Goal: Task Accomplishment & Management: Use online tool/utility

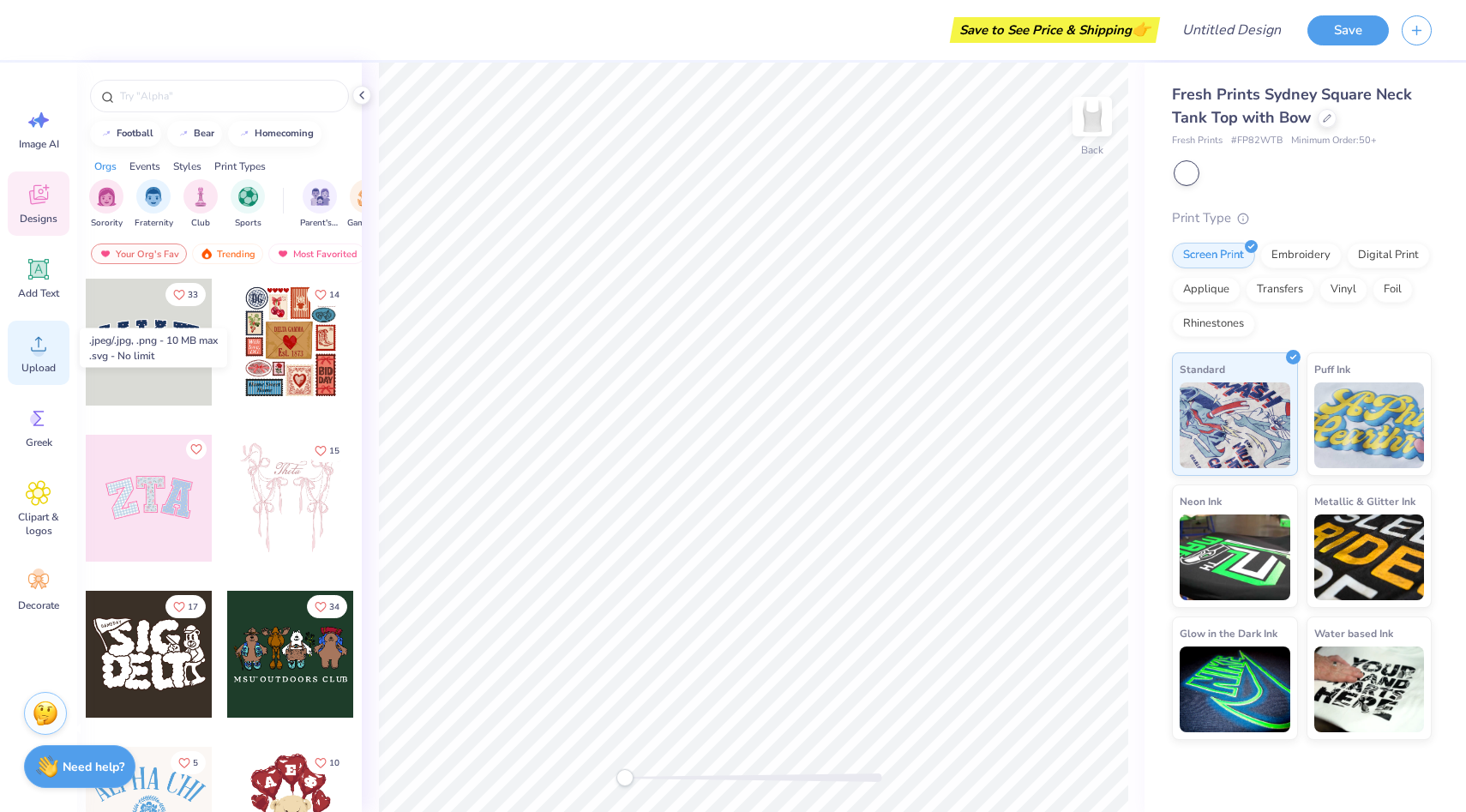
click at [47, 338] on icon at bounding box center [38, 343] width 26 height 26
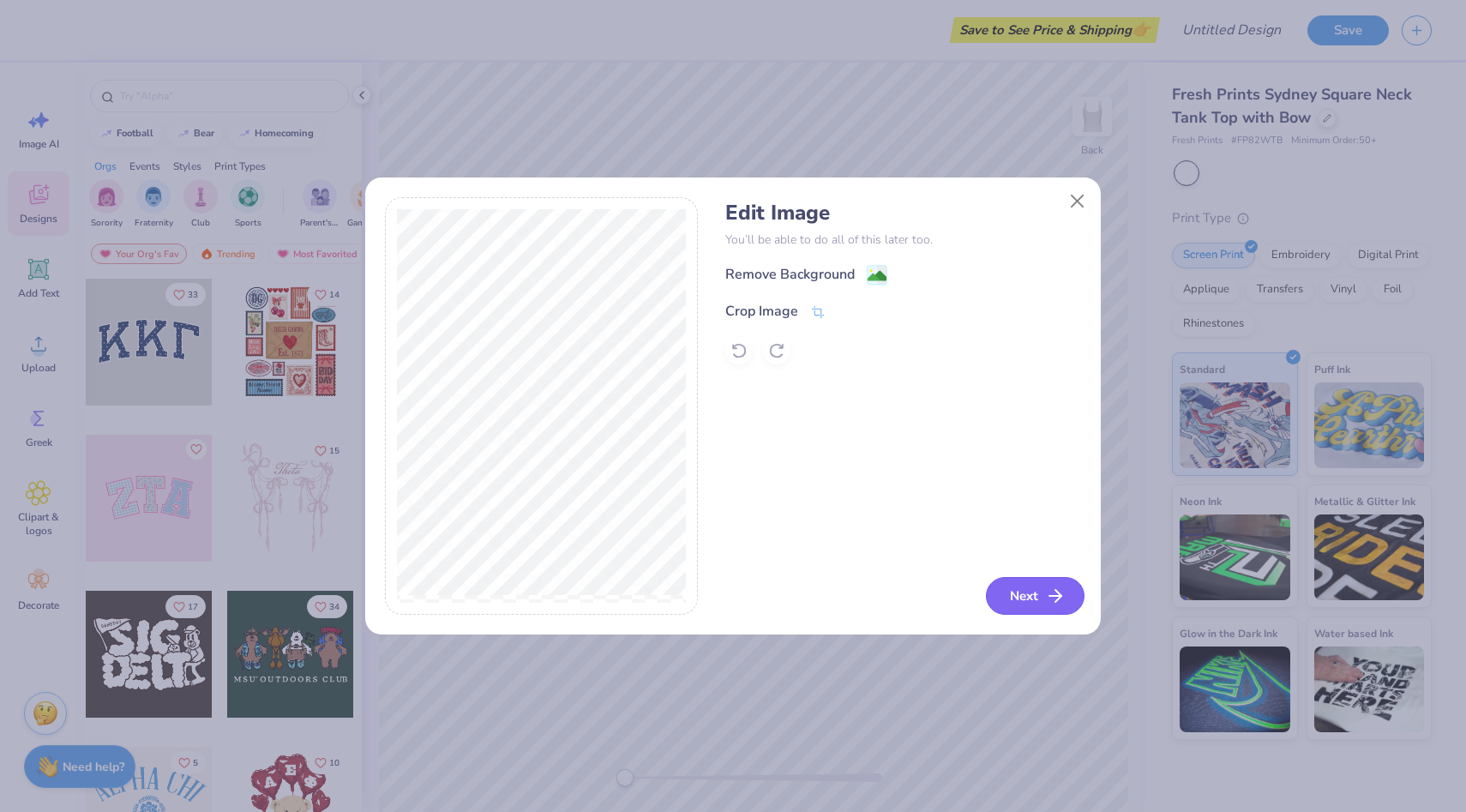
click at [1034, 608] on button "Next" at bounding box center [1035, 596] width 99 height 38
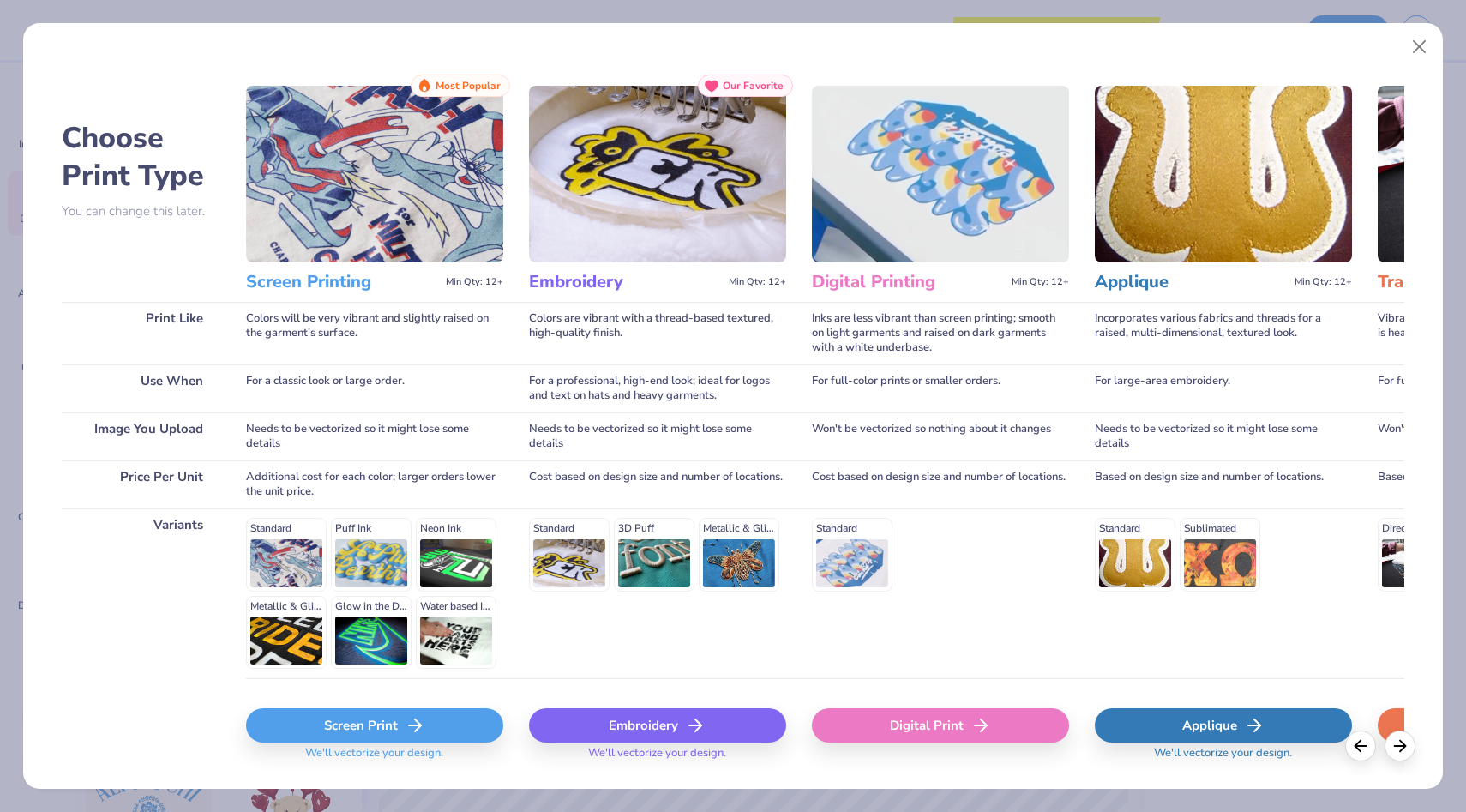
click at [442, 727] on div "Screen Print" at bounding box center [374, 726] width 257 height 34
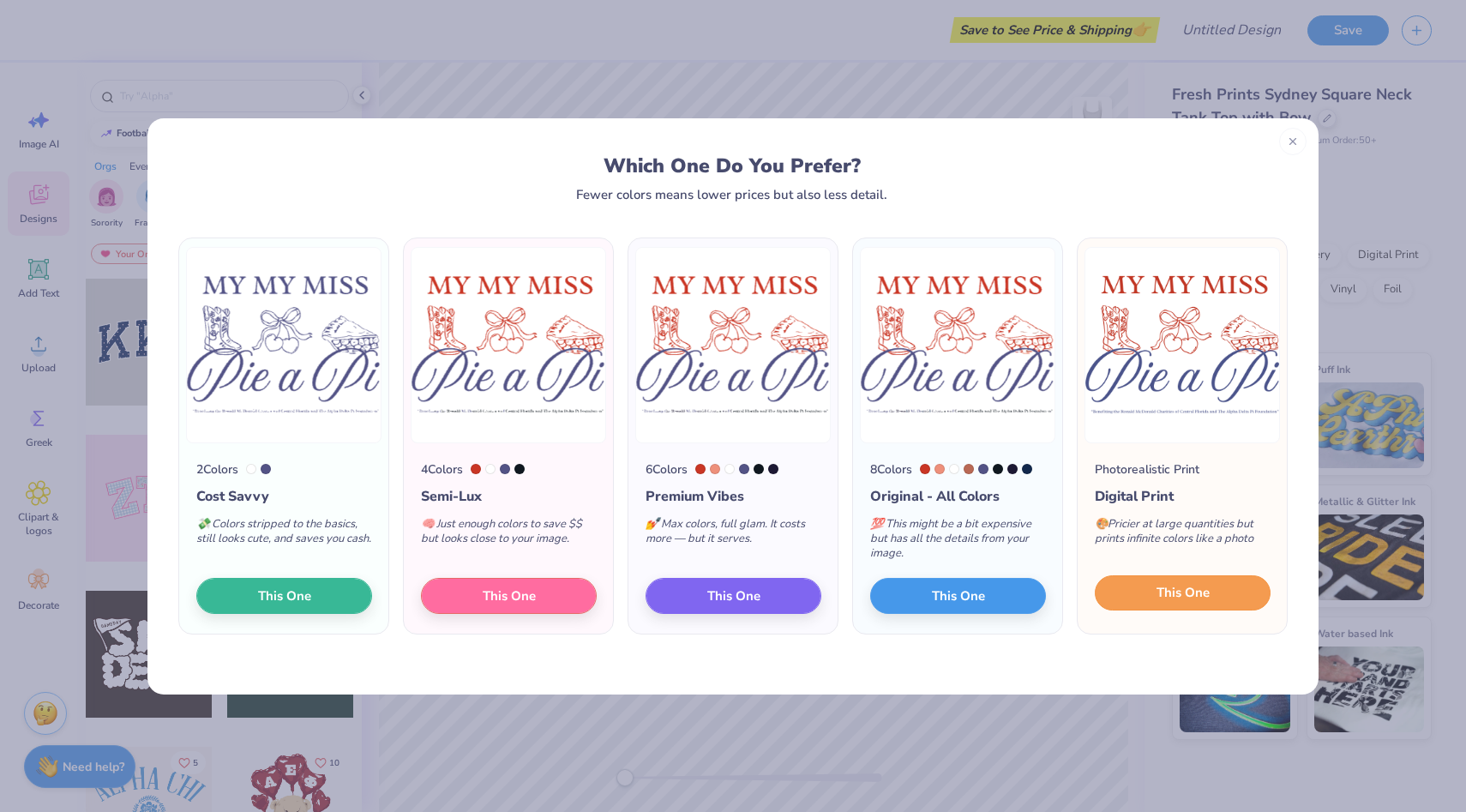
click at [1148, 598] on button "This One" at bounding box center [1183, 593] width 176 height 36
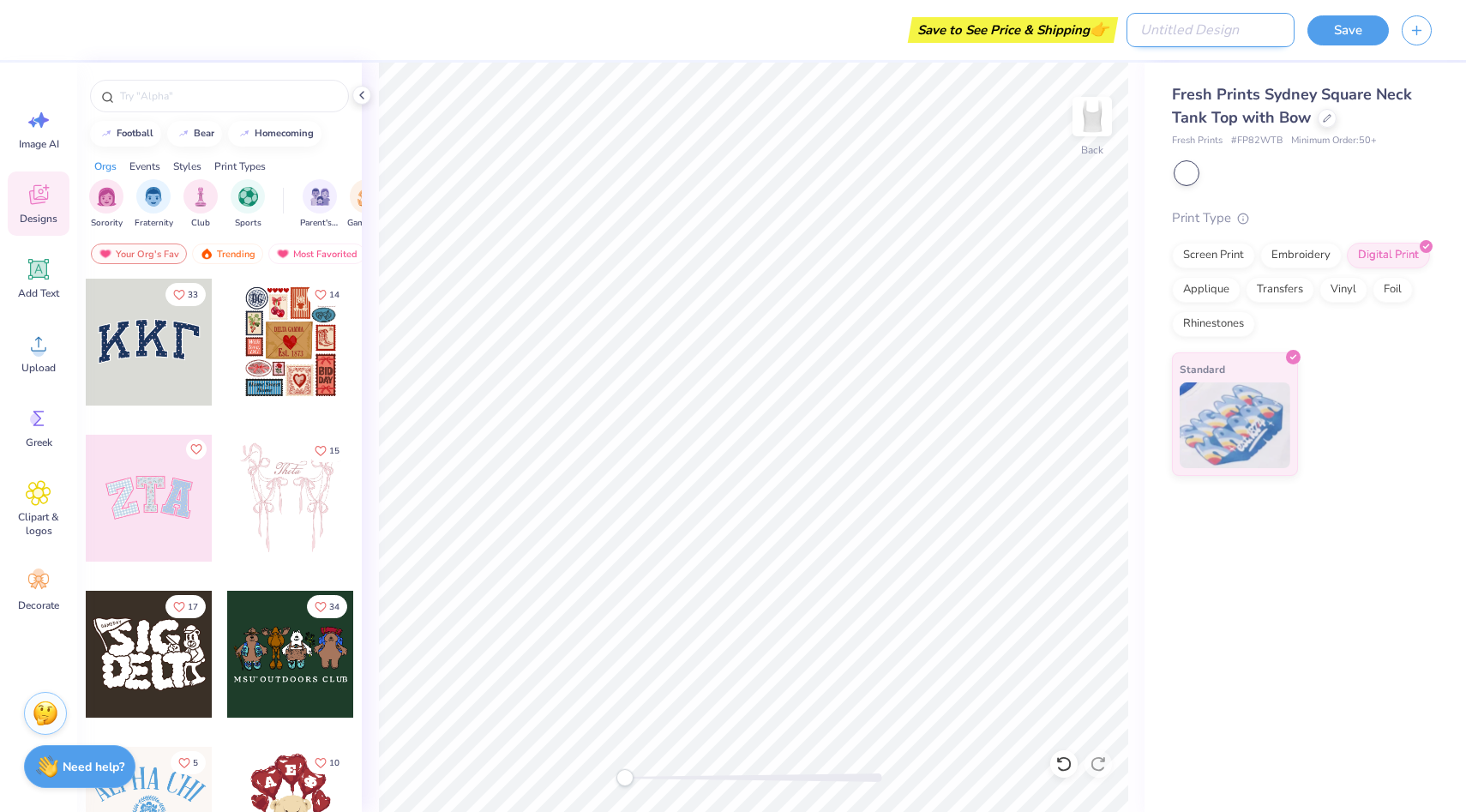
click at [1244, 34] on input "Design Title" at bounding box center [1211, 30] width 168 height 34
type input "Pie a pi tank with bow"
click at [35, 365] on span "Upload" at bounding box center [38, 368] width 34 height 14
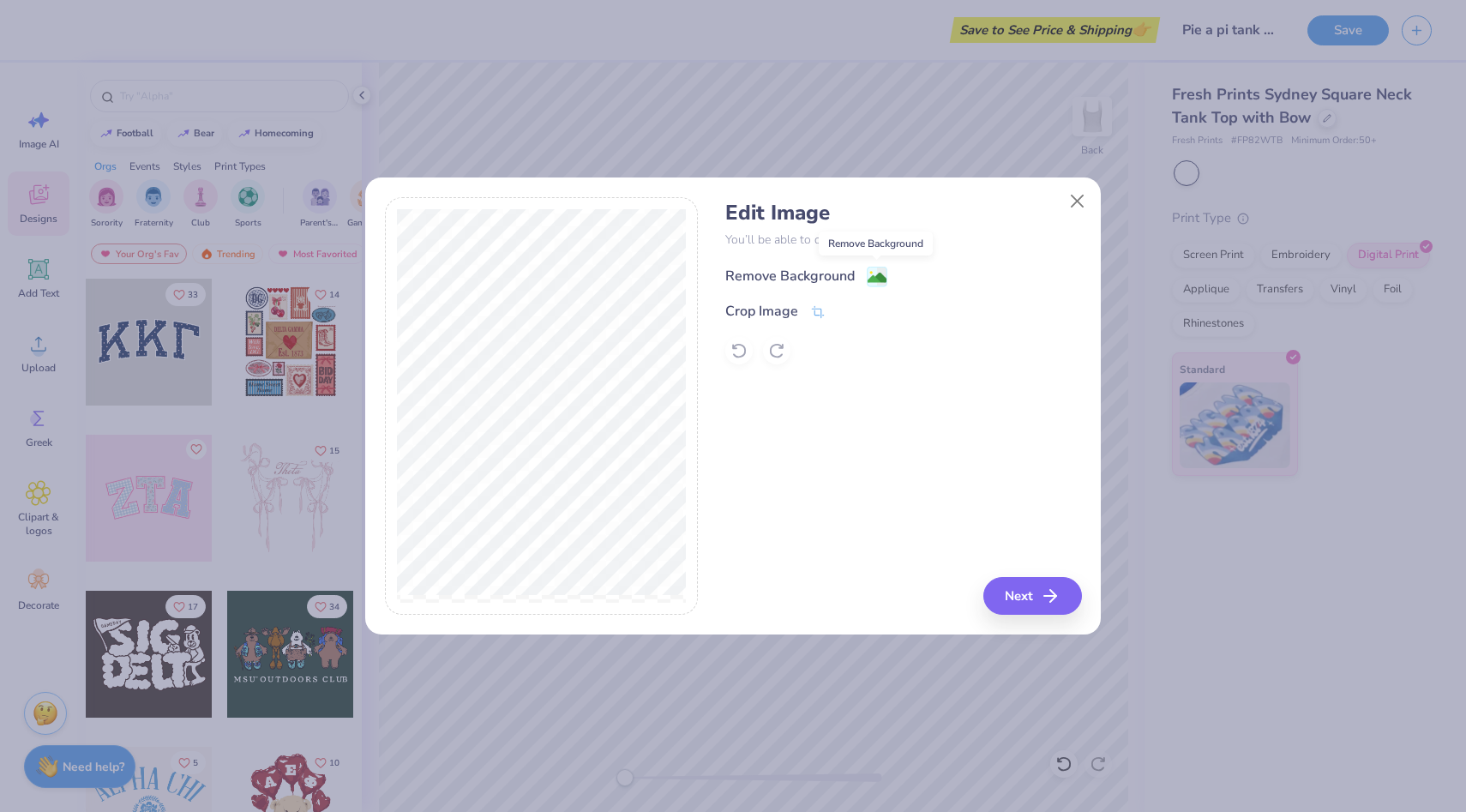
click at [876, 273] on image at bounding box center [876, 277] width 19 height 19
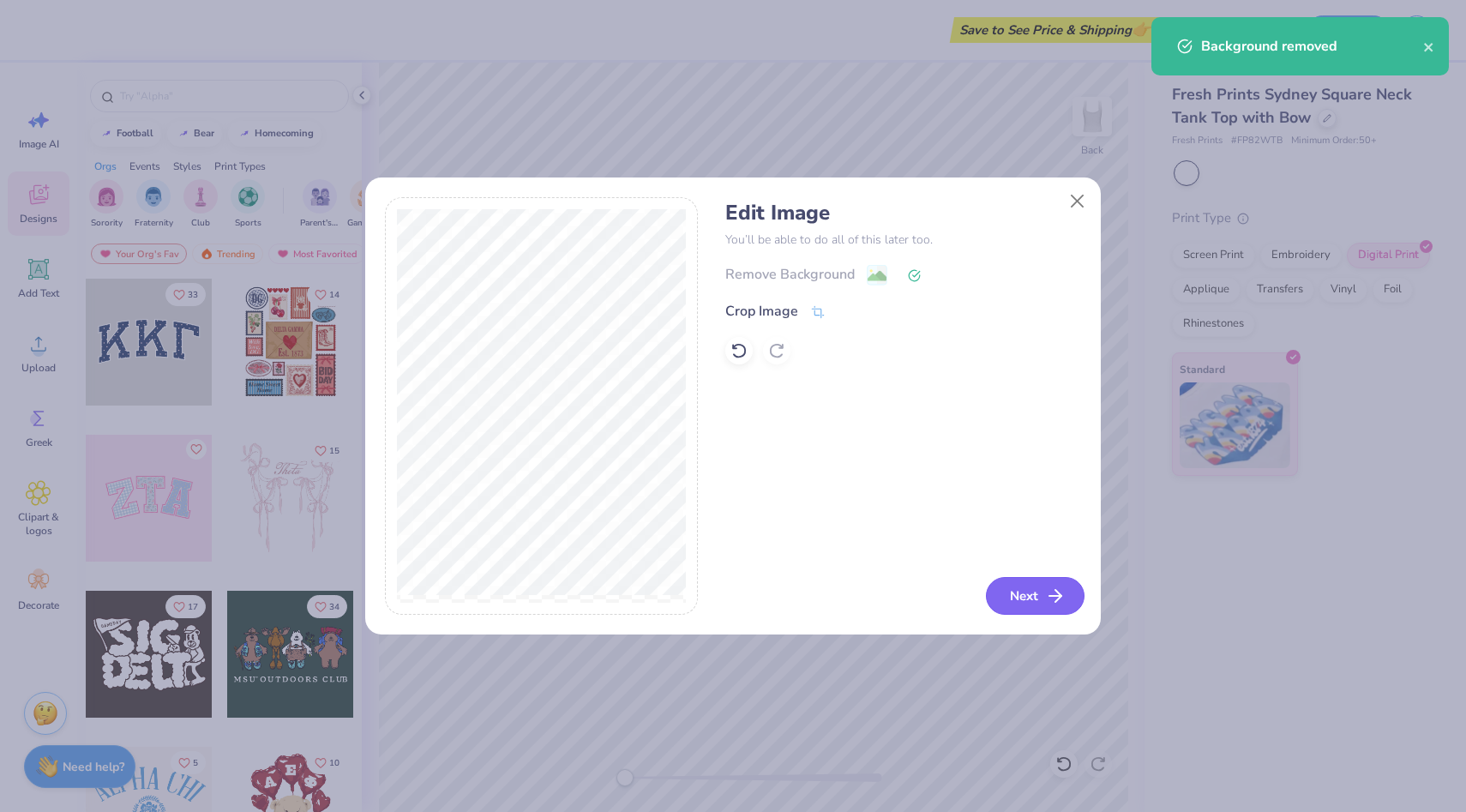
click at [1034, 585] on button "Next" at bounding box center [1035, 596] width 99 height 38
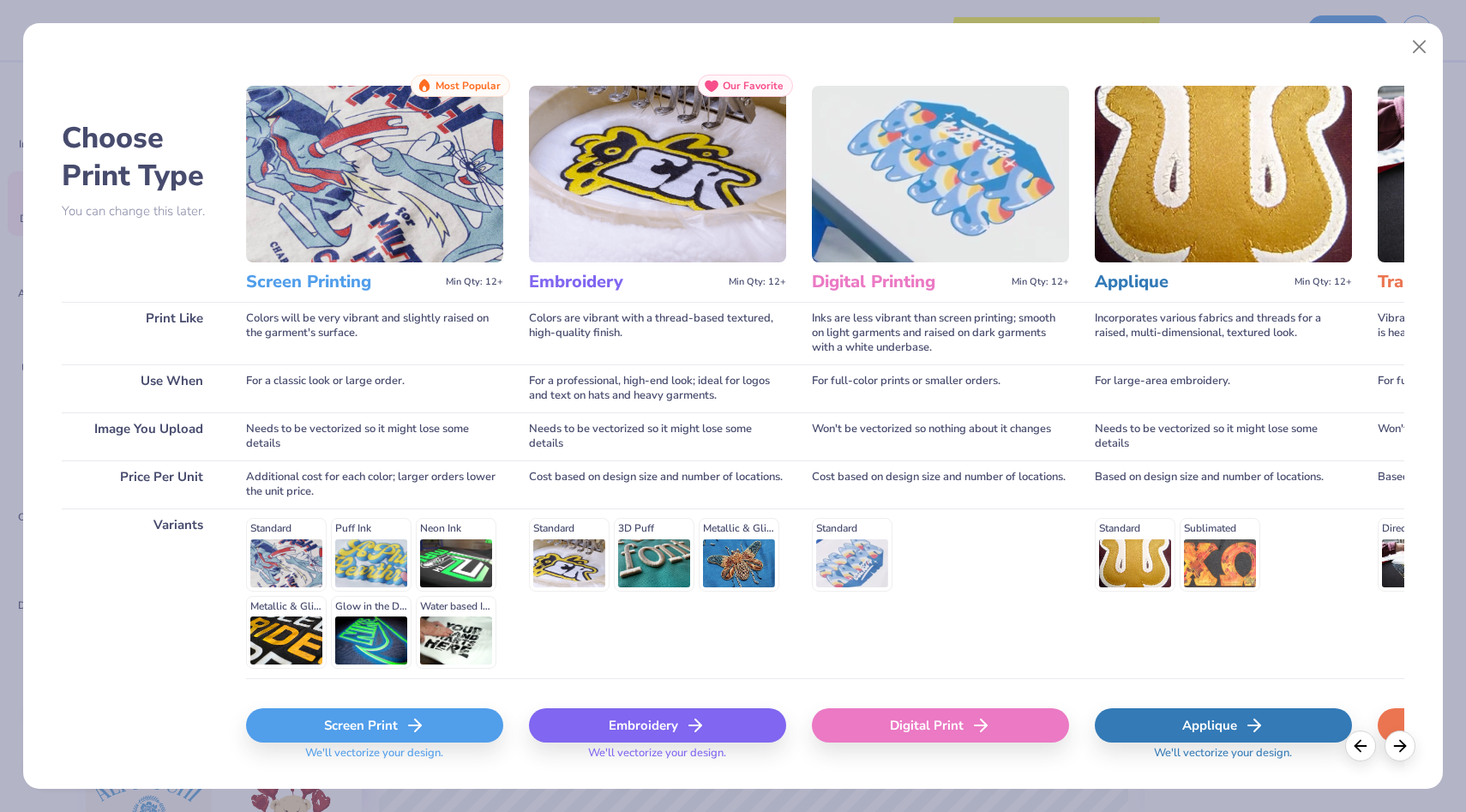
click at [920, 719] on div "Digital Print" at bounding box center [940, 726] width 257 height 34
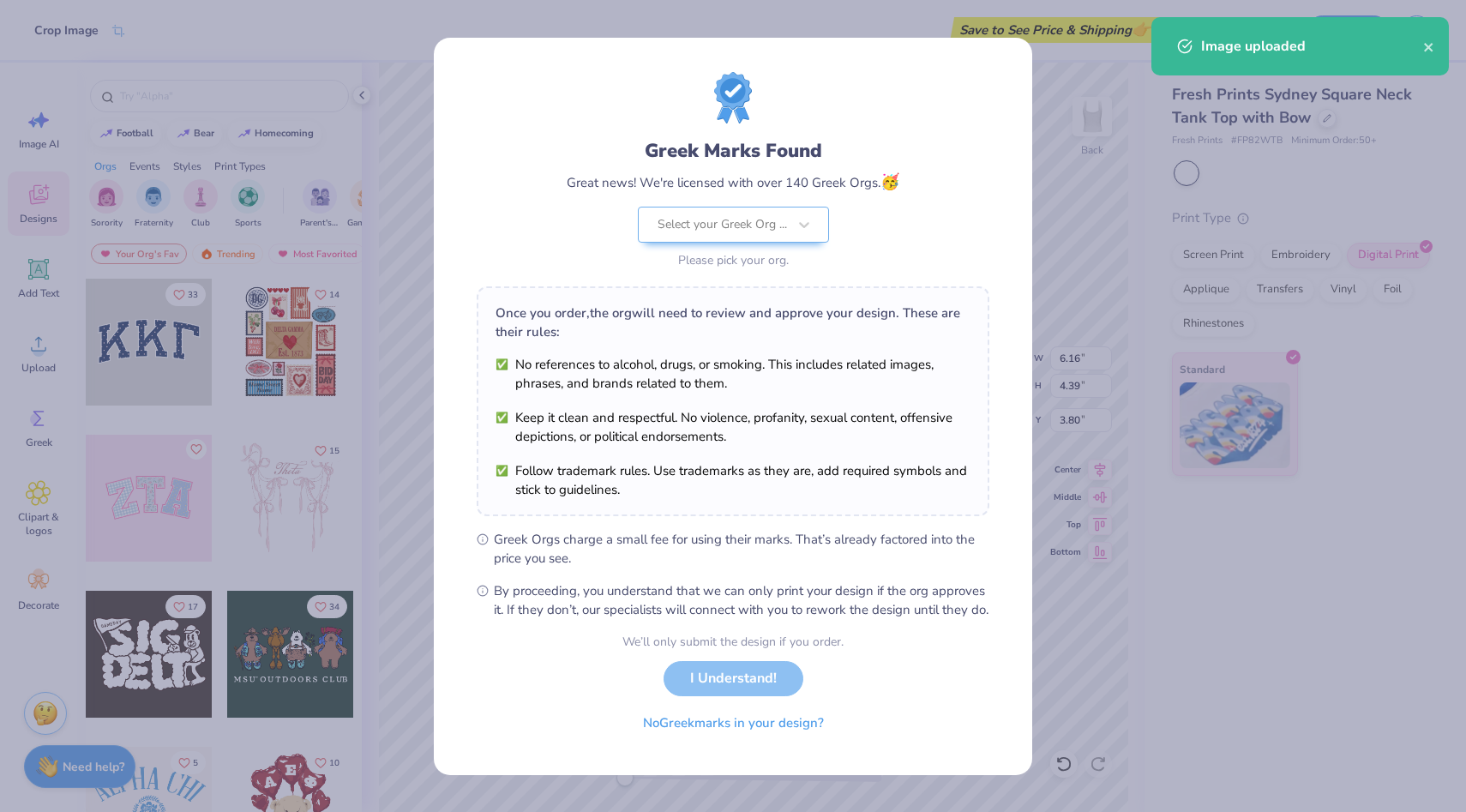
click at [813, 409] on body "Crop Image Save to See Price & Shipping 👉 Design Title Pie a pi tank with bow S…" at bounding box center [733, 406] width 1466 height 812
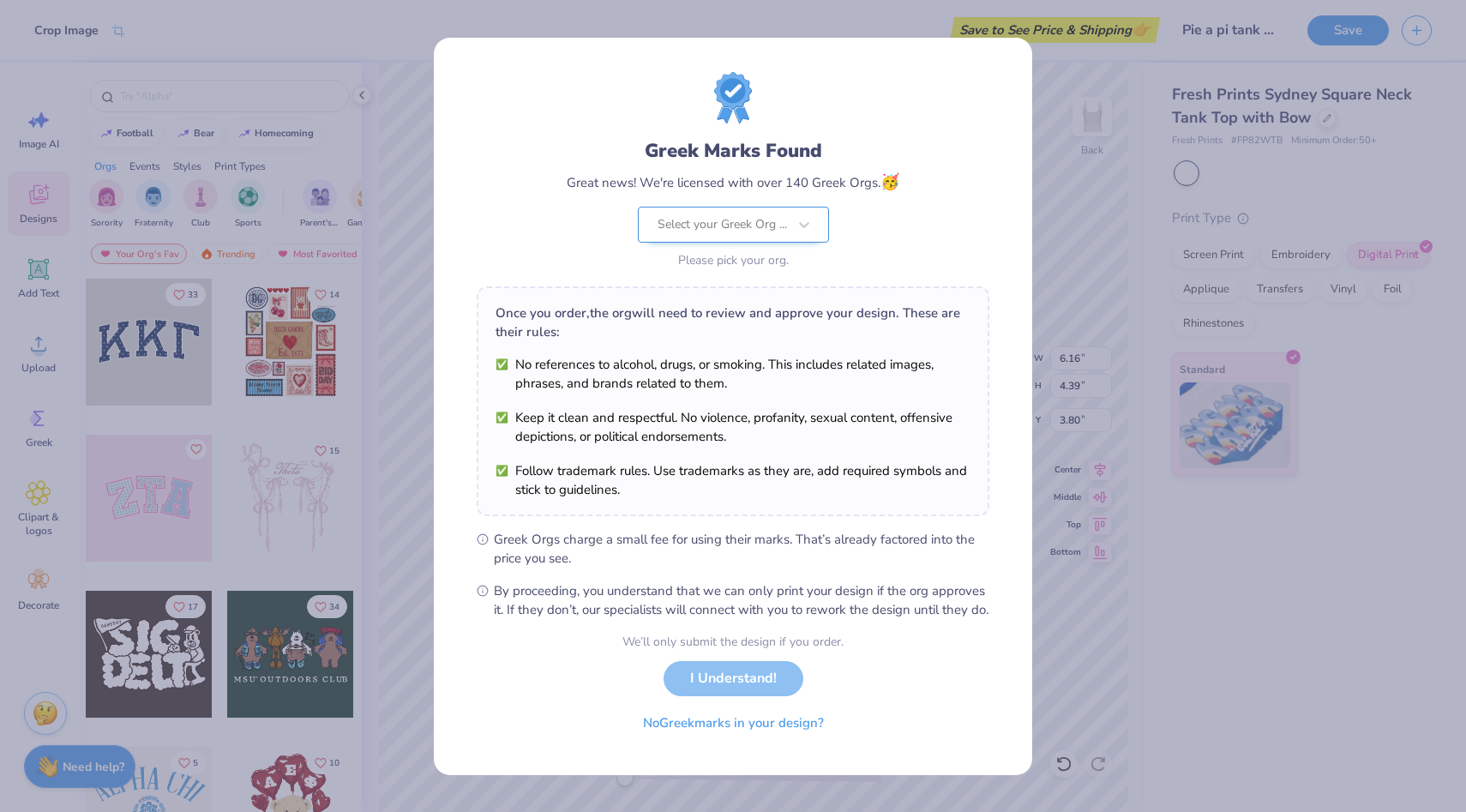
click at [784, 218] on div "Select your Greek Org ..." at bounding box center [733, 224] width 192 height 36
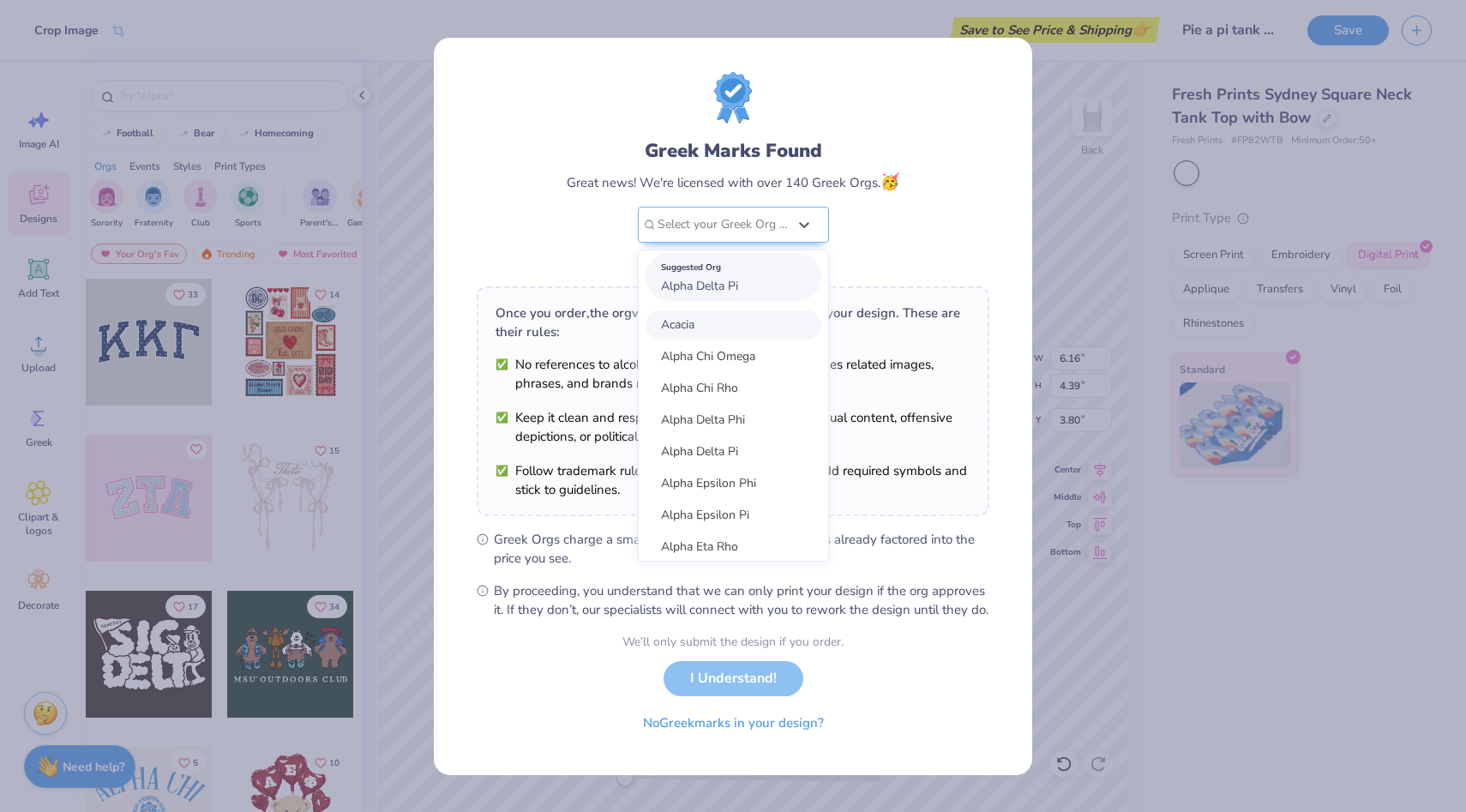
click at [763, 270] on div "Suggested Org Alpha Delta Pi" at bounding box center [733, 277] width 176 height 48
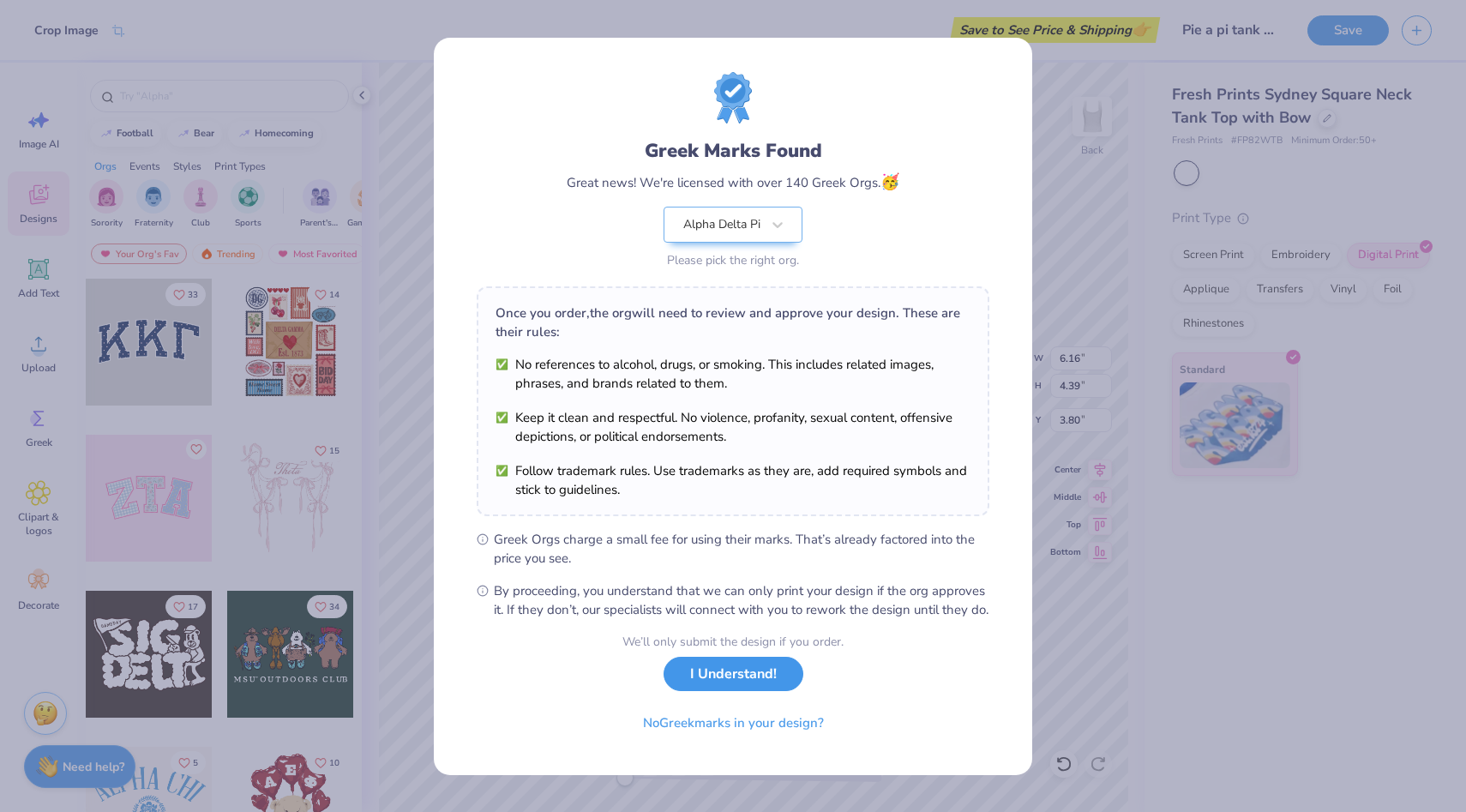
click at [732, 687] on button "I Understand!" at bounding box center [733, 674] width 139 height 35
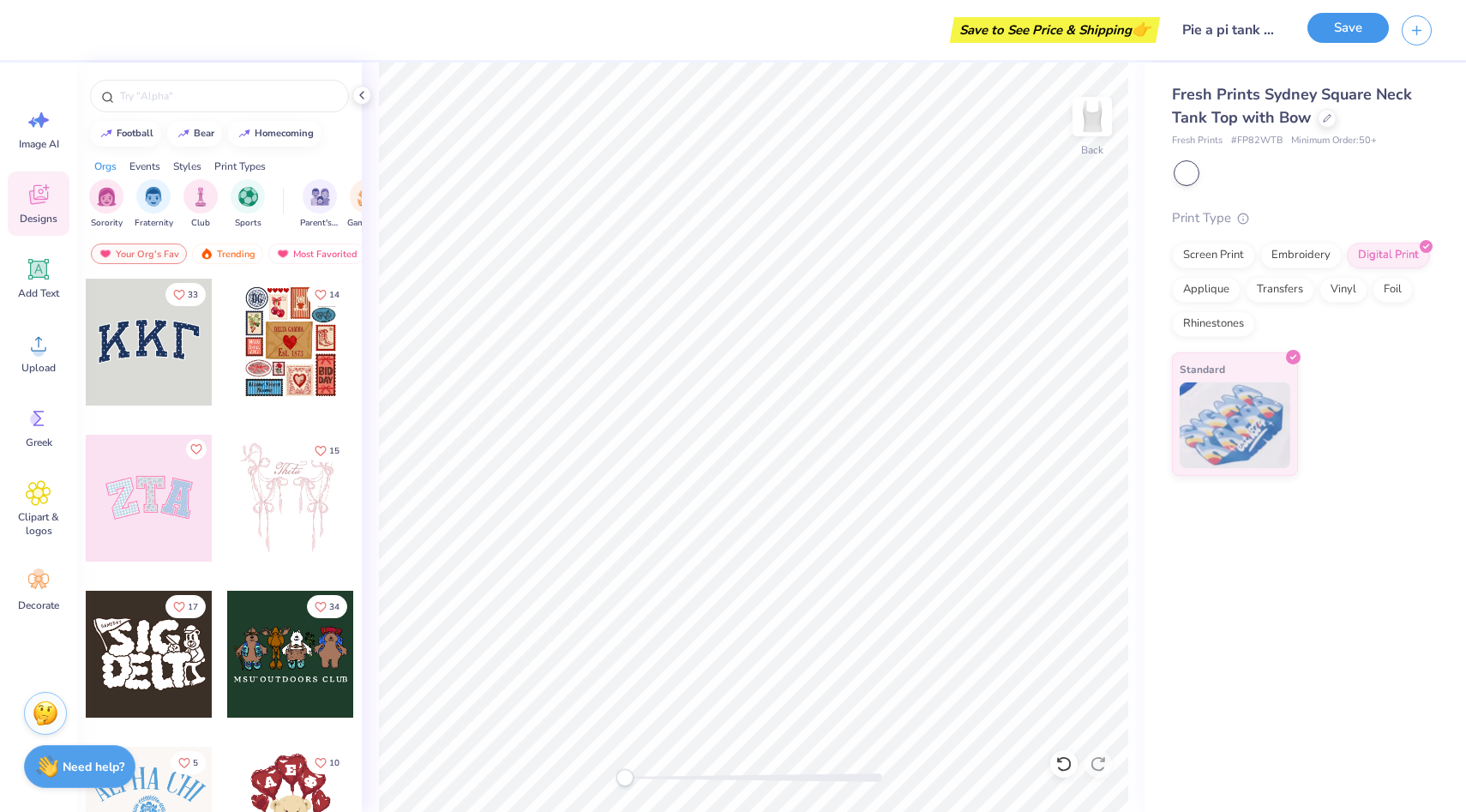
click at [1349, 29] on button "Save" at bounding box center [1349, 28] width 81 height 30
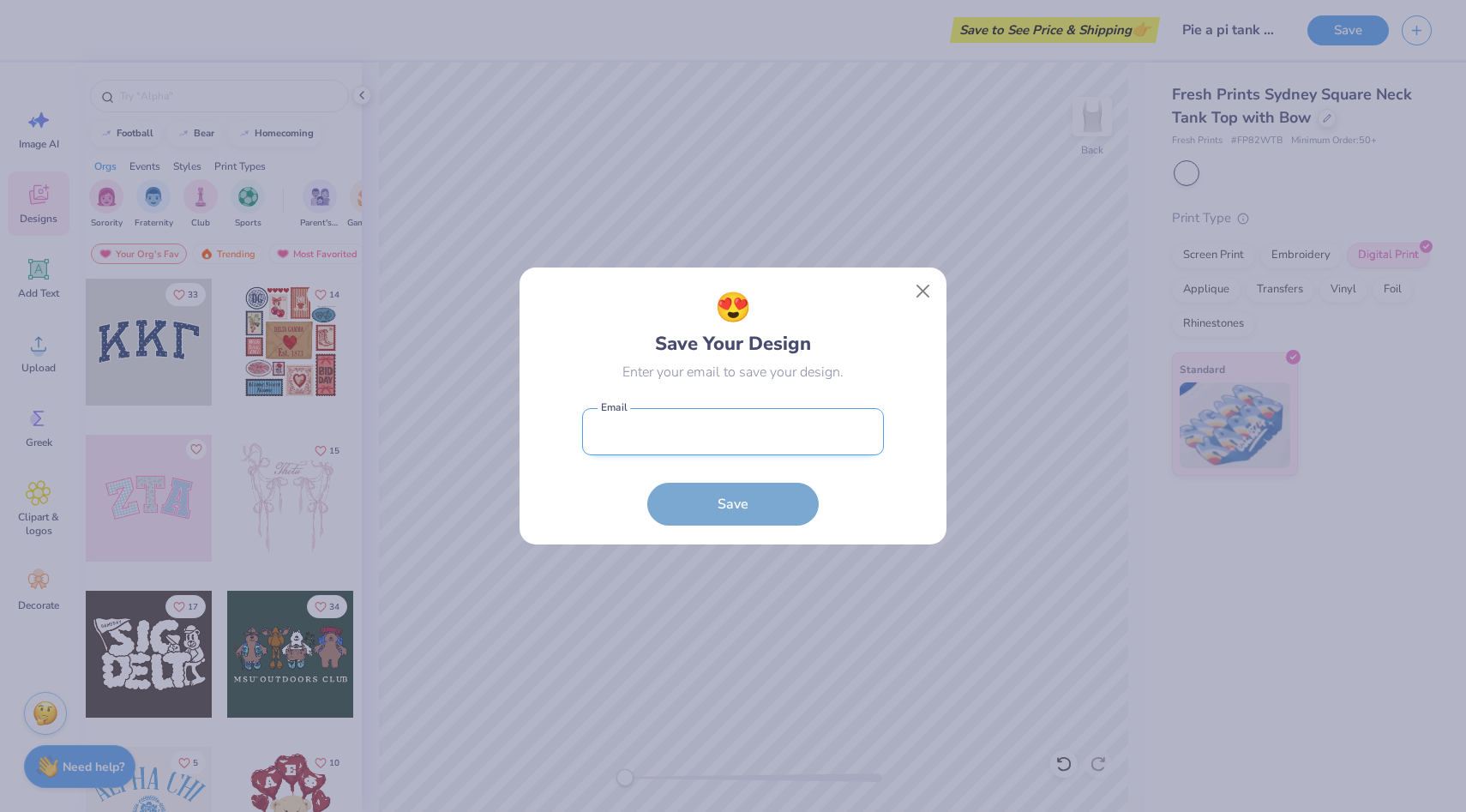
click at [693, 431] on input "email" at bounding box center [733, 431] width 302 height 47
type input "scurry@rollins.edu"
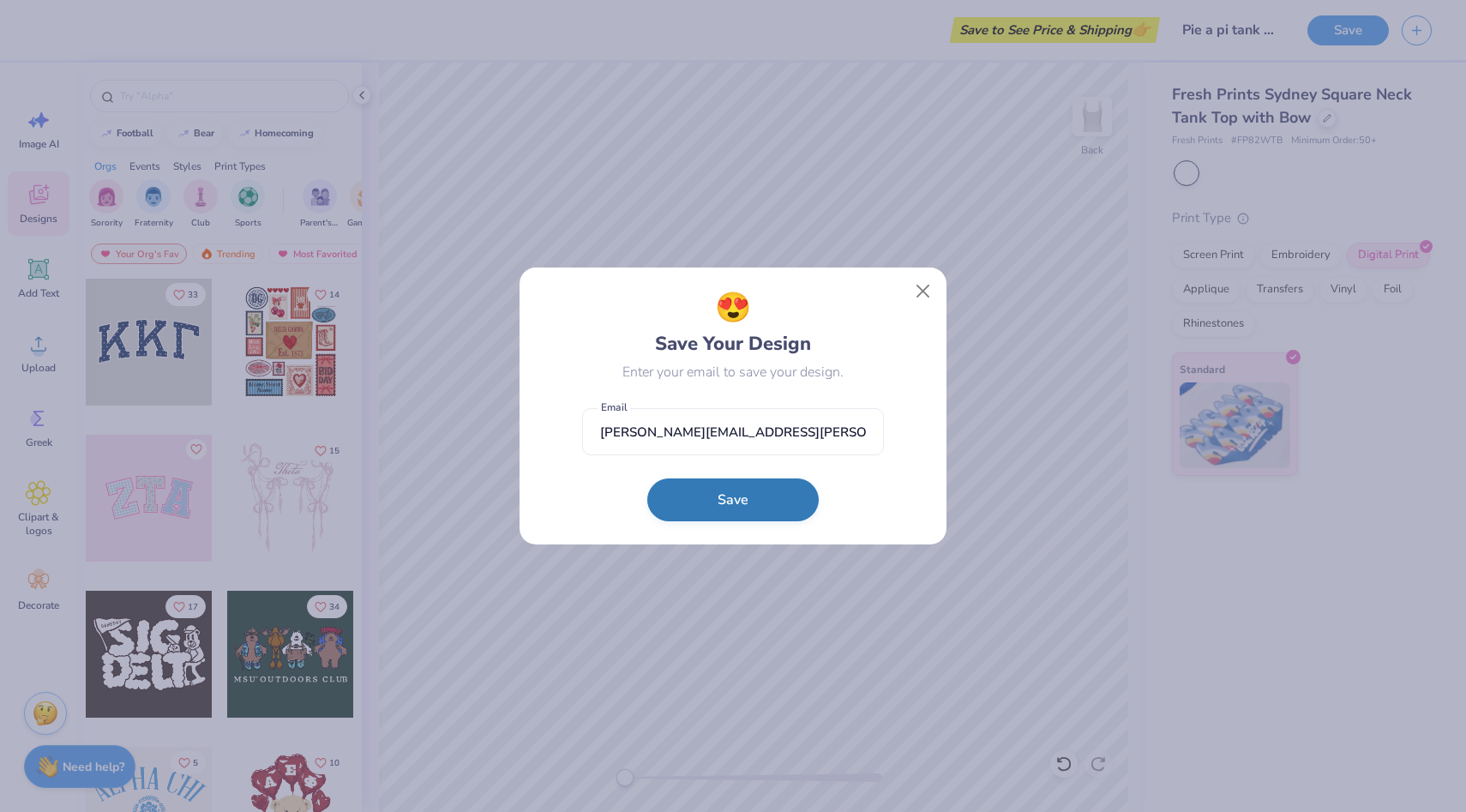
click at [756, 502] on button "Save" at bounding box center [733, 500] width 171 height 43
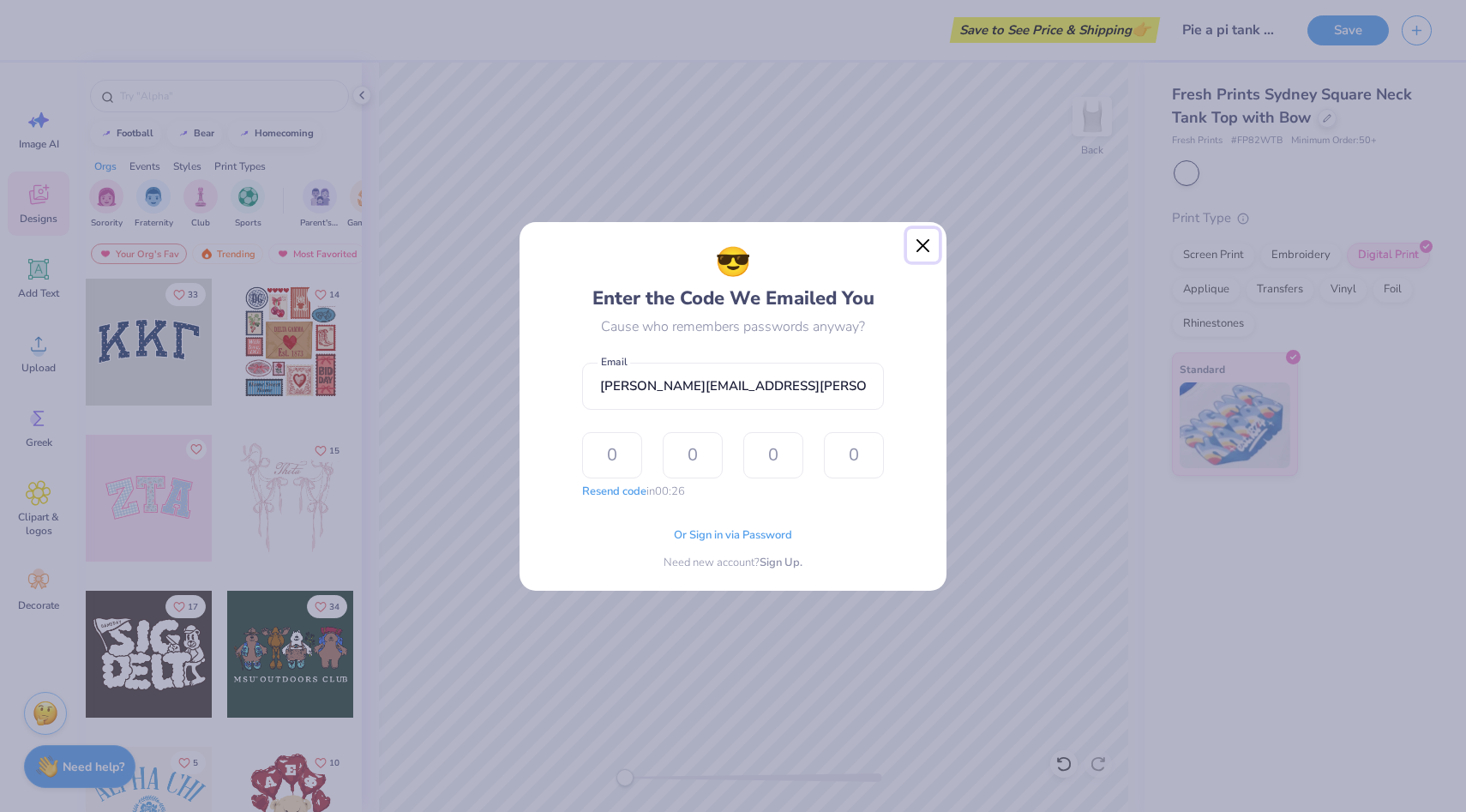
click at [930, 241] on button "Close" at bounding box center [923, 244] width 33 height 33
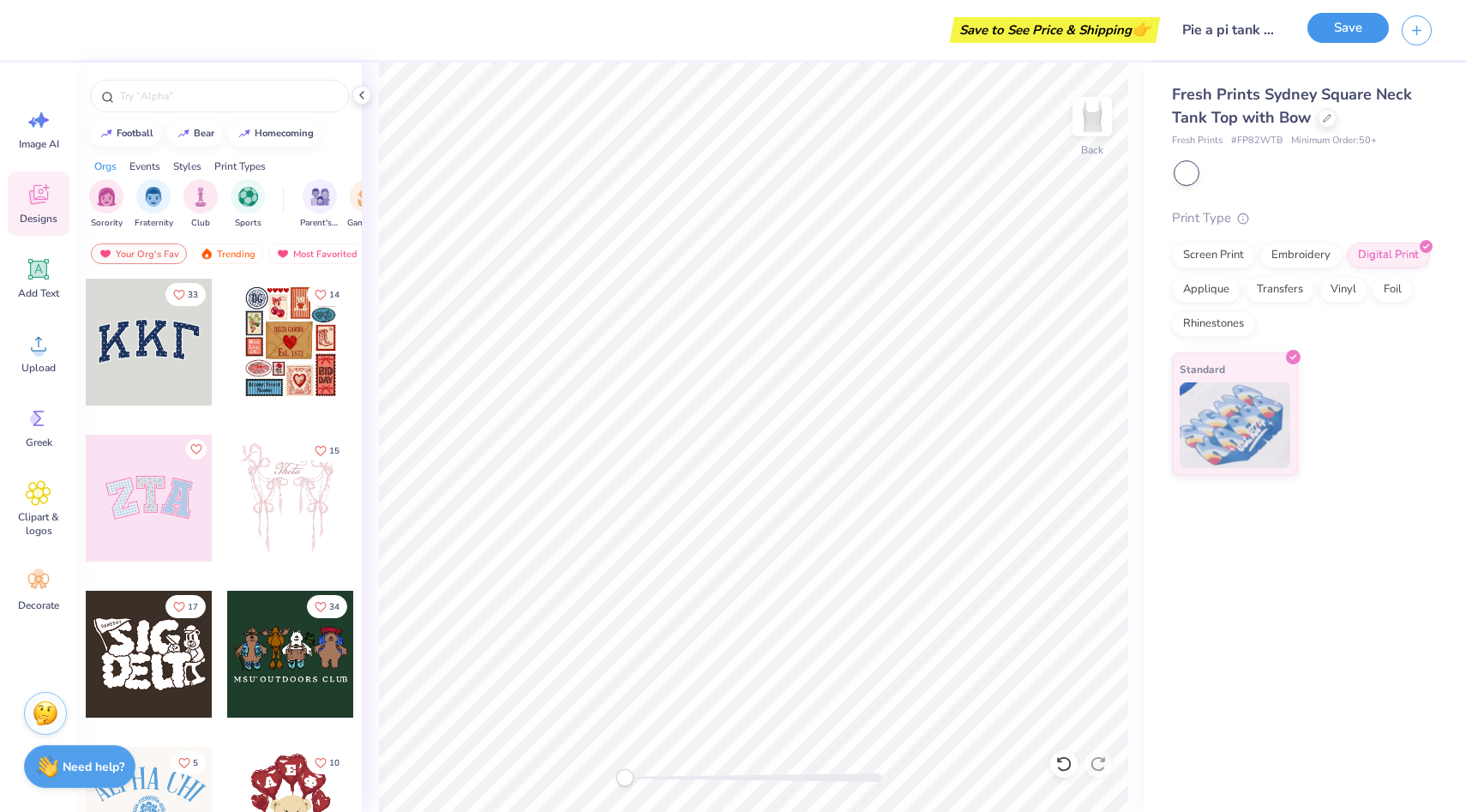
click at [1370, 25] on button "Save" at bounding box center [1349, 28] width 81 height 30
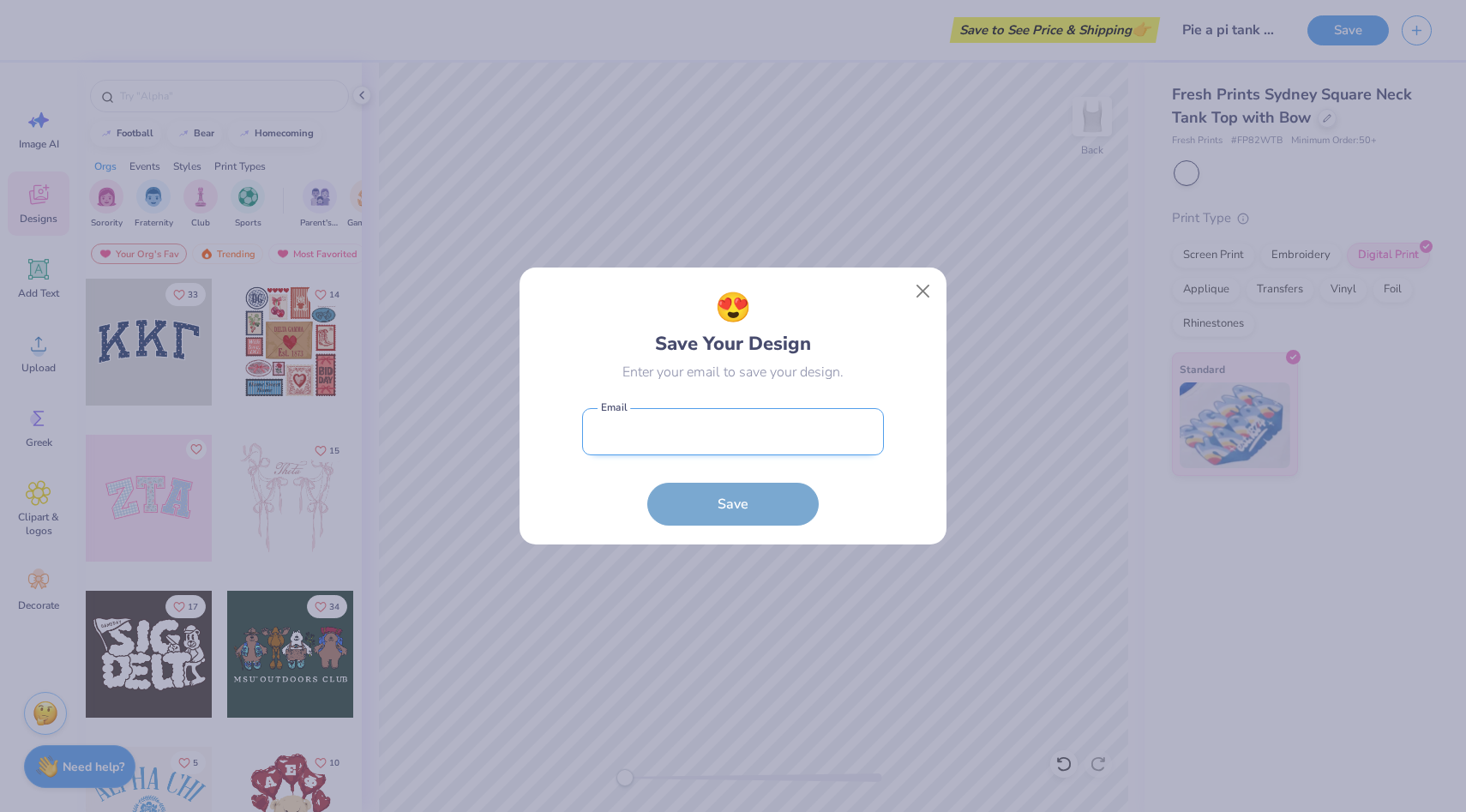
click at [768, 425] on input "email" at bounding box center [733, 431] width 302 height 47
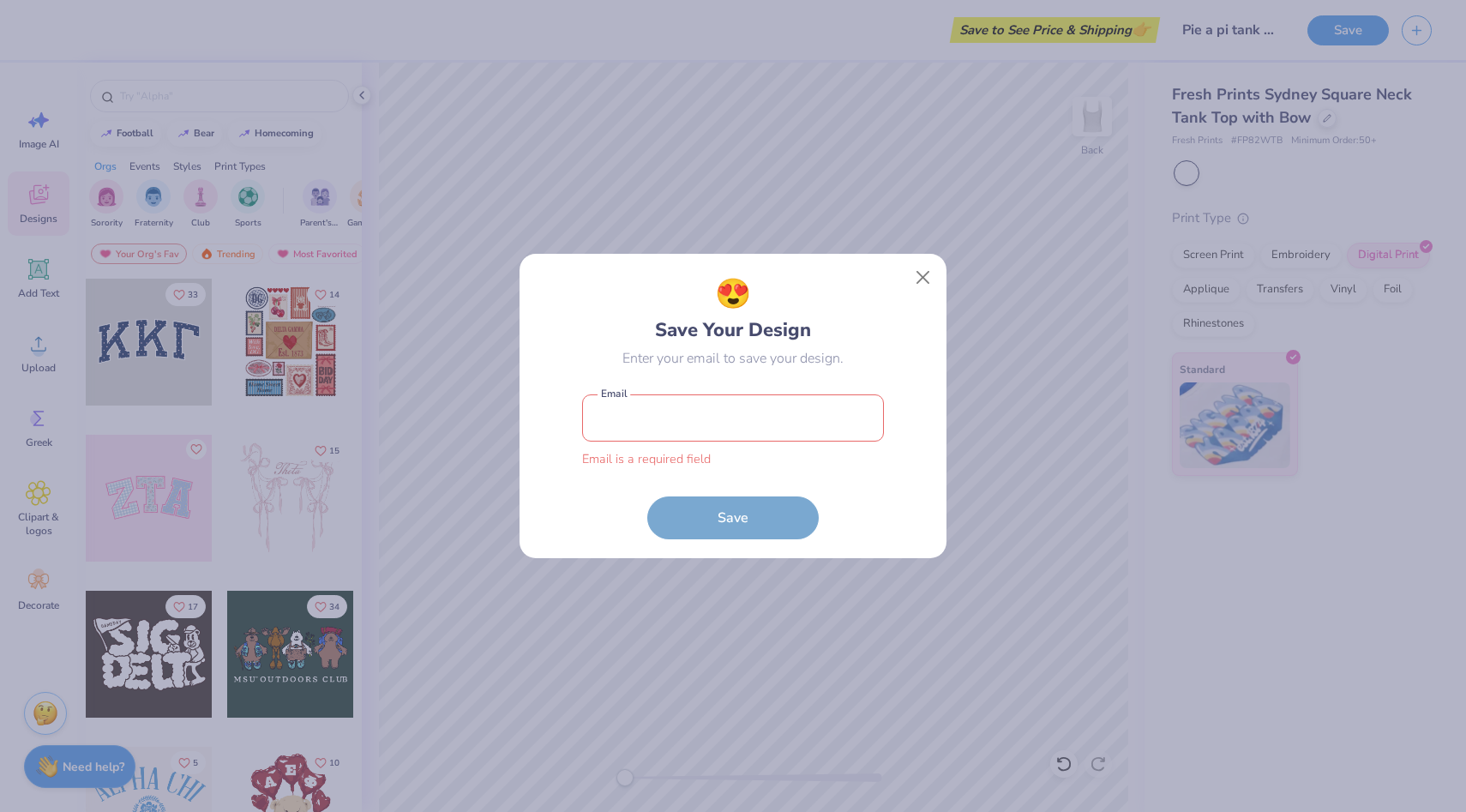
type input "stellamcurry22@gmail.com"
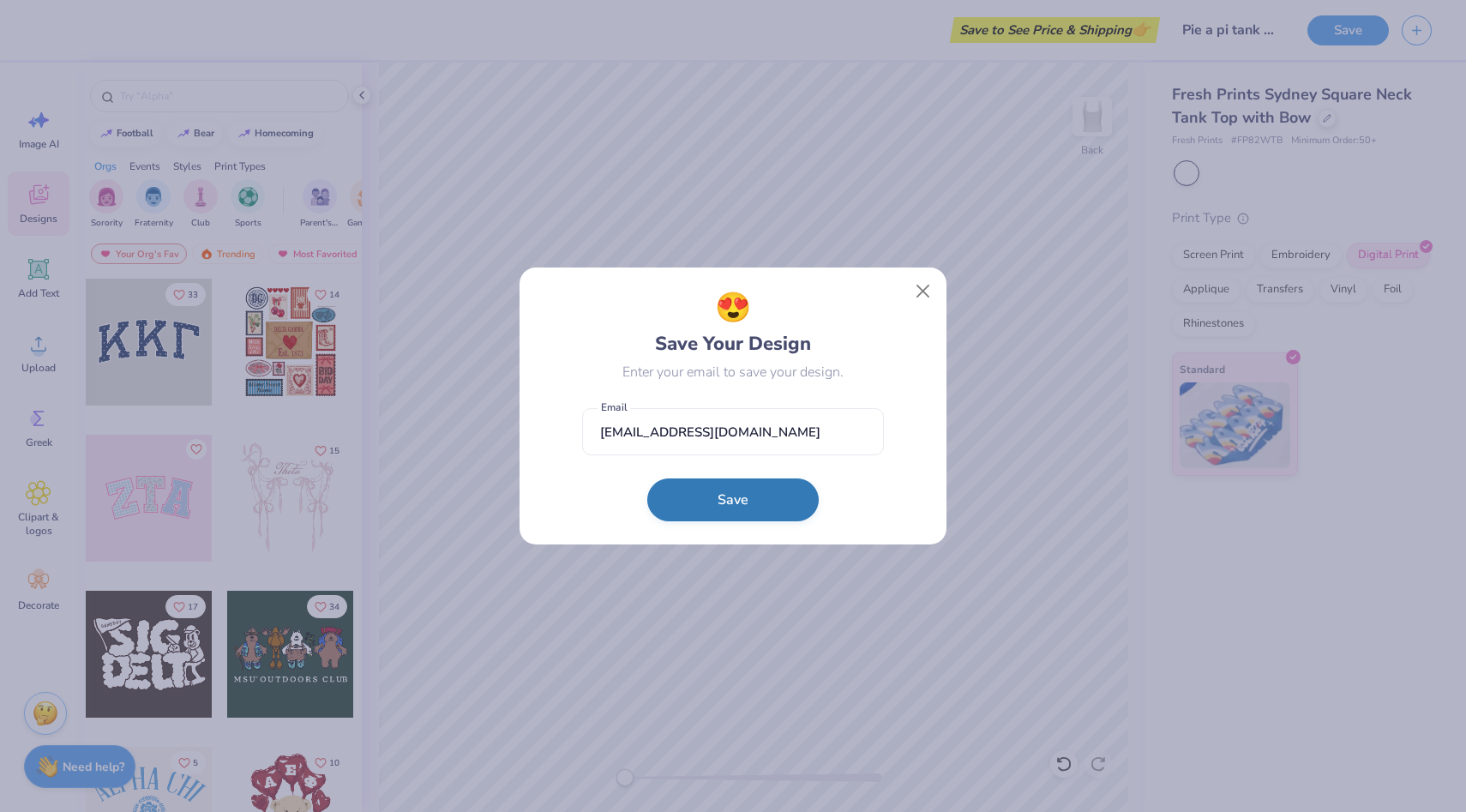
click at [761, 513] on button "Save" at bounding box center [733, 500] width 171 height 43
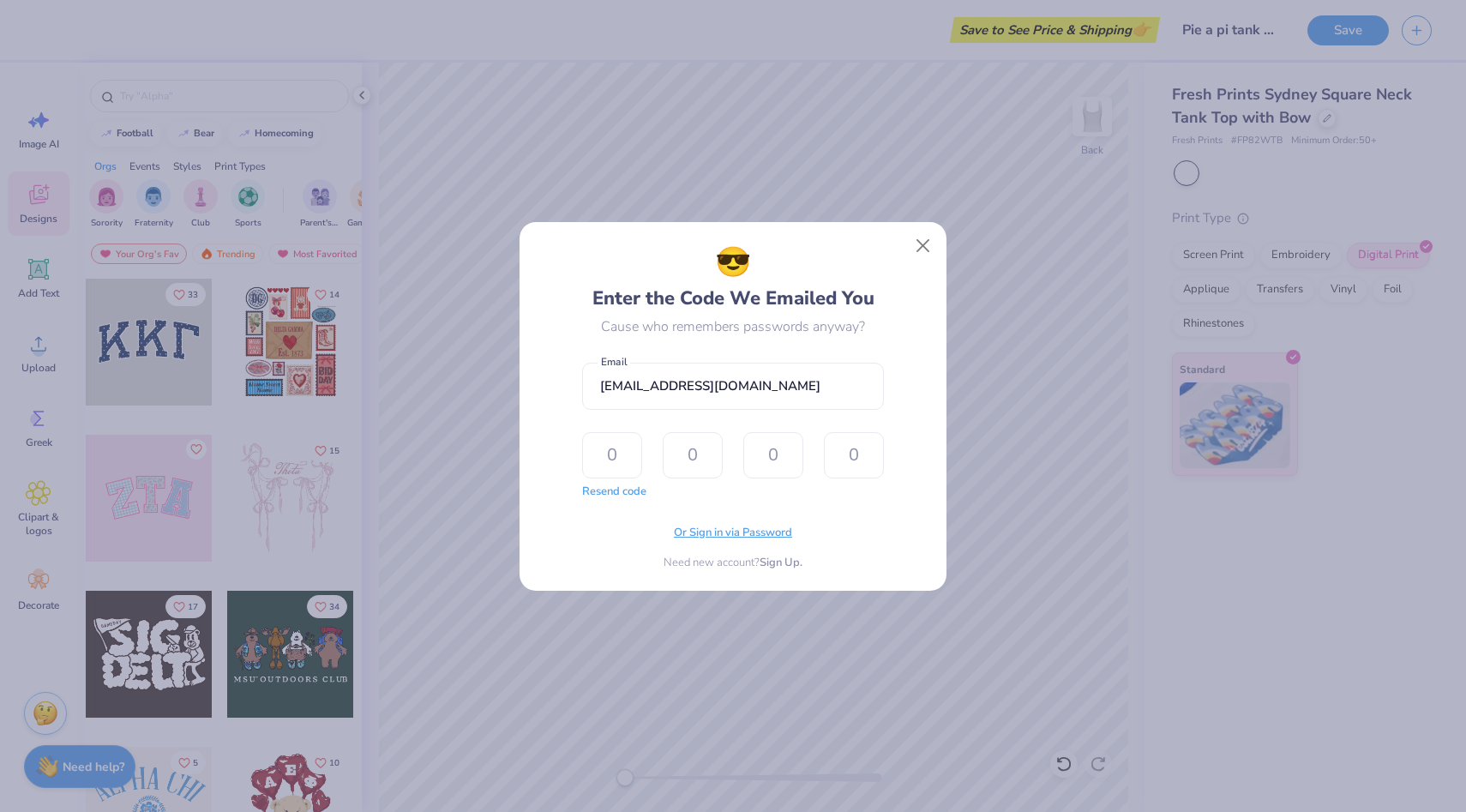
click at [756, 538] on span "Or Sign in via Password" at bounding box center [733, 533] width 118 height 17
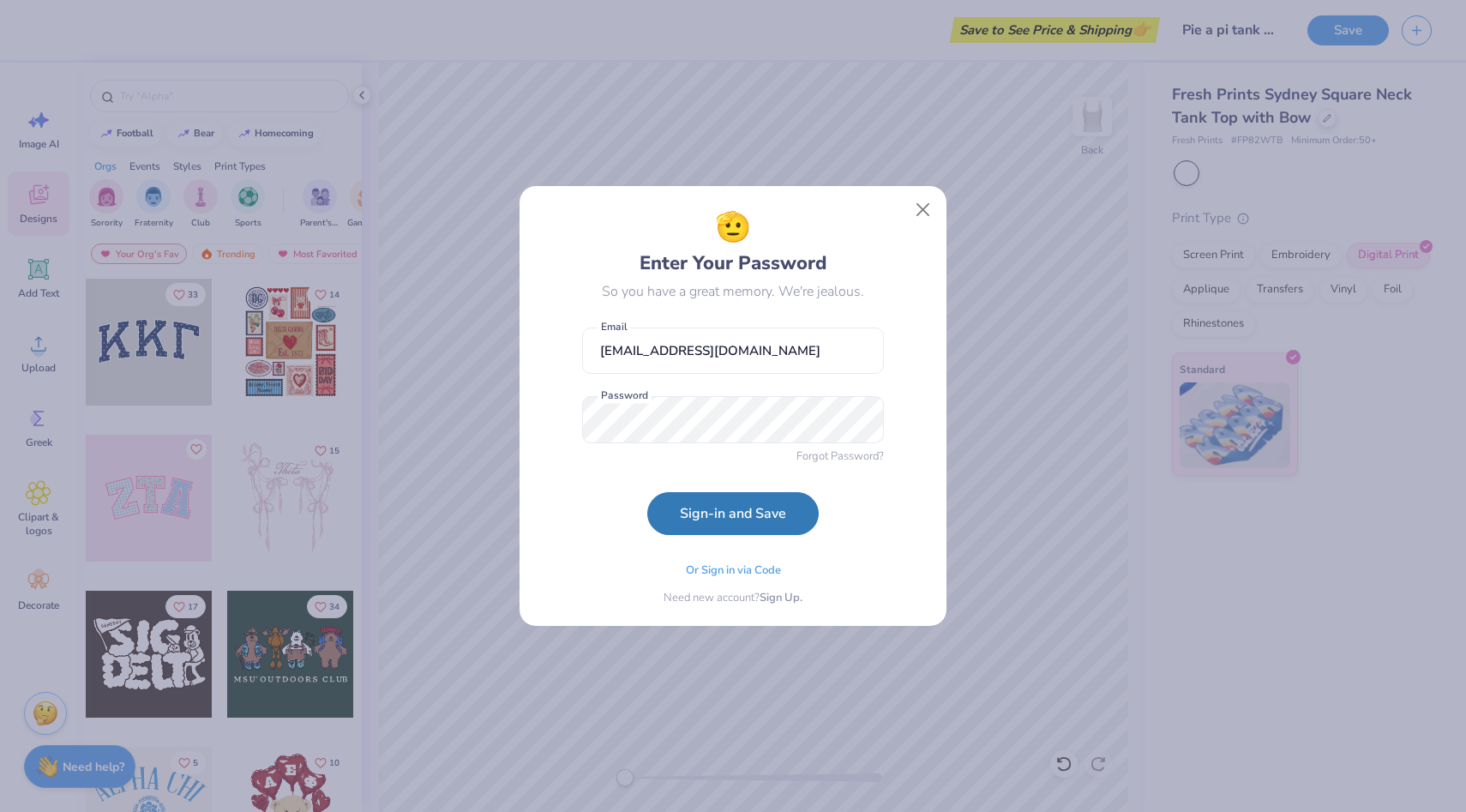
click at [748, 531] on button "Sign-in and Save" at bounding box center [733, 514] width 171 height 43
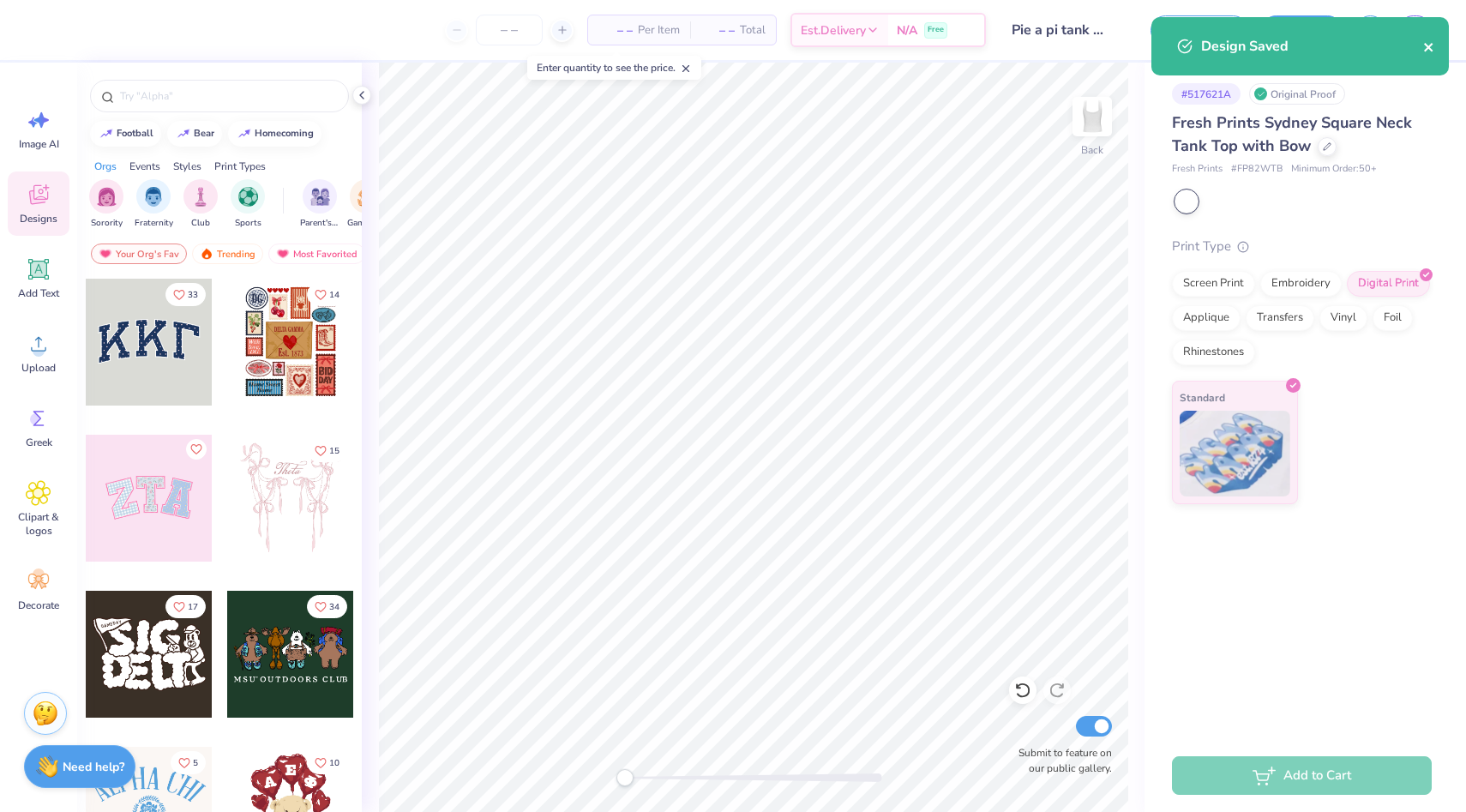
click at [1425, 48] on icon "close" at bounding box center [1430, 48] width 12 height 14
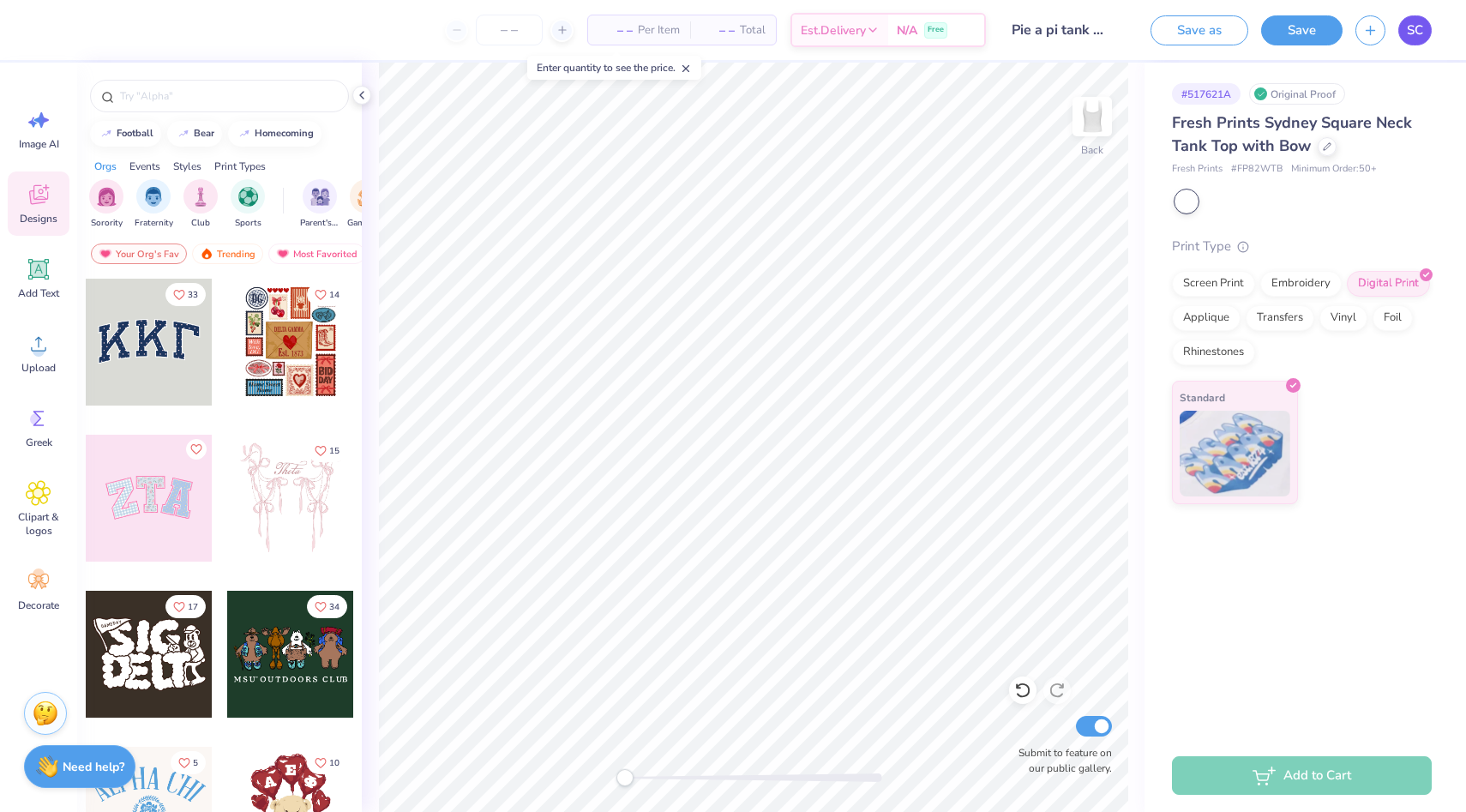
click at [1417, 30] on span "SC" at bounding box center [1415, 30] width 16 height 19
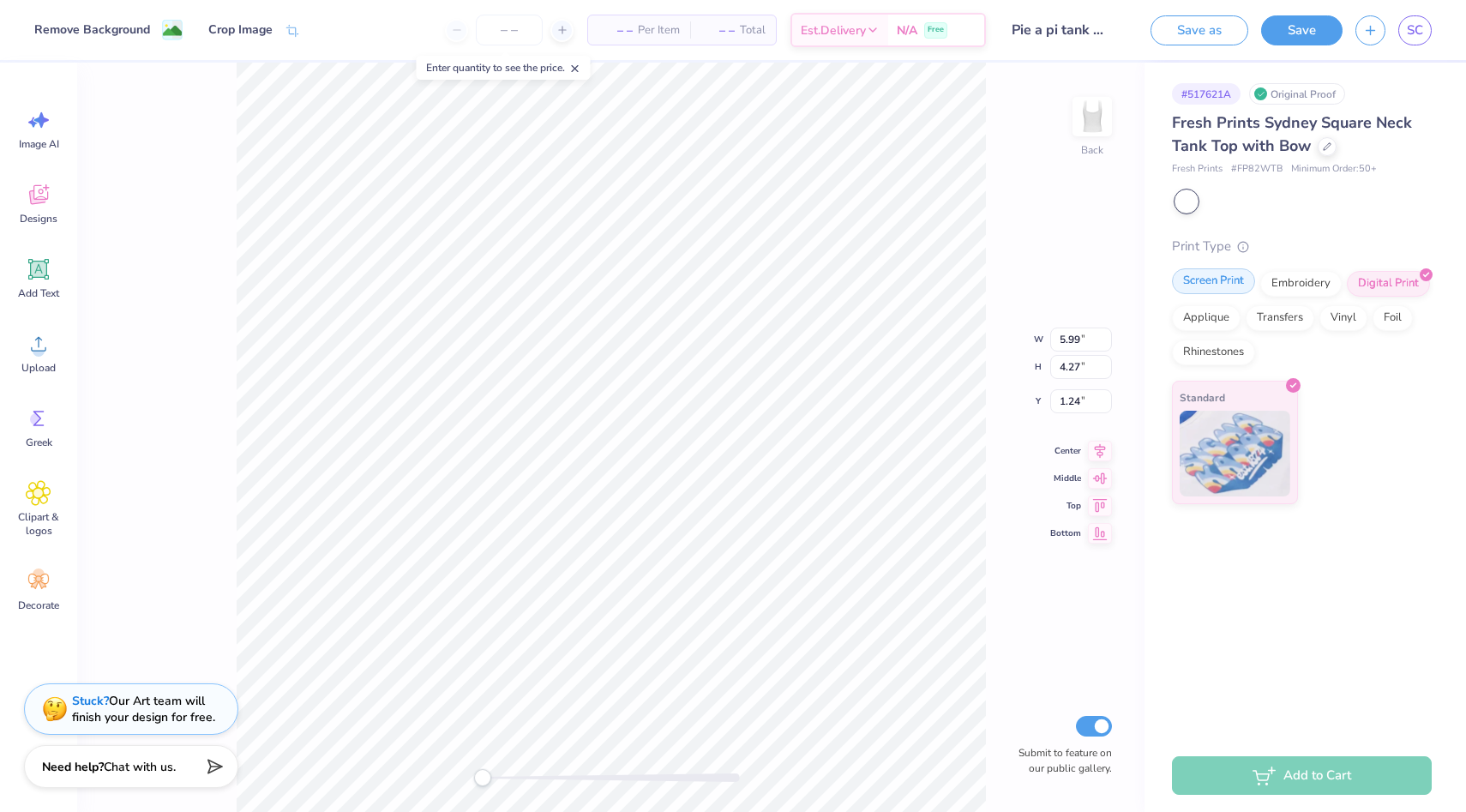
click at [1211, 281] on div "Screen Print" at bounding box center [1214, 281] width 83 height 26
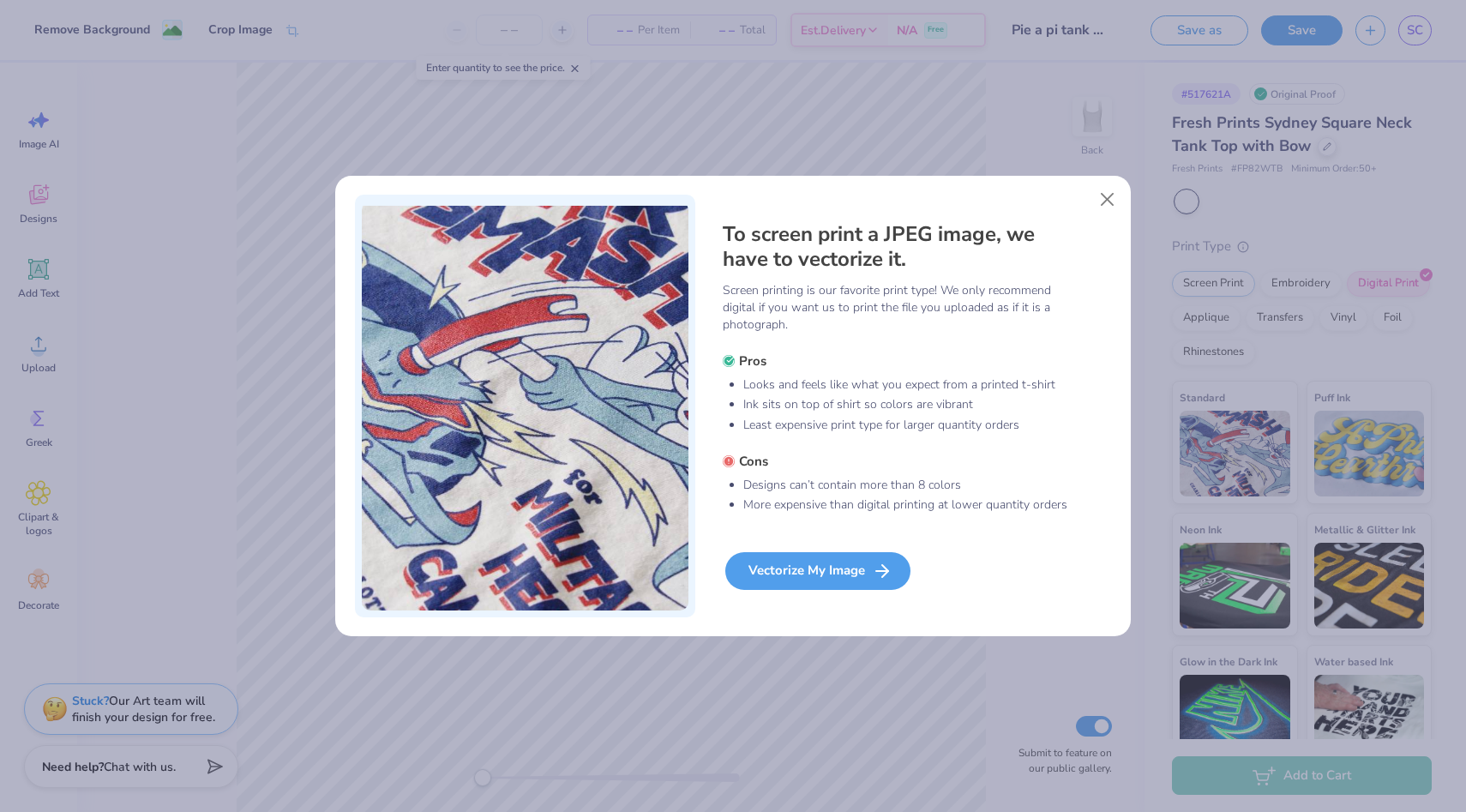
click at [830, 577] on div "Vectorize My Image" at bounding box center [818, 571] width 185 height 38
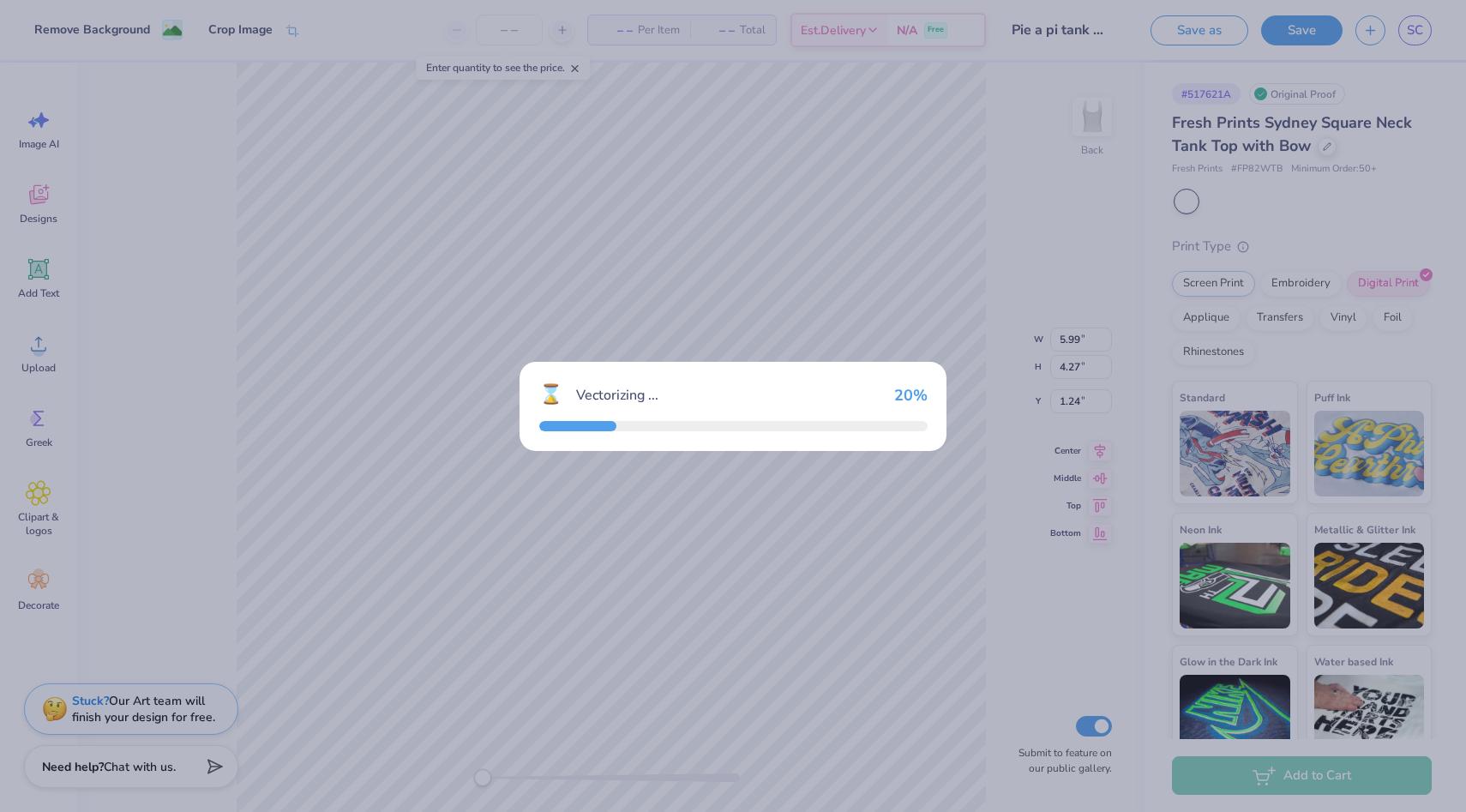
type input "5.96"
type input "4.24"
type input "1.26"
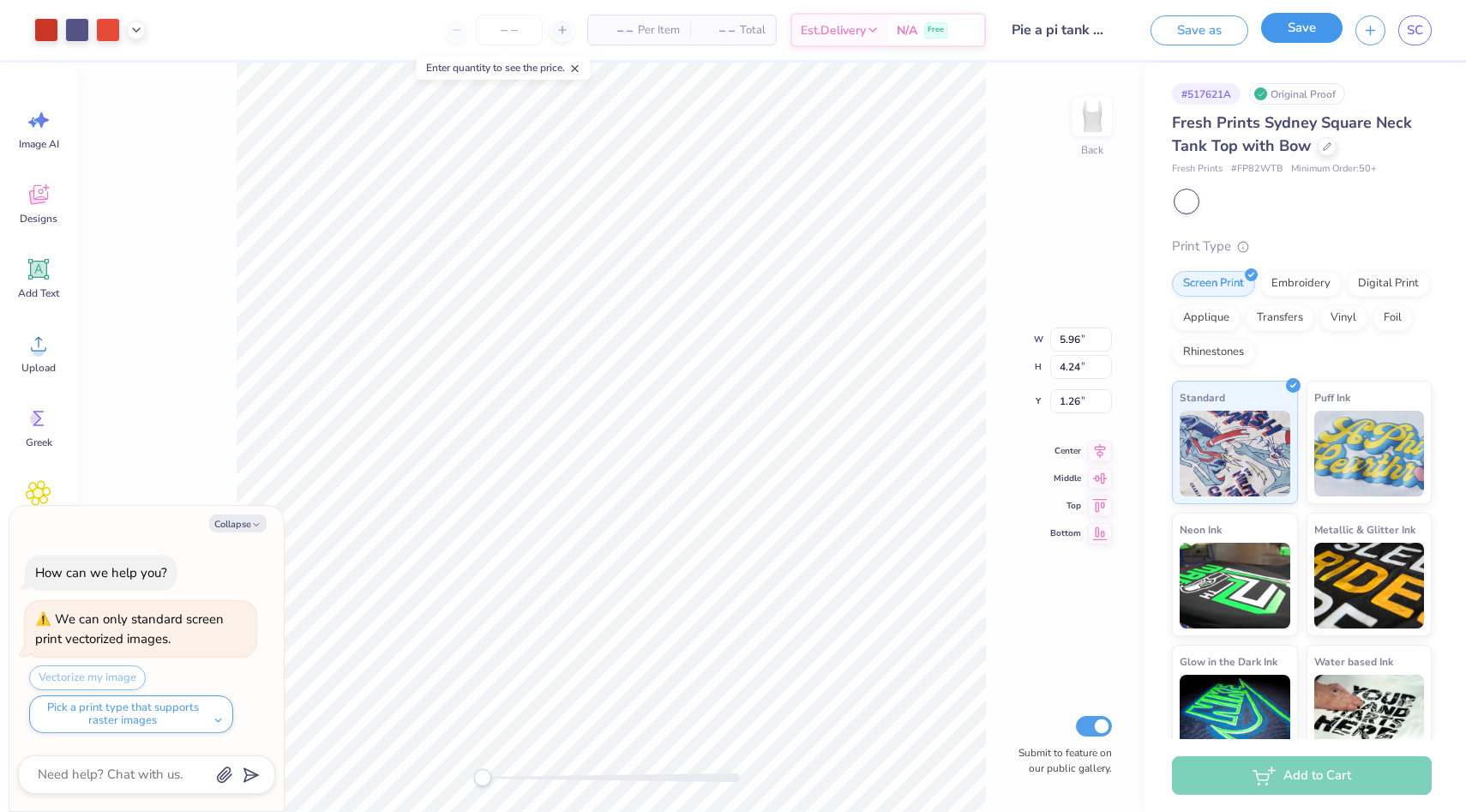
click at [1301, 39] on button "Save" at bounding box center [1302, 28] width 81 height 30
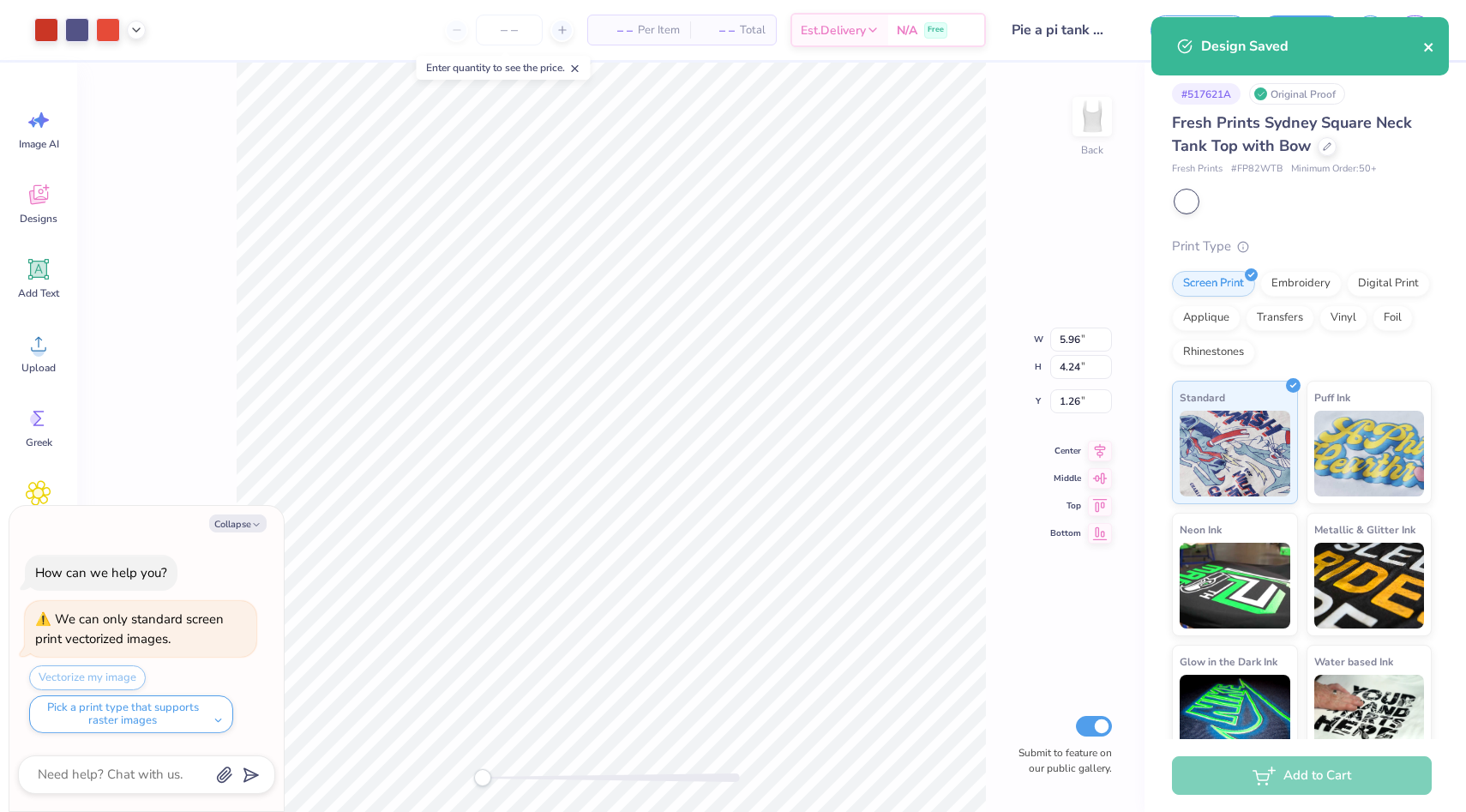
click at [1430, 52] on icon "close" at bounding box center [1430, 48] width 12 height 14
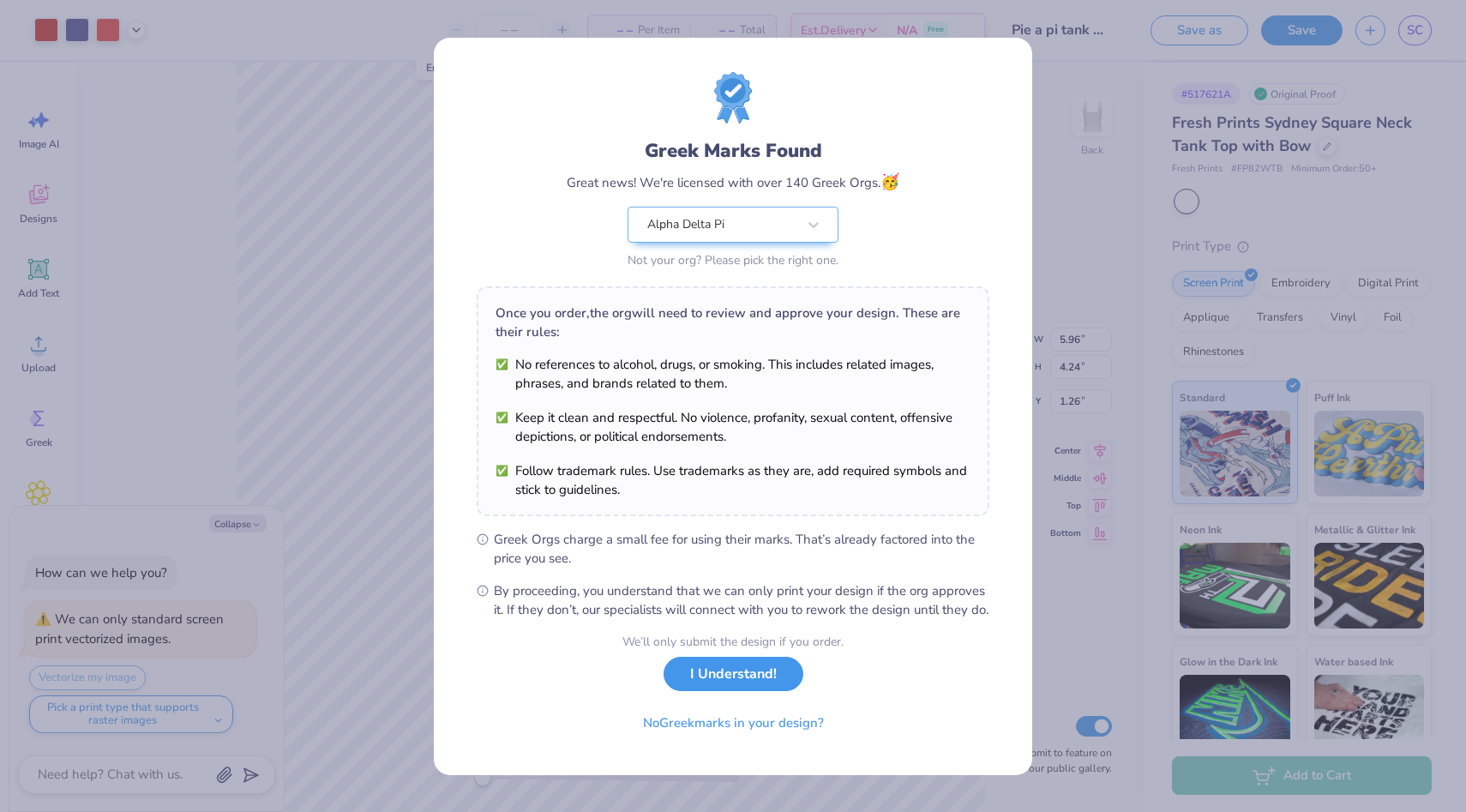
click at [718, 692] on button "I Understand!" at bounding box center [733, 674] width 139 height 35
type textarea "x"
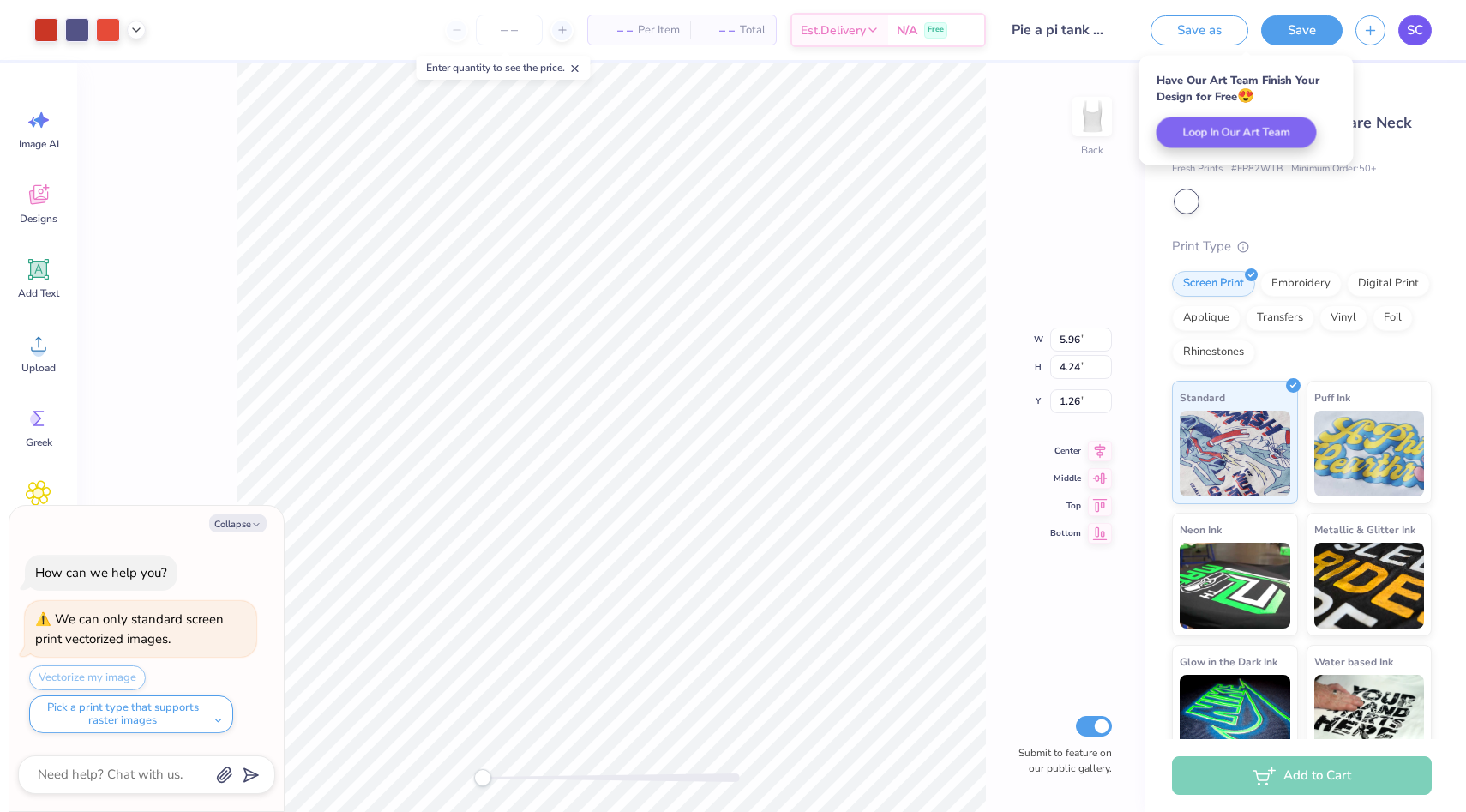
click at [1427, 28] on link "SC" at bounding box center [1416, 30] width 34 height 30
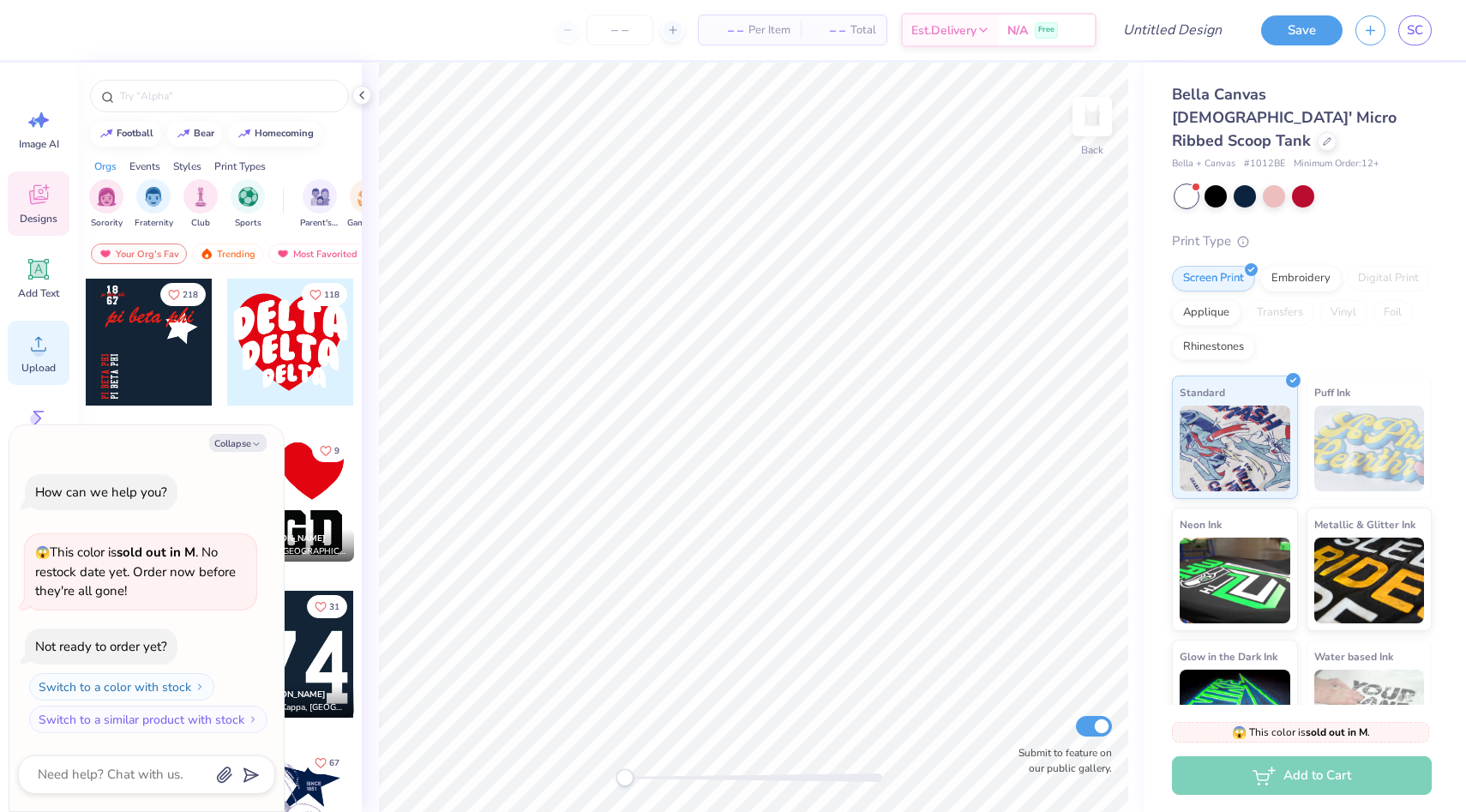
click at [31, 354] on icon at bounding box center [38, 343] width 26 height 26
click at [35, 357] on div "Upload" at bounding box center [39, 352] width 62 height 64
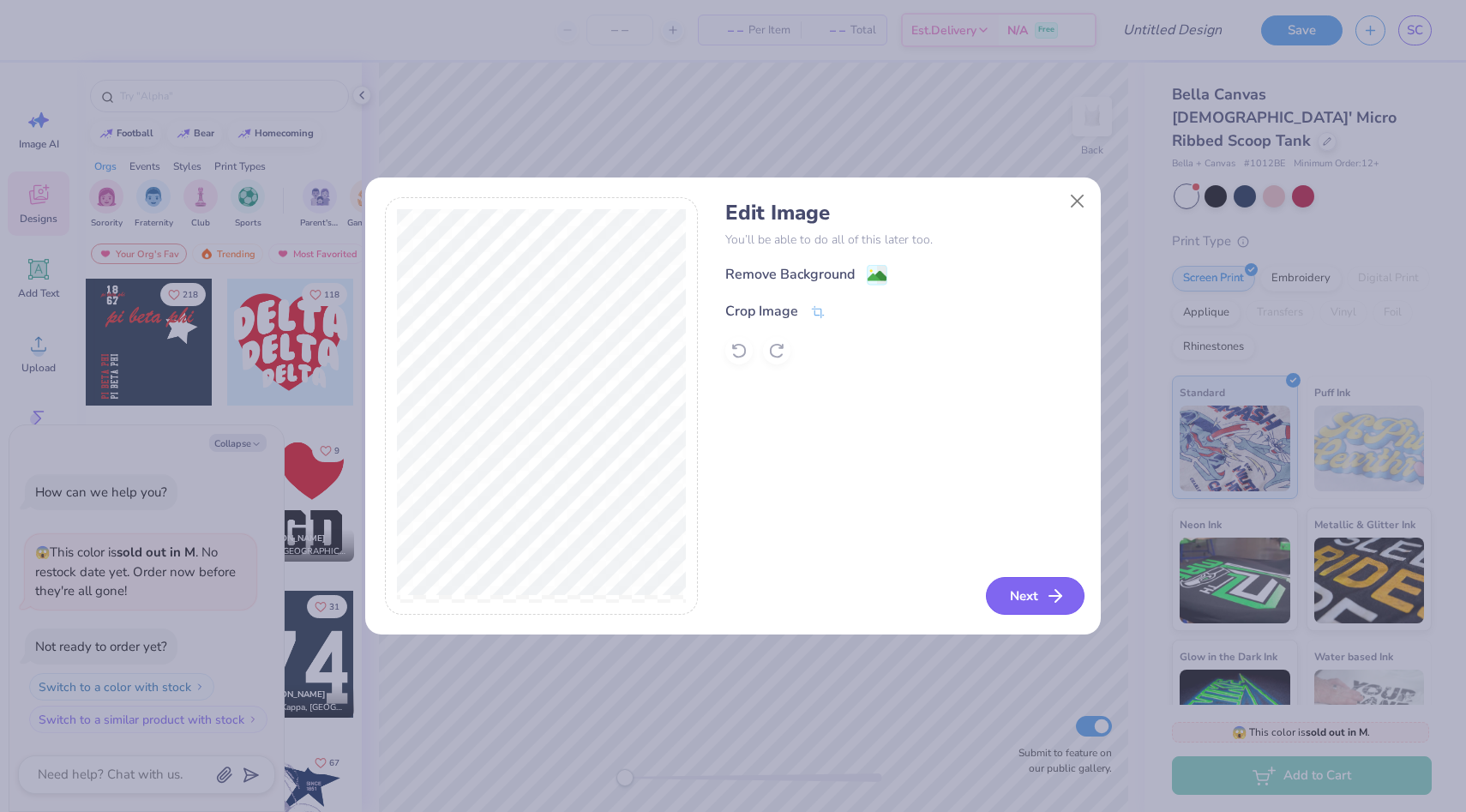
click at [1013, 596] on button "Next" at bounding box center [1035, 596] width 99 height 38
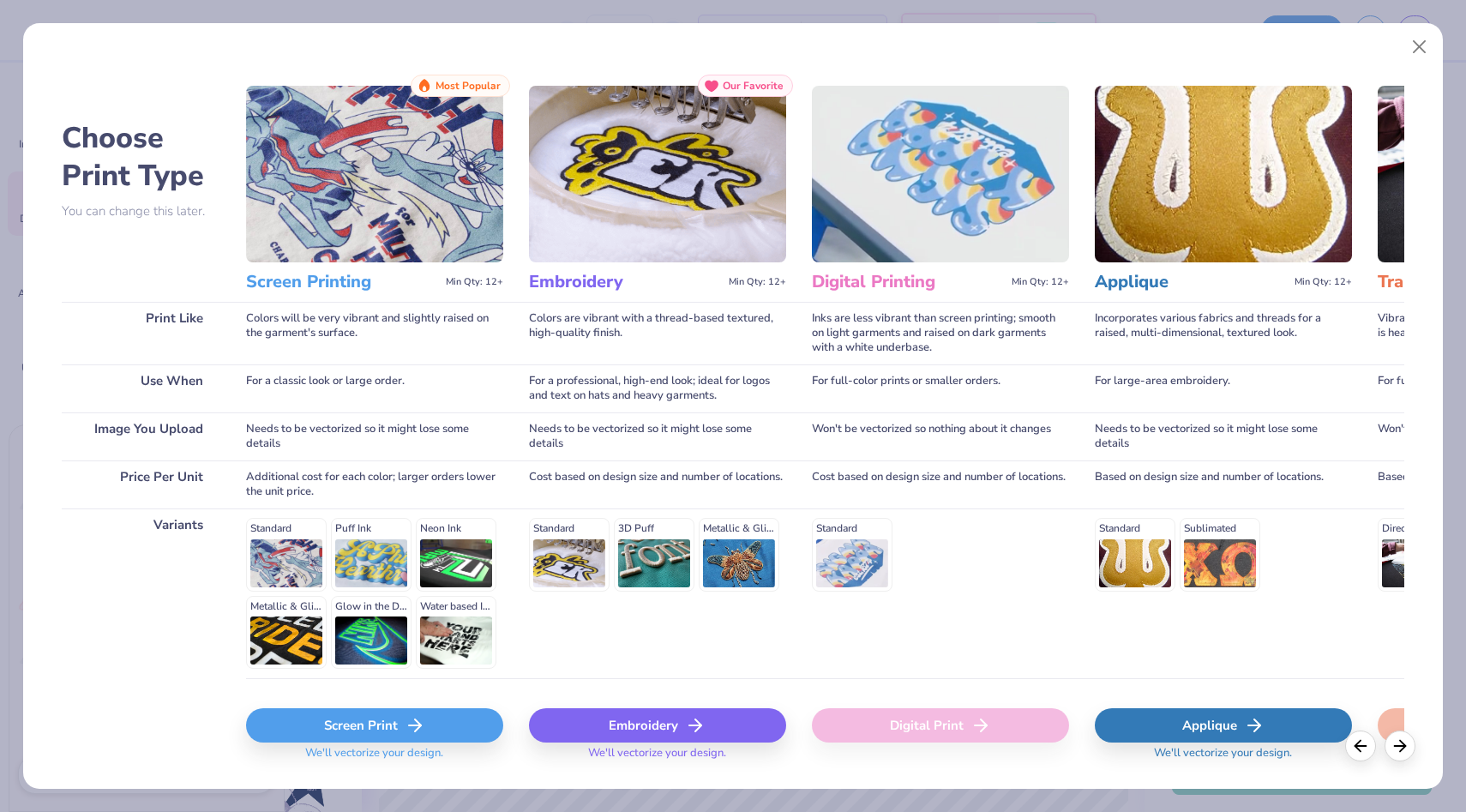
click at [418, 733] on icon at bounding box center [415, 725] width 20 height 20
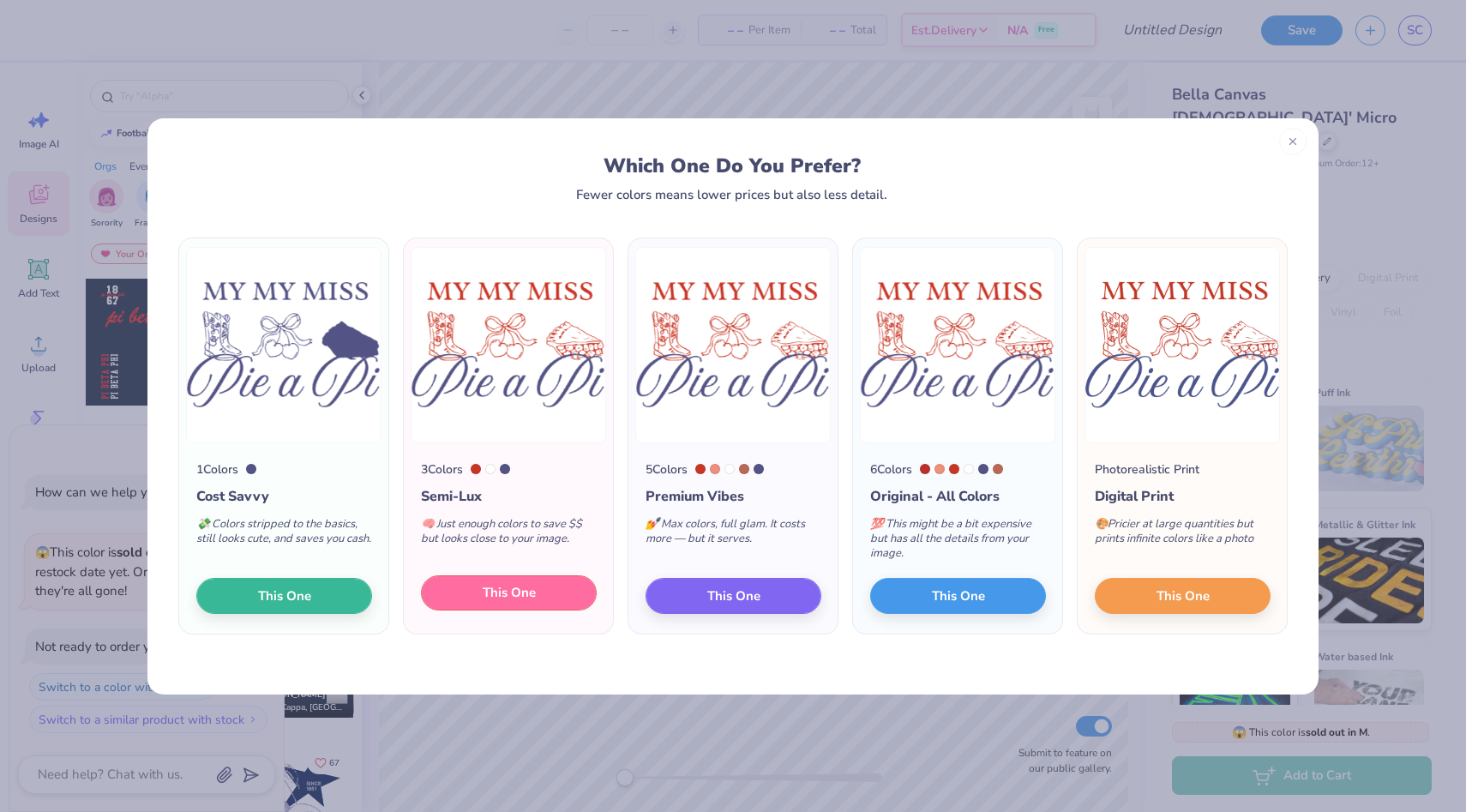
click at [486, 590] on span "This One" at bounding box center [509, 593] width 53 height 19
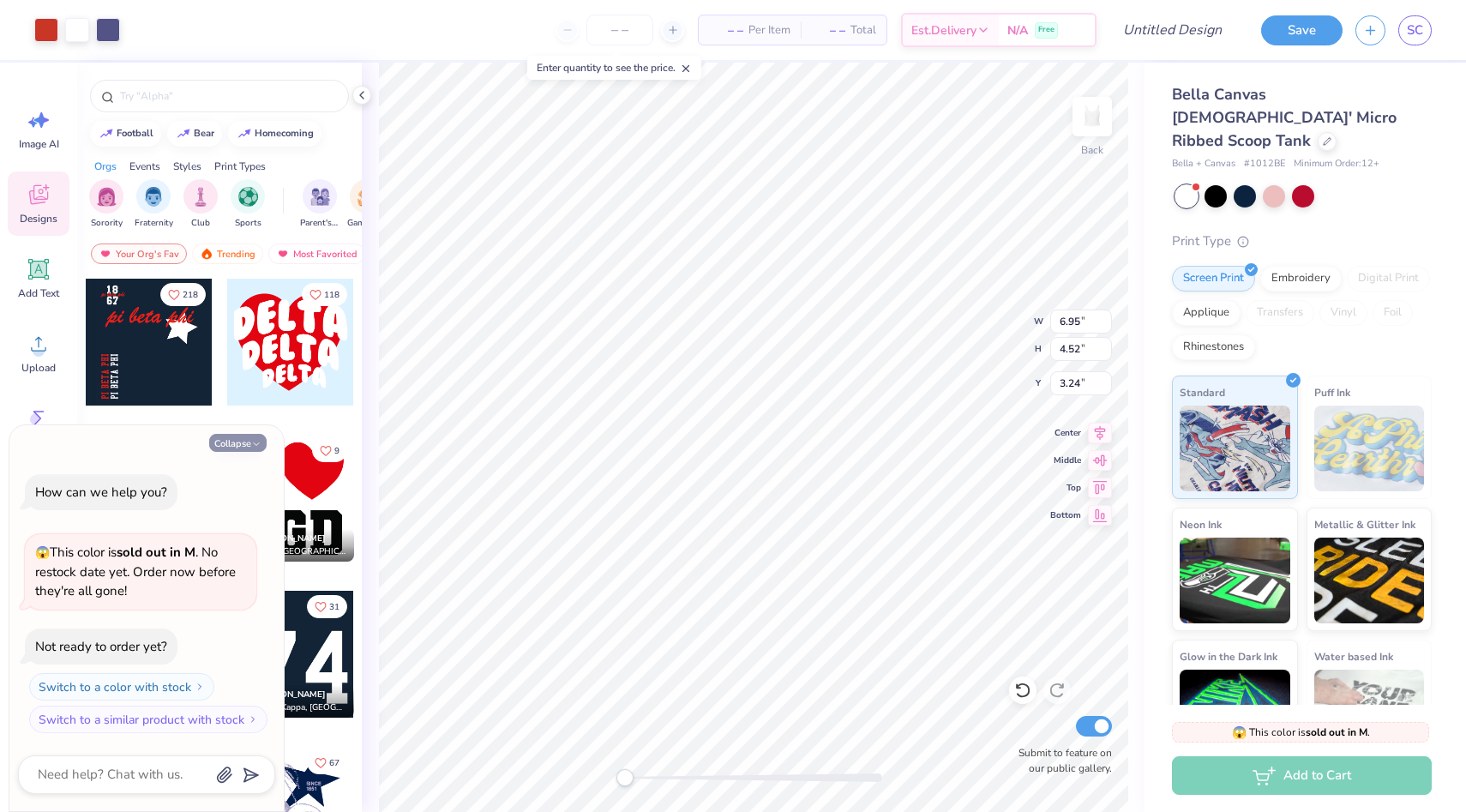
click at [234, 443] on button "Collapse" at bounding box center [237, 443] width 57 height 18
type textarea "x"
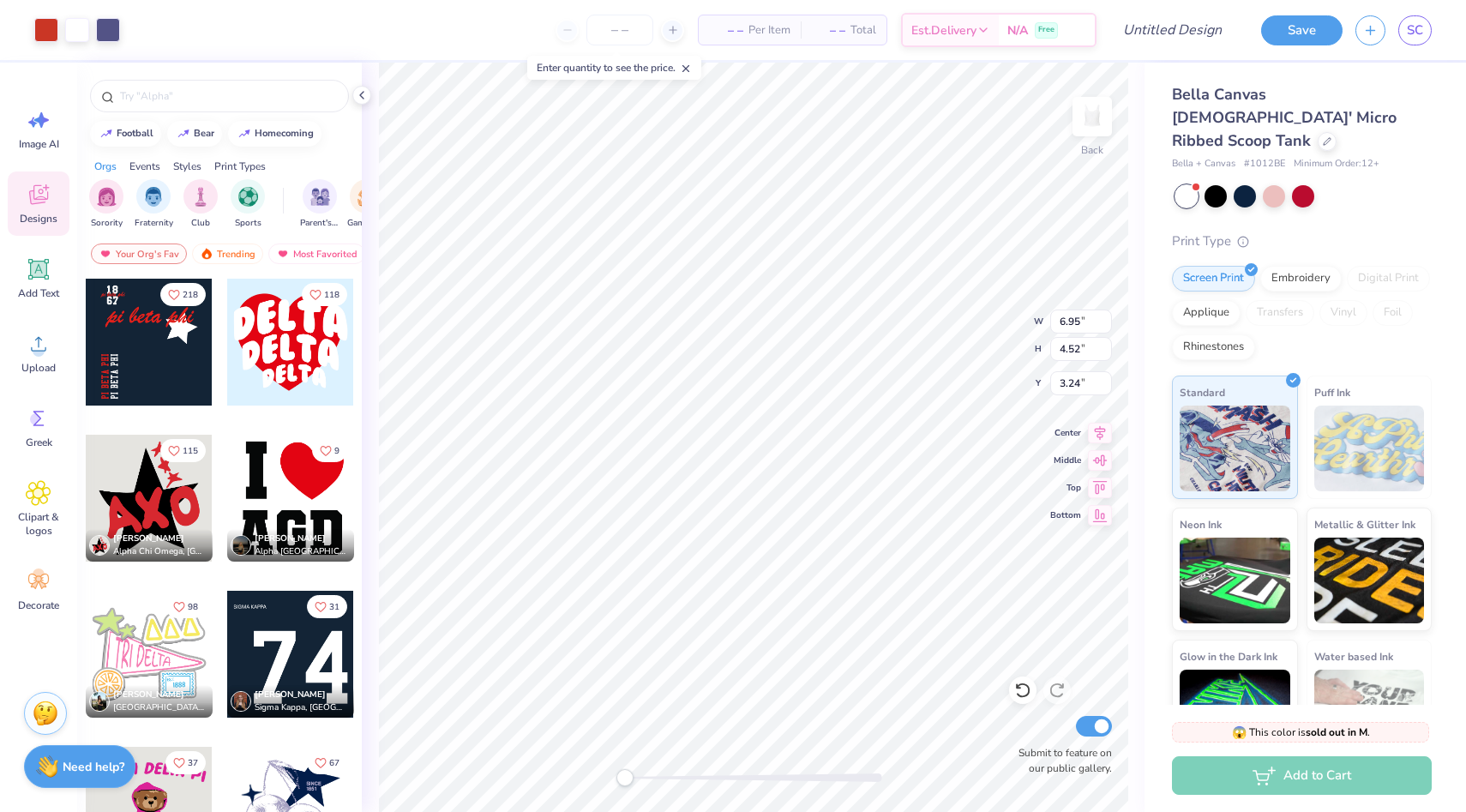
type input "4.29"
type input "2.79"
type input "0.50"
click at [366, 89] on icon at bounding box center [362, 95] width 14 height 14
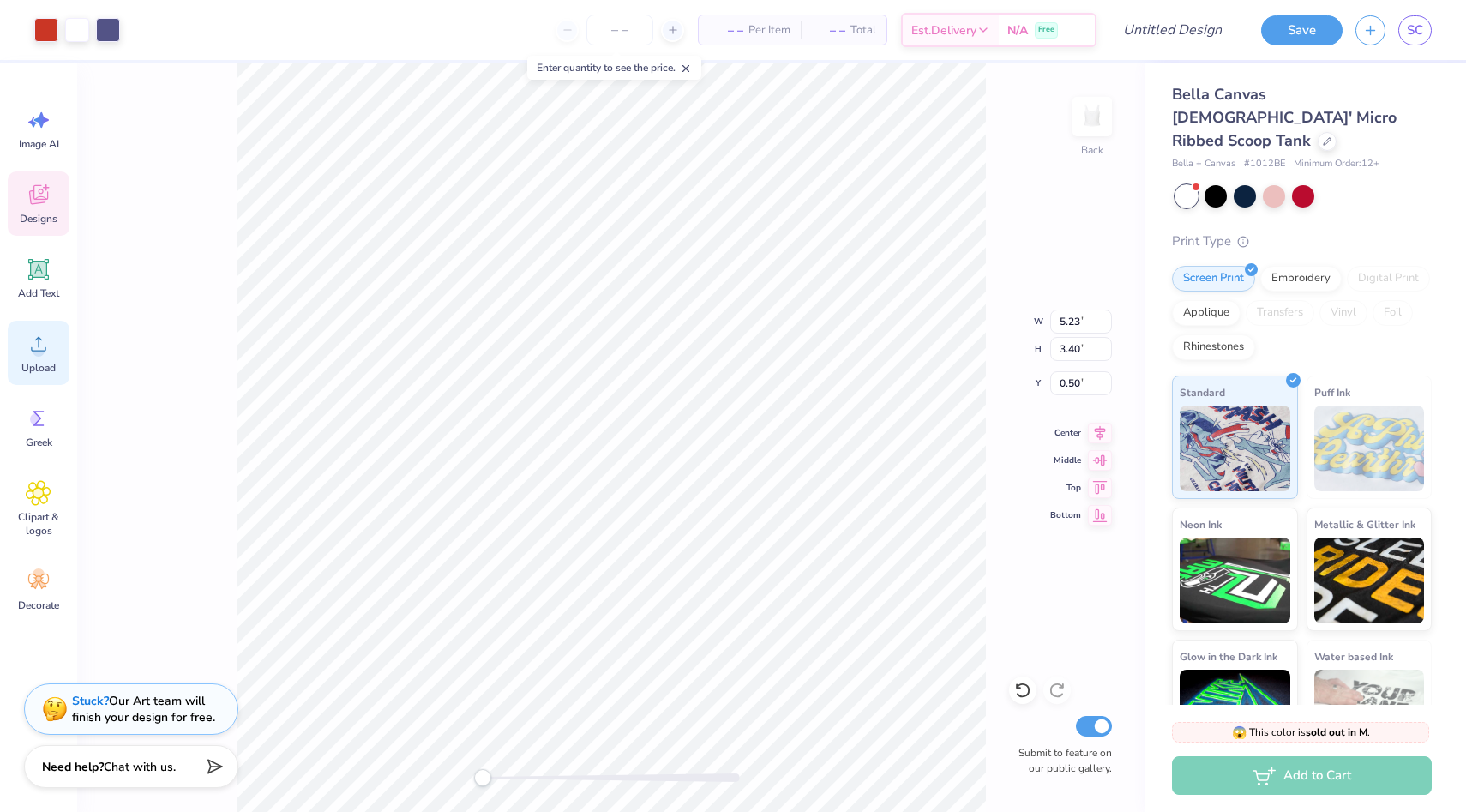
click at [36, 363] on span "Upload" at bounding box center [38, 368] width 34 height 14
click at [34, 136] on div "Image AI" at bounding box center [39, 129] width 62 height 64
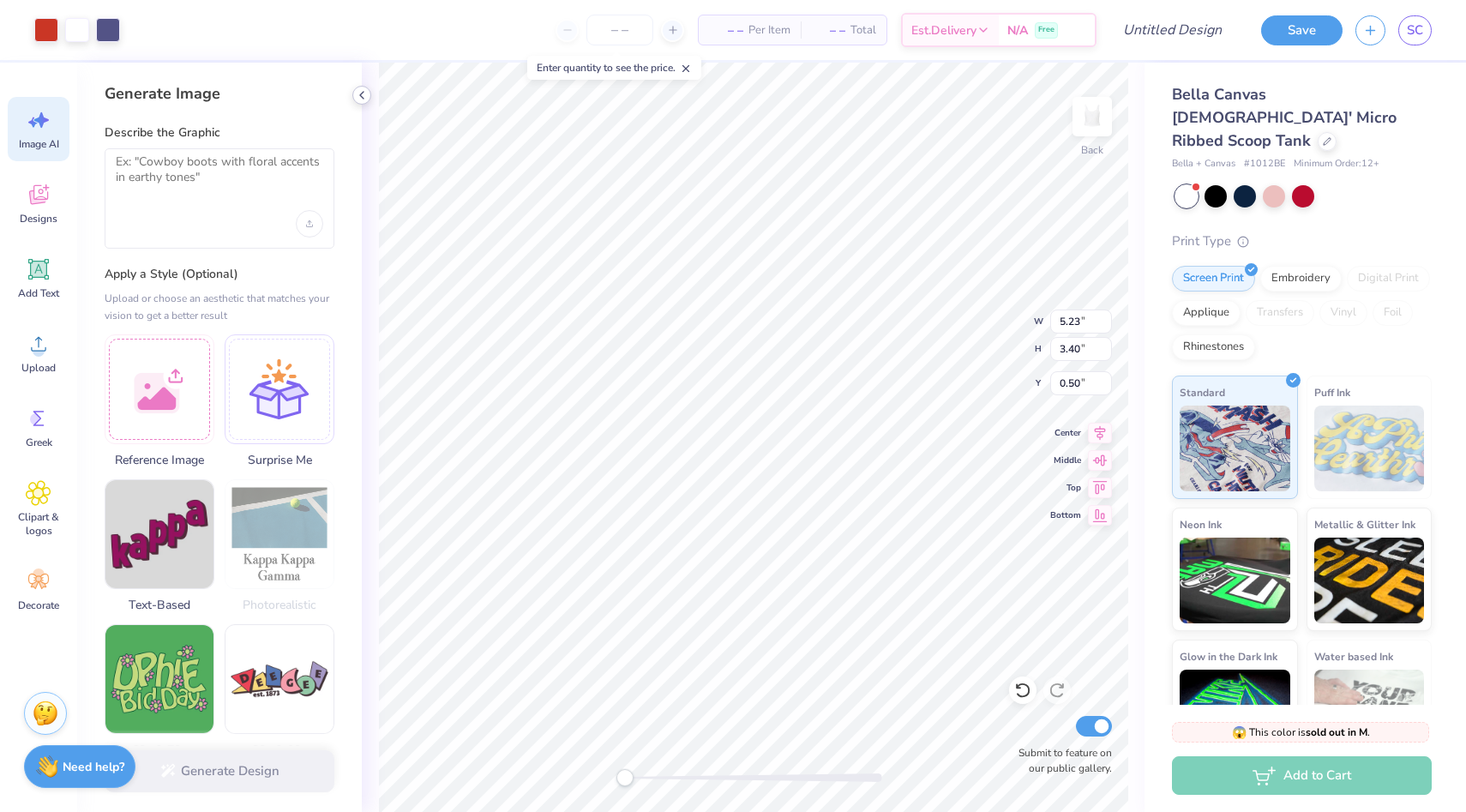
click at [367, 96] on icon at bounding box center [362, 95] width 14 height 14
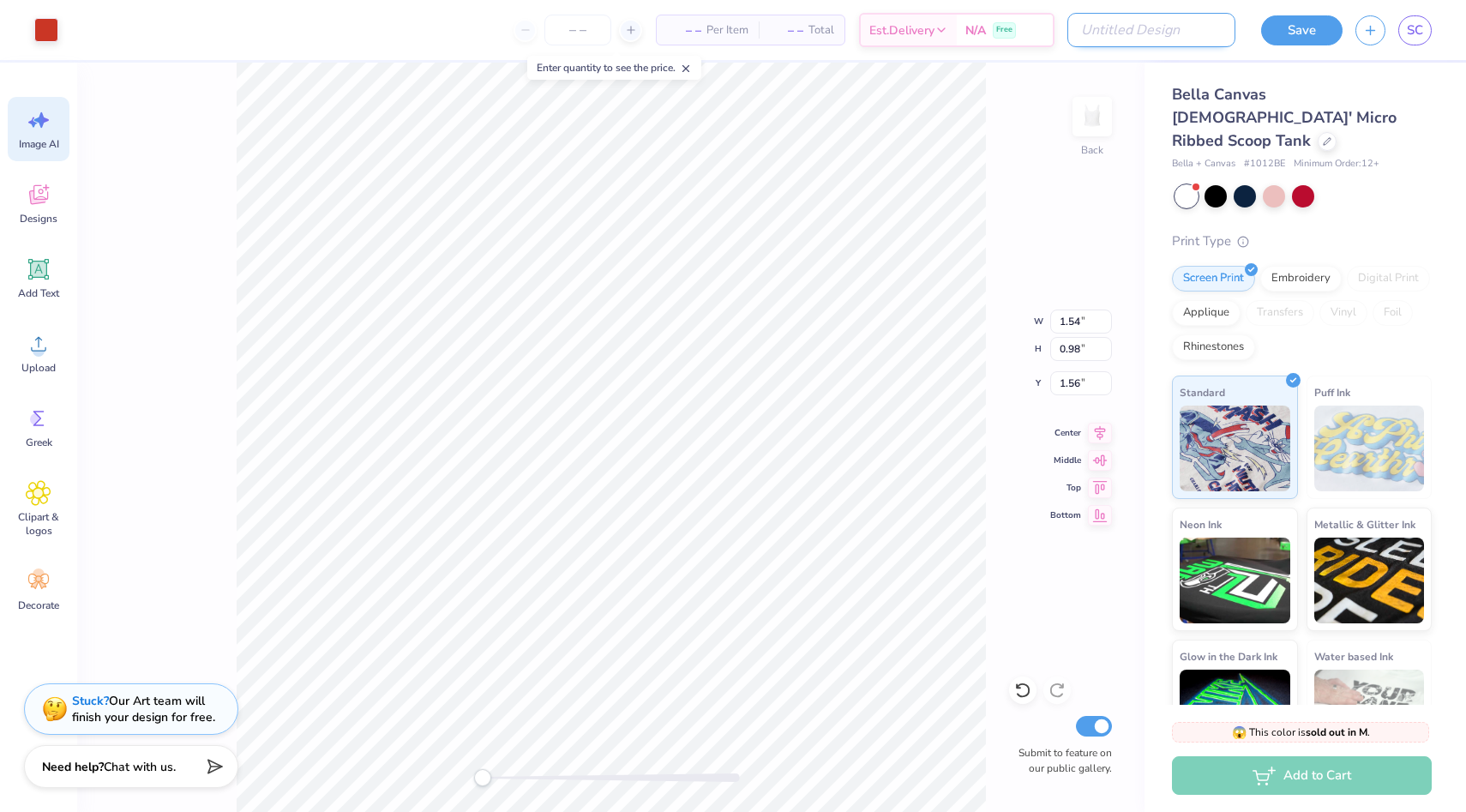
click at [1181, 29] on input "Design Title" at bounding box center [1152, 30] width 168 height 34
type input "Pie a Pi Tank"
click at [1393, 266] on div "Digital Print" at bounding box center [1388, 278] width 83 height 26
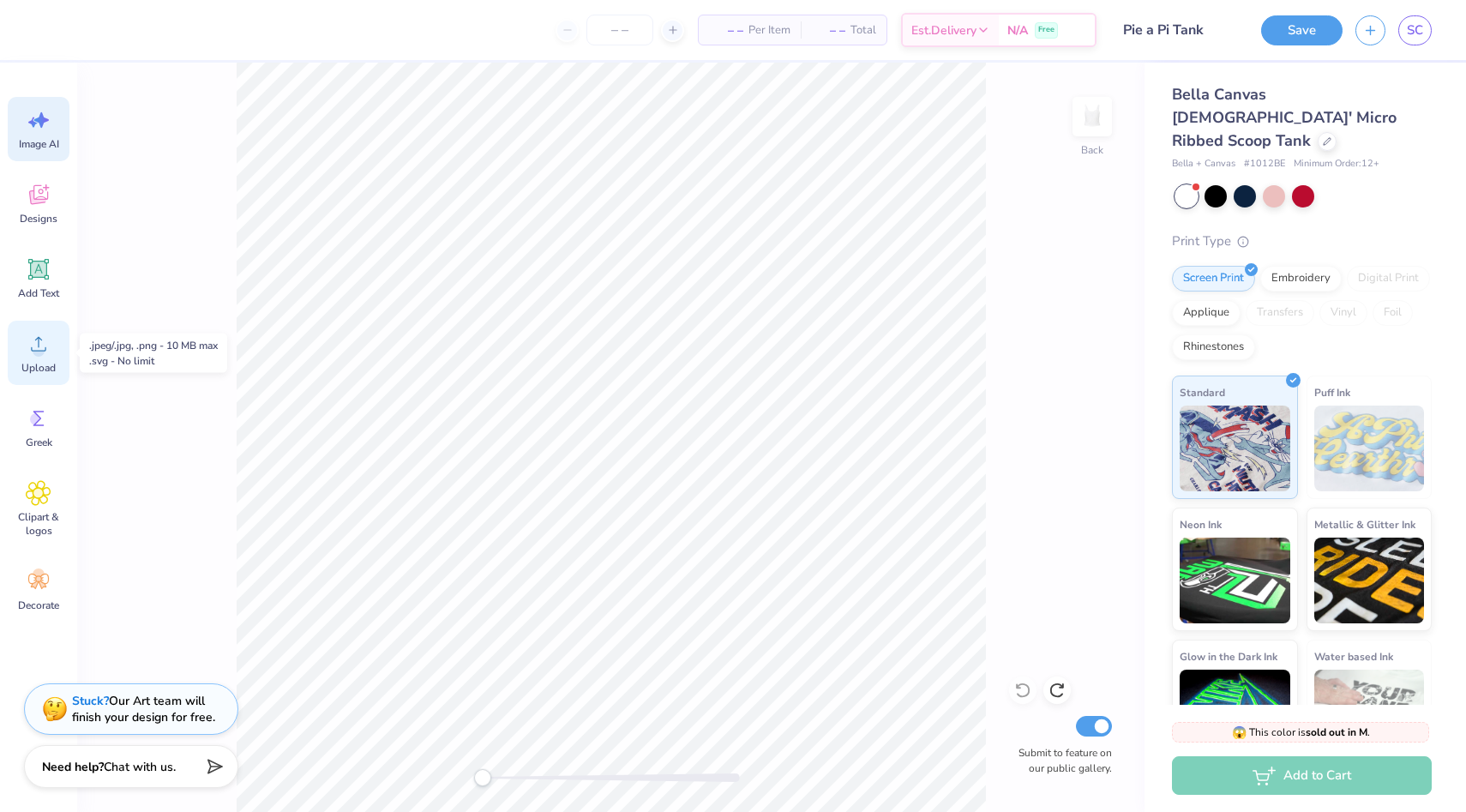
click at [48, 351] on icon at bounding box center [38, 343] width 26 height 26
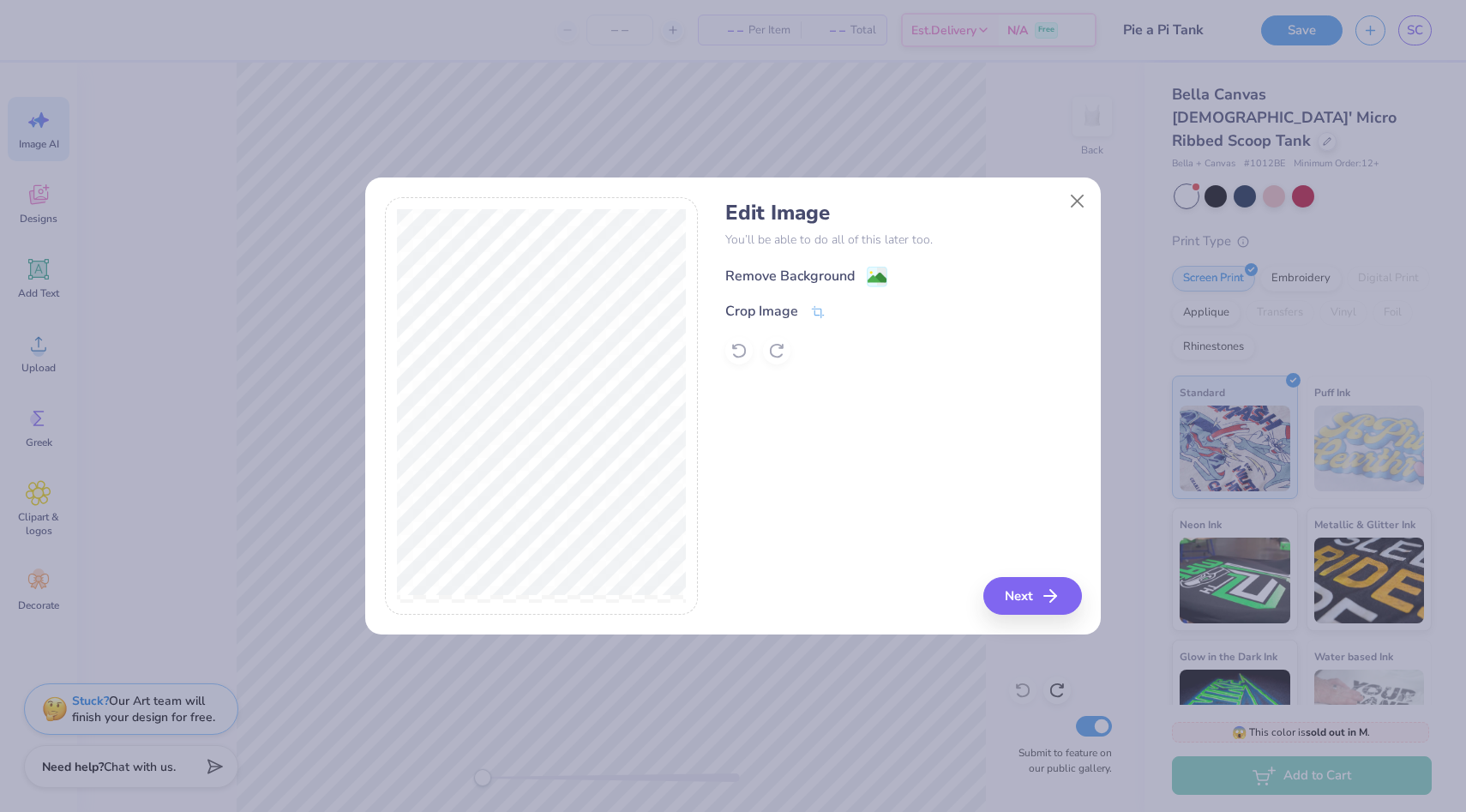
click at [875, 282] on image at bounding box center [876, 277] width 19 height 19
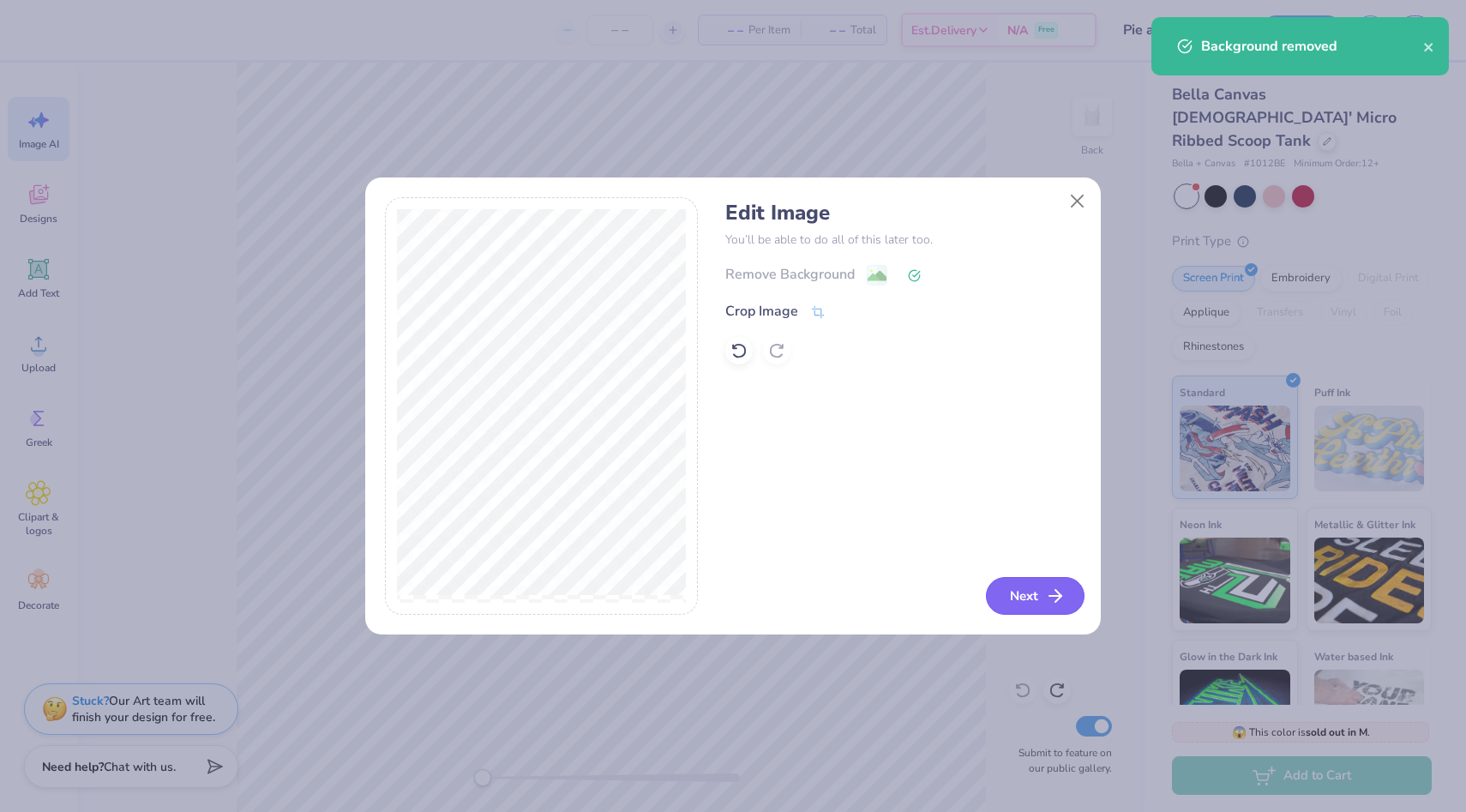
click at [1020, 603] on button "Next" at bounding box center [1035, 596] width 99 height 38
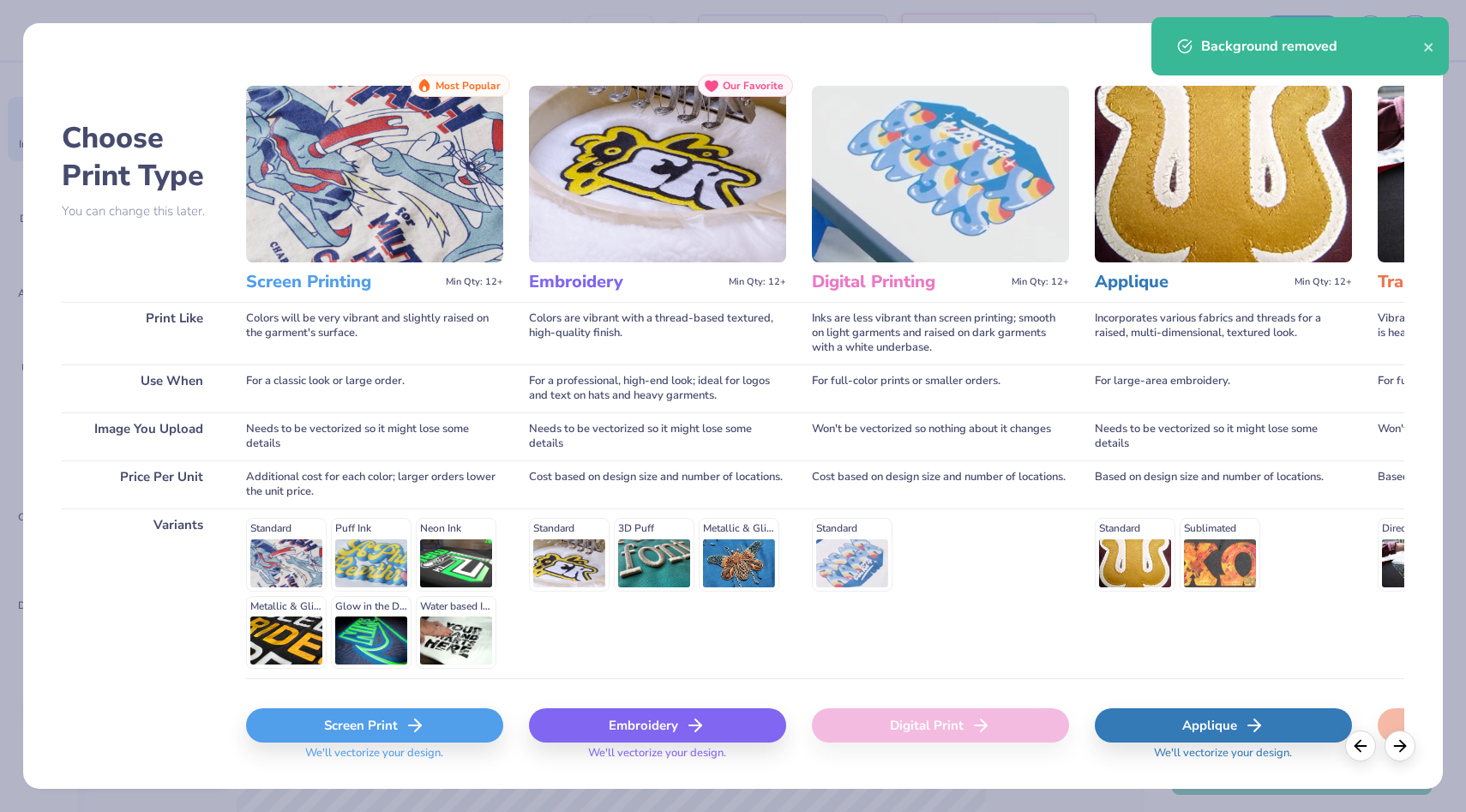
click at [440, 732] on div "Screen Print" at bounding box center [374, 726] width 257 height 34
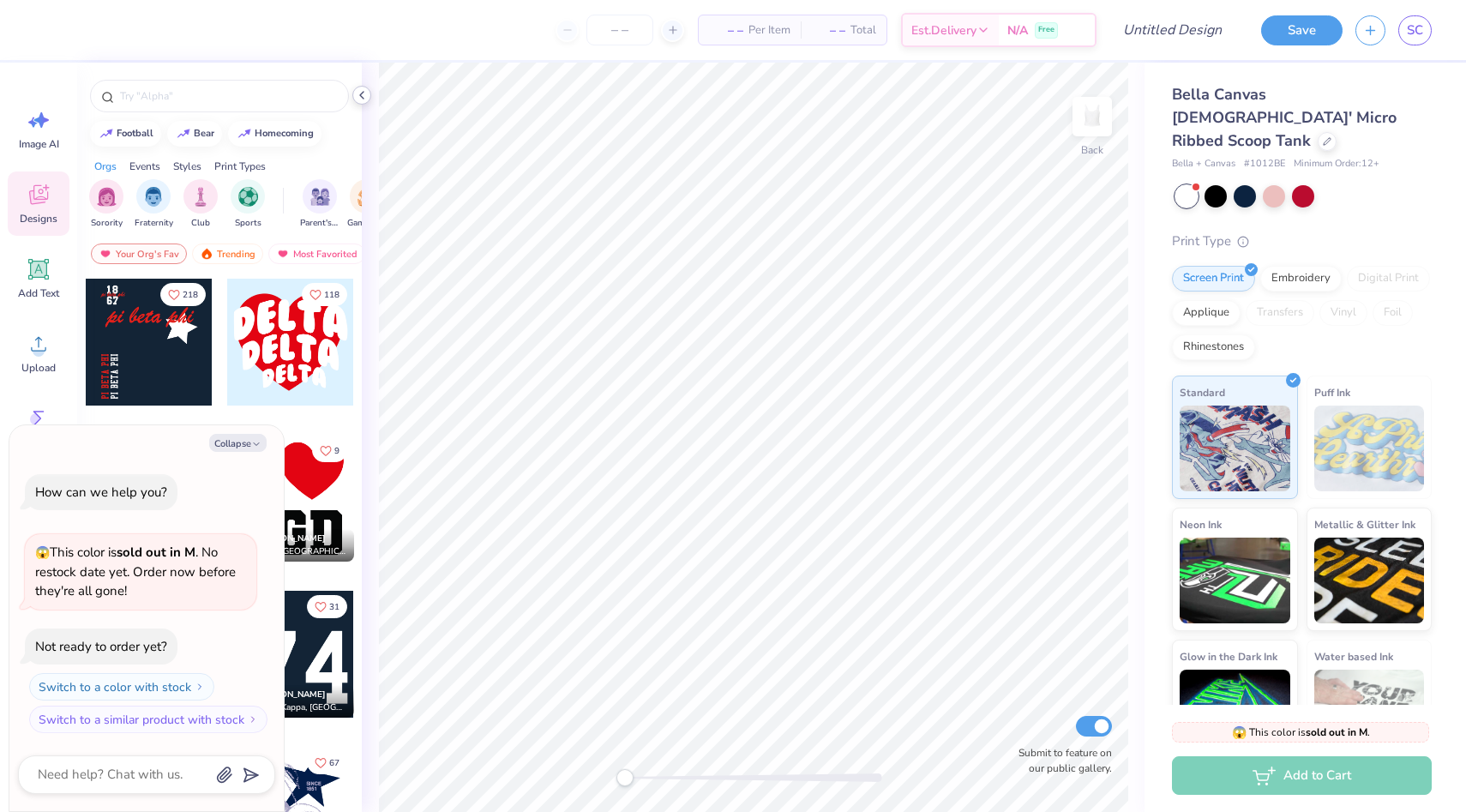
click at [362, 91] on icon at bounding box center [362, 95] width 14 height 14
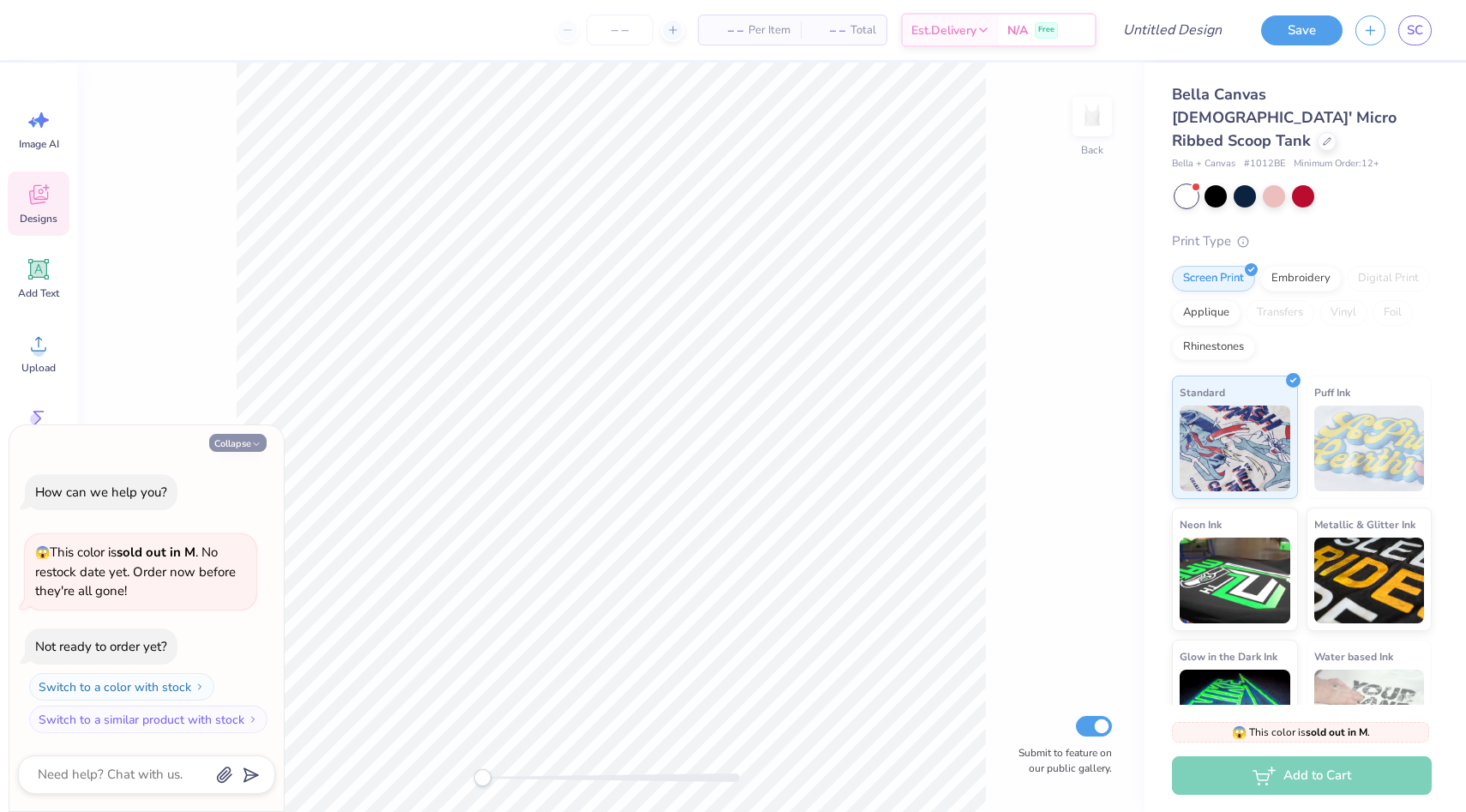
click at [237, 445] on button "Collapse" at bounding box center [237, 443] width 57 height 18
type textarea "x"
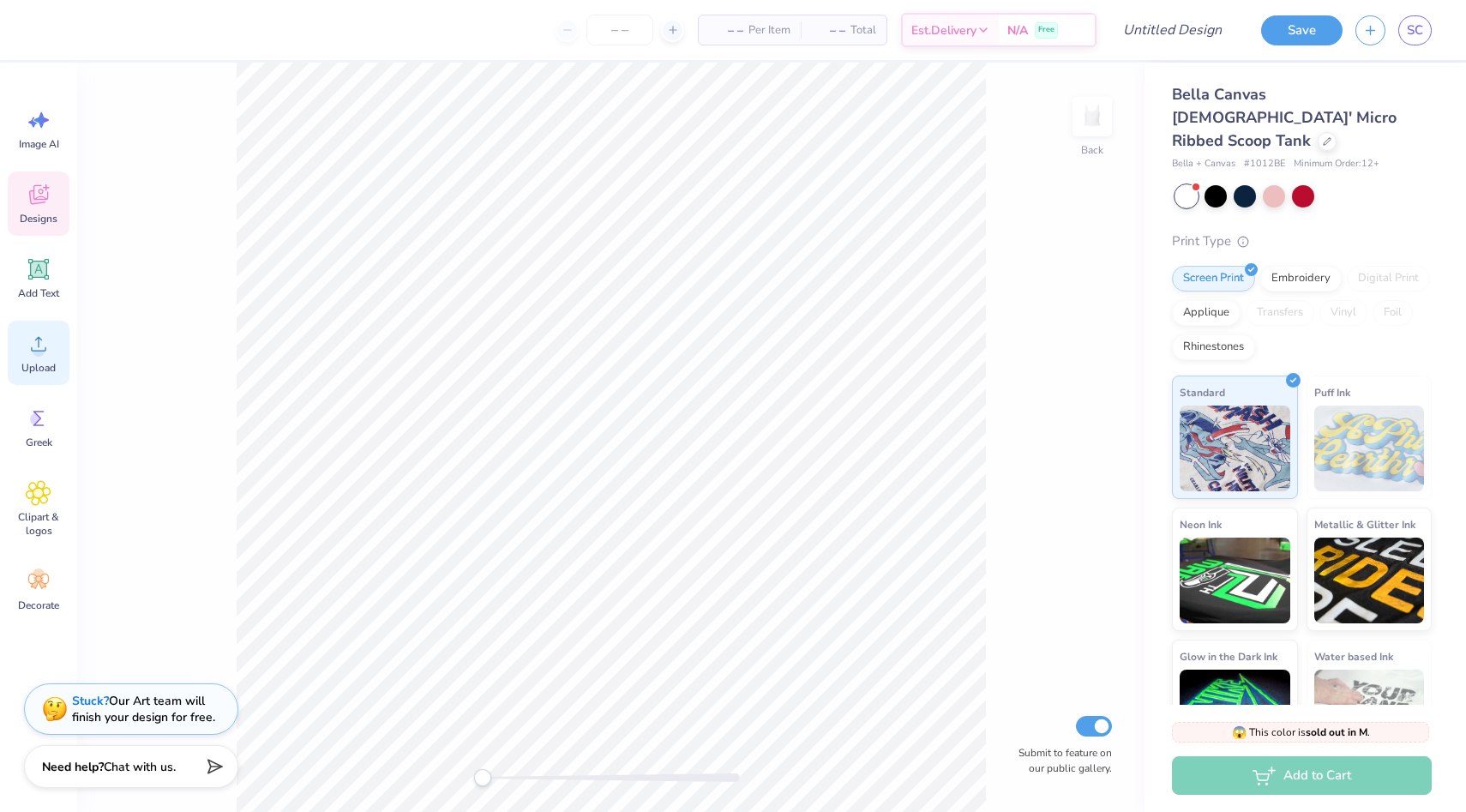
click at [41, 357] on div "Upload" at bounding box center [39, 352] width 62 height 64
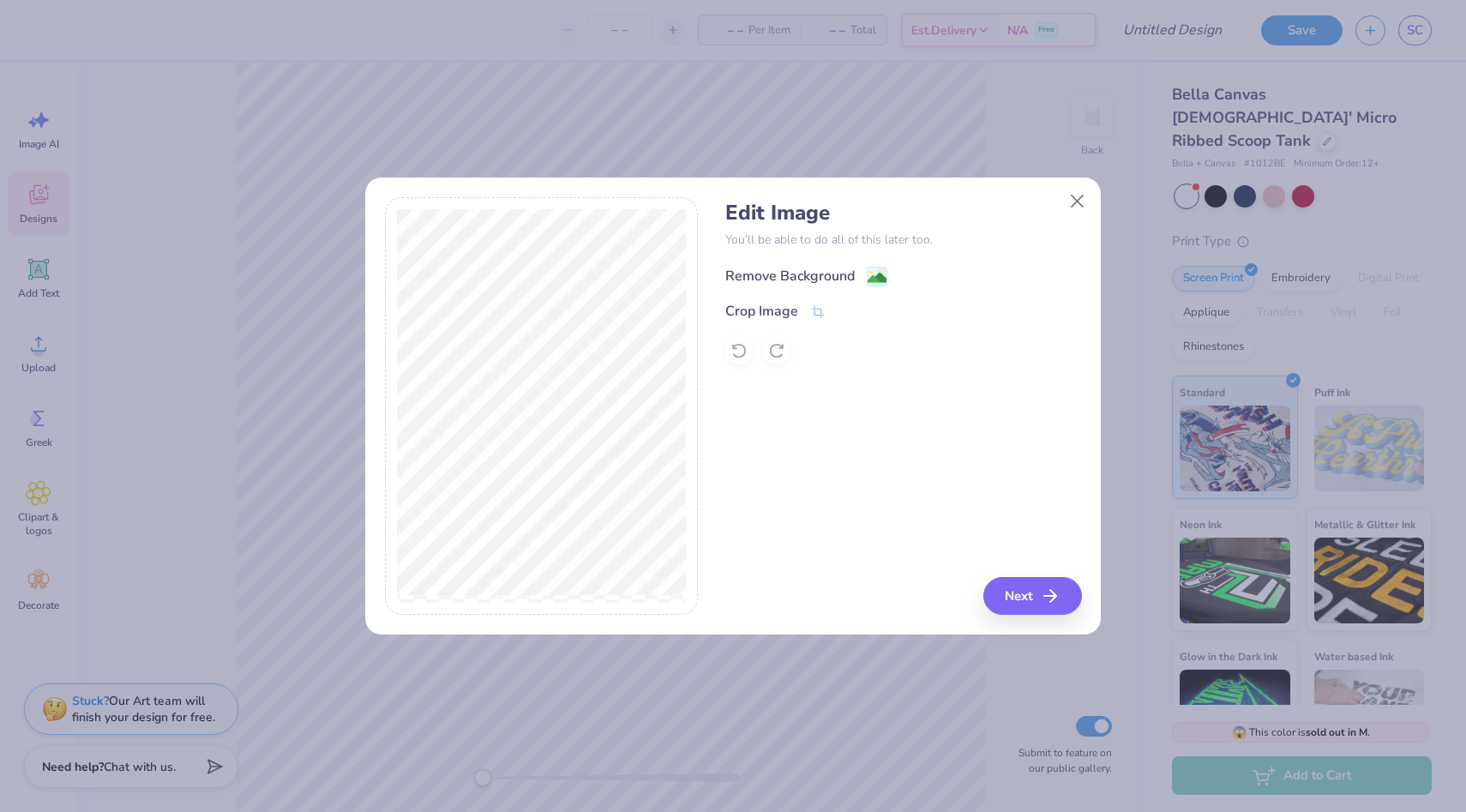
click at [876, 275] on image at bounding box center [876, 277] width 19 height 19
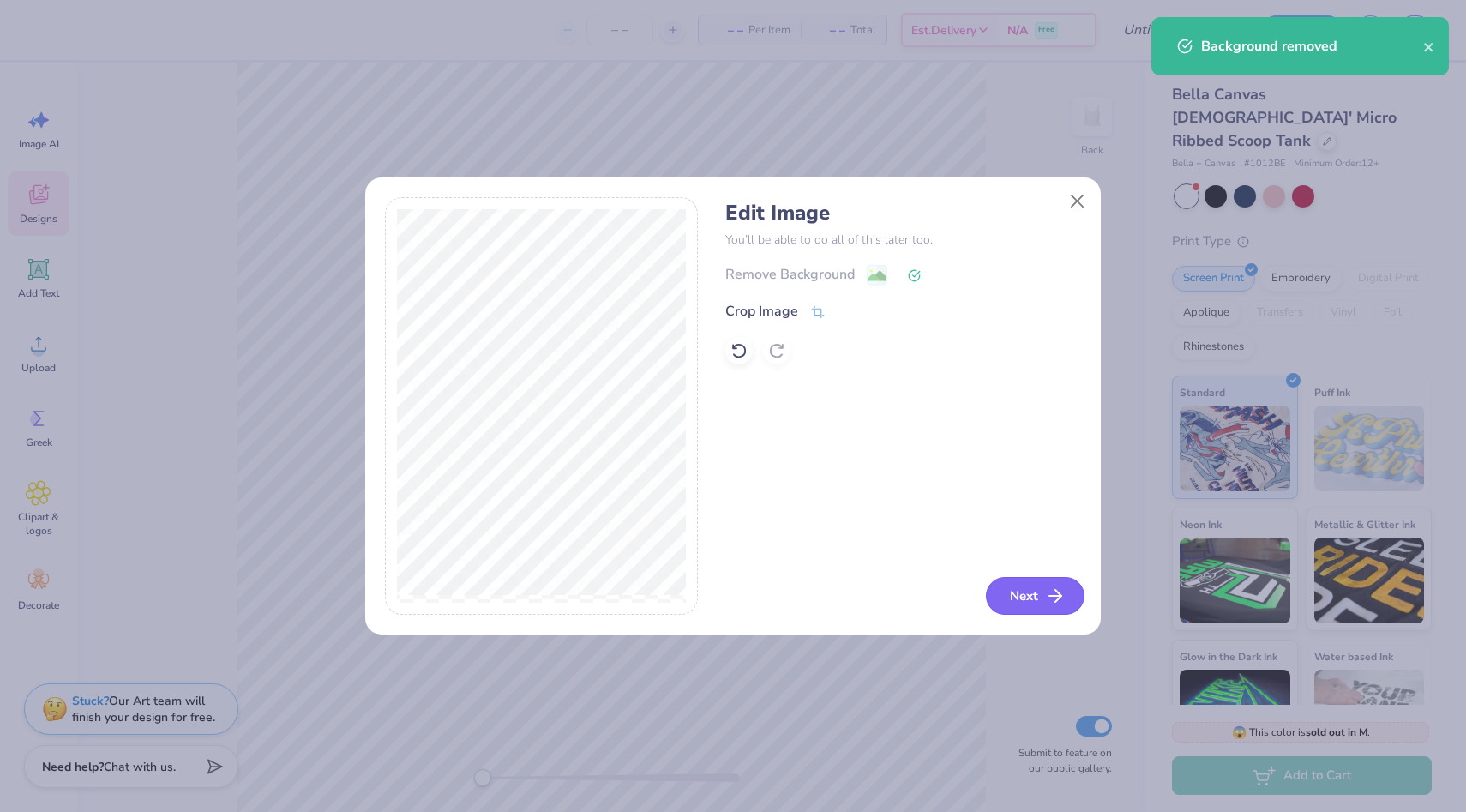
click at [1021, 595] on button "Next" at bounding box center [1035, 596] width 99 height 38
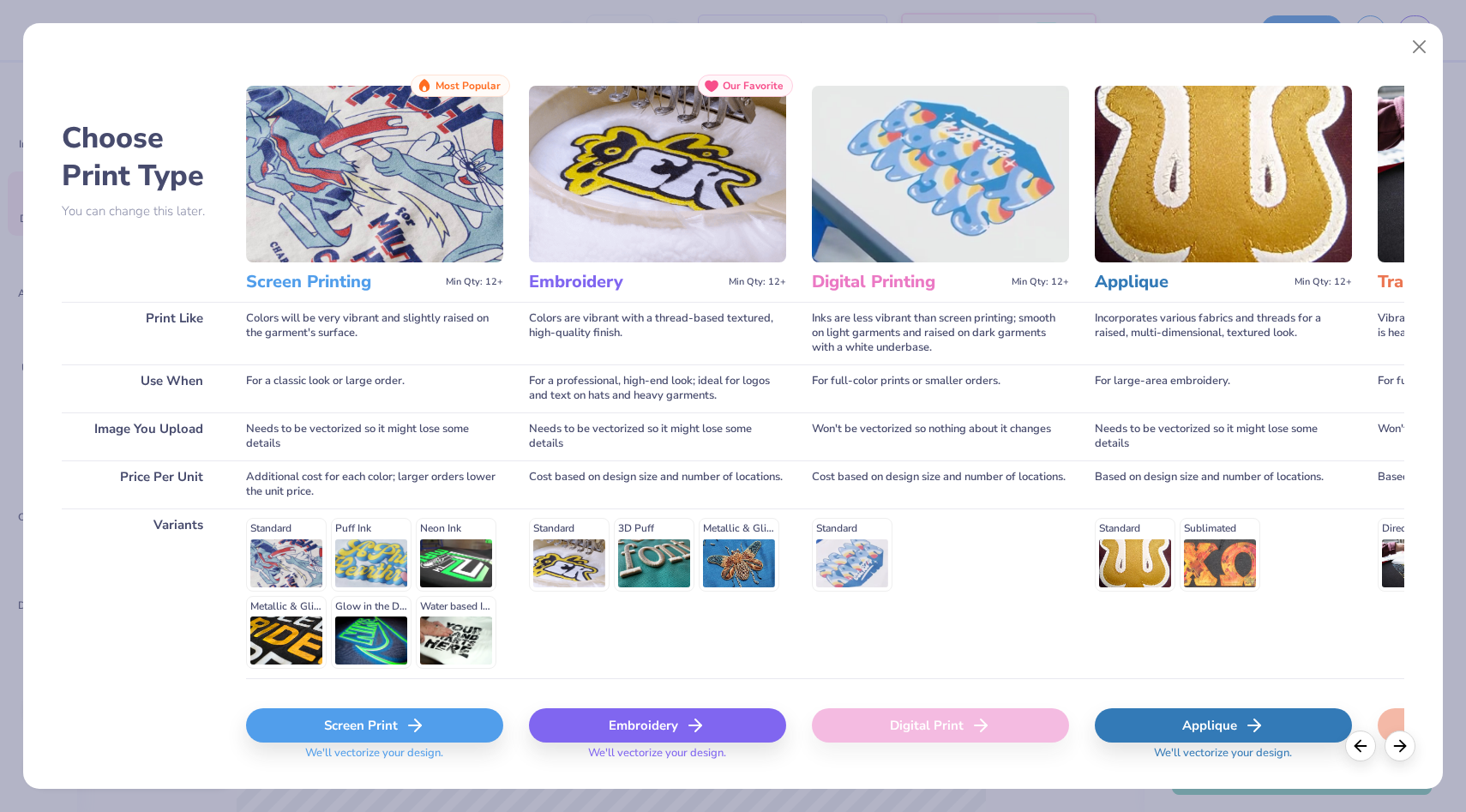
click at [393, 727] on div "Screen Print" at bounding box center [374, 726] width 257 height 34
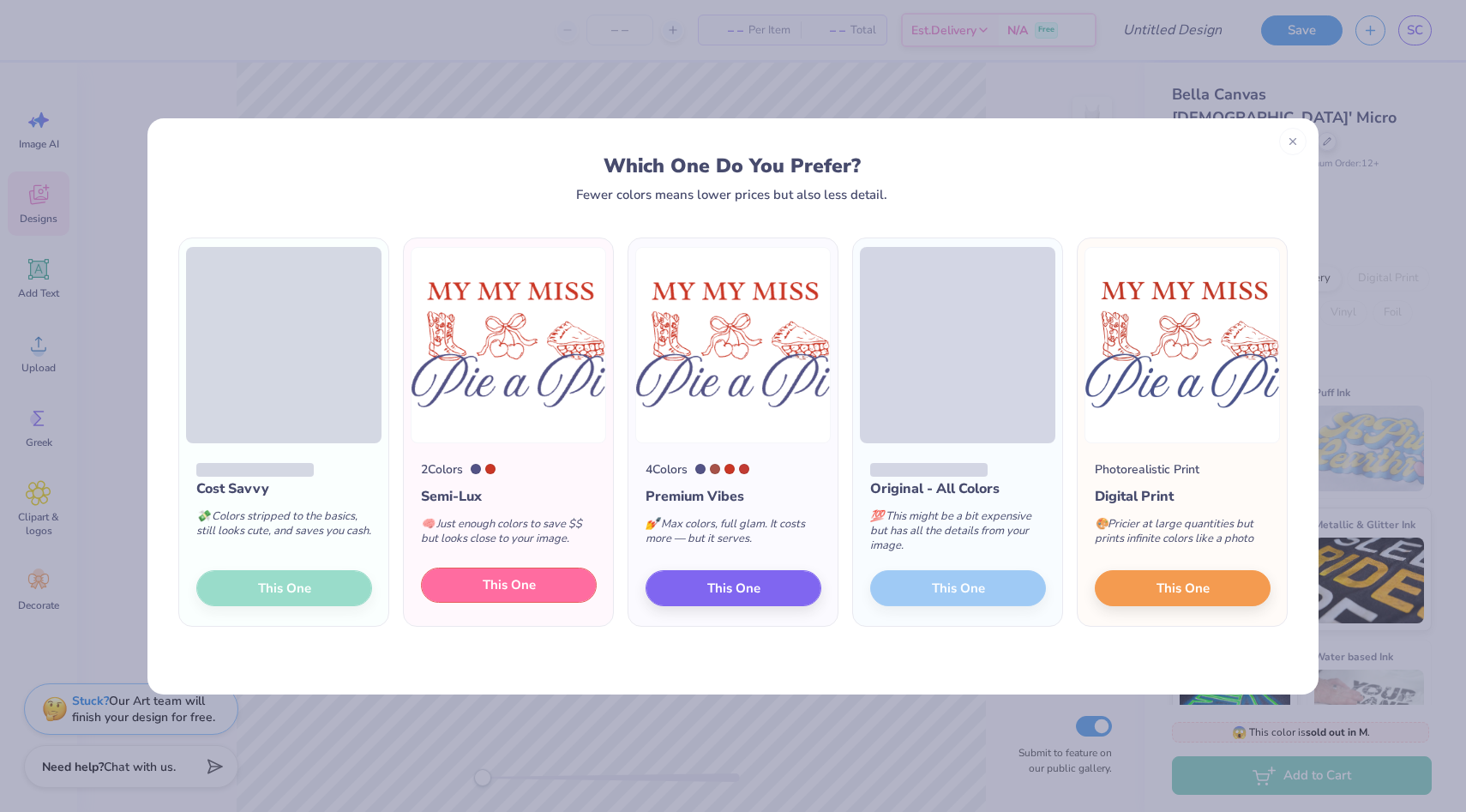
click at [509, 590] on span "This One" at bounding box center [509, 585] width 53 height 19
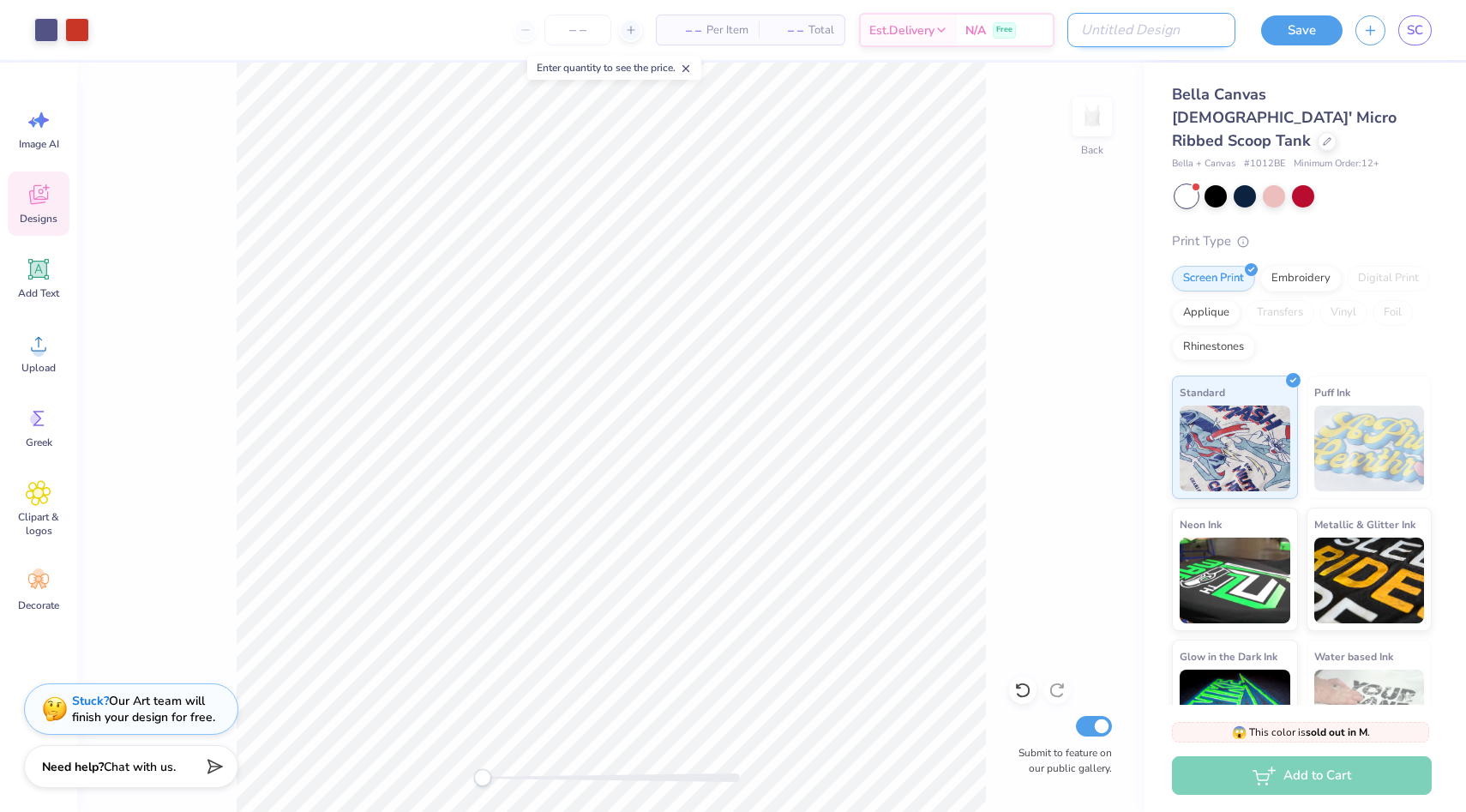
click at [1182, 28] on input "Design Title" at bounding box center [1152, 30] width 168 height 34
type input "Pie a Pi Tank (no bow)"
click at [1313, 26] on button "Save" at bounding box center [1302, 28] width 81 height 30
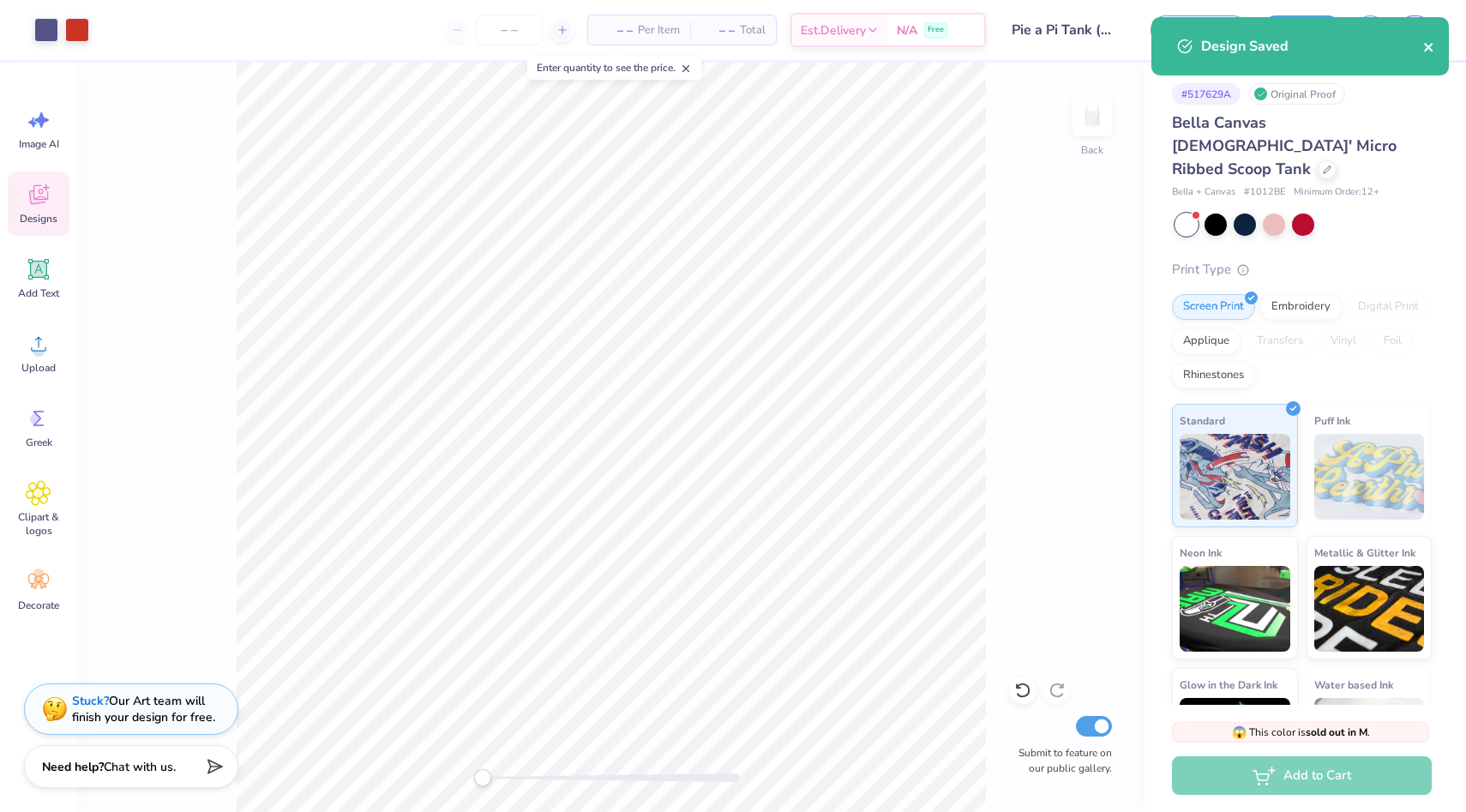
click at [1432, 47] on icon "close" at bounding box center [1430, 48] width 12 height 14
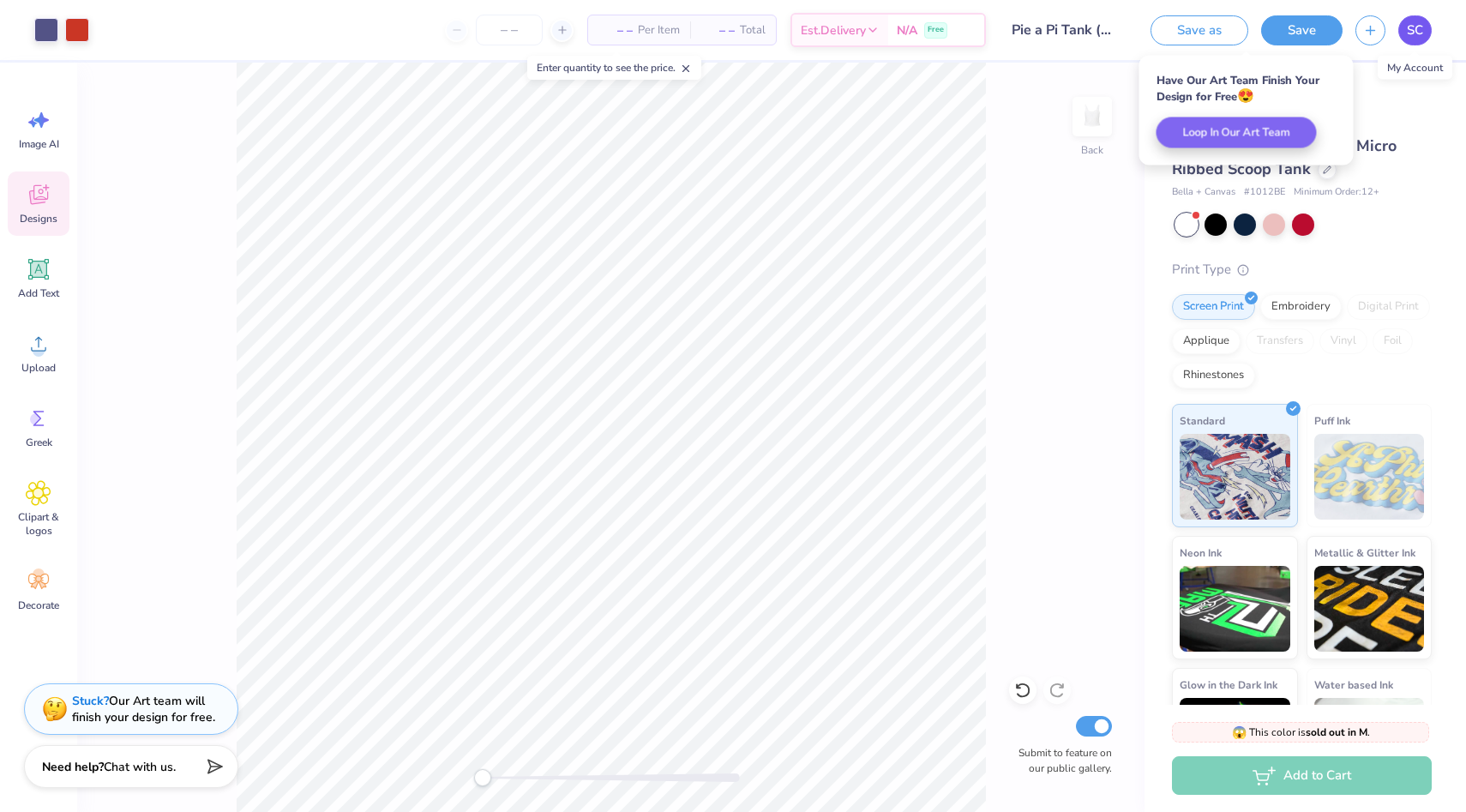
click at [1410, 36] on span "SC" at bounding box center [1415, 30] width 16 height 19
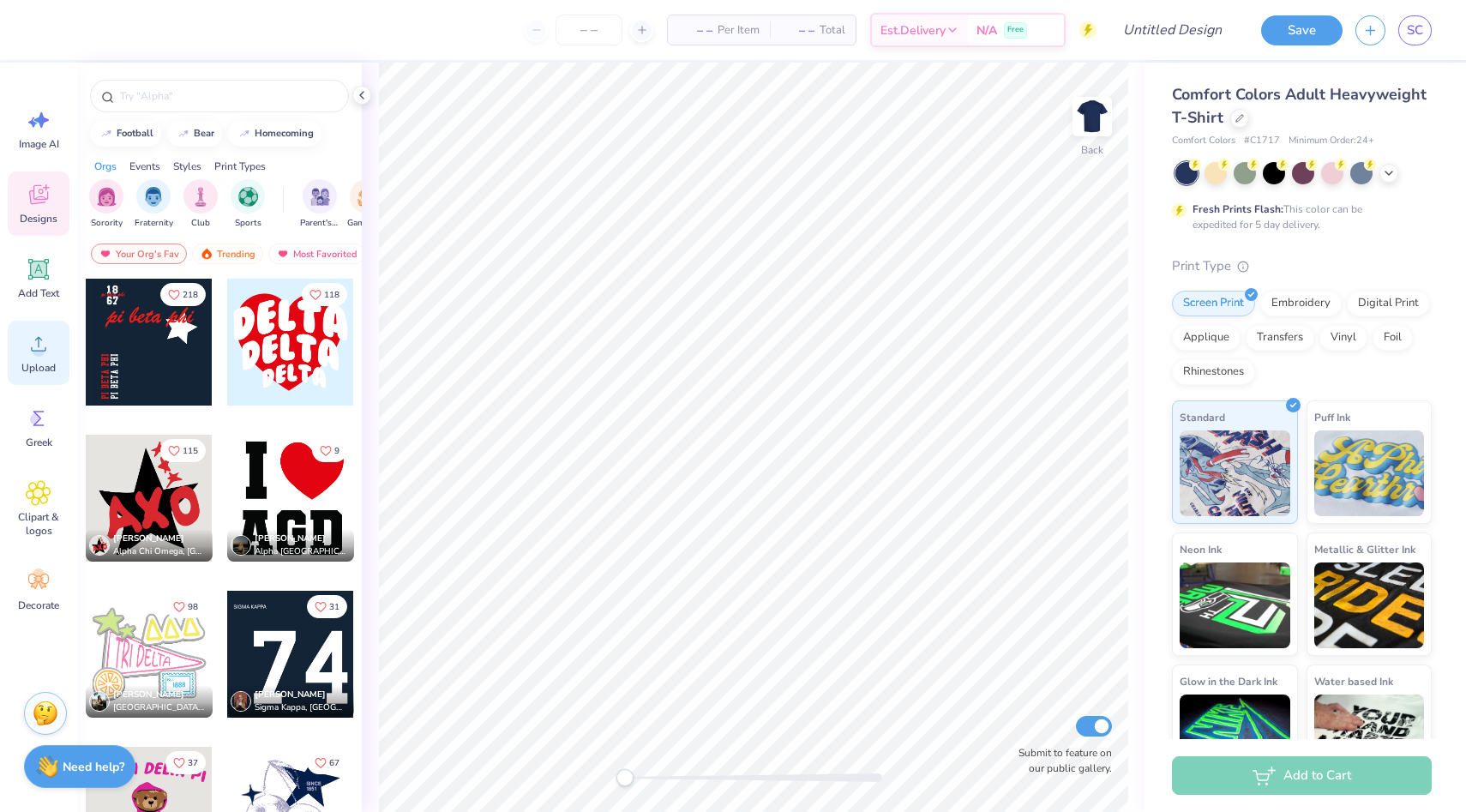
click at [26, 355] on icon at bounding box center [38, 343] width 26 height 26
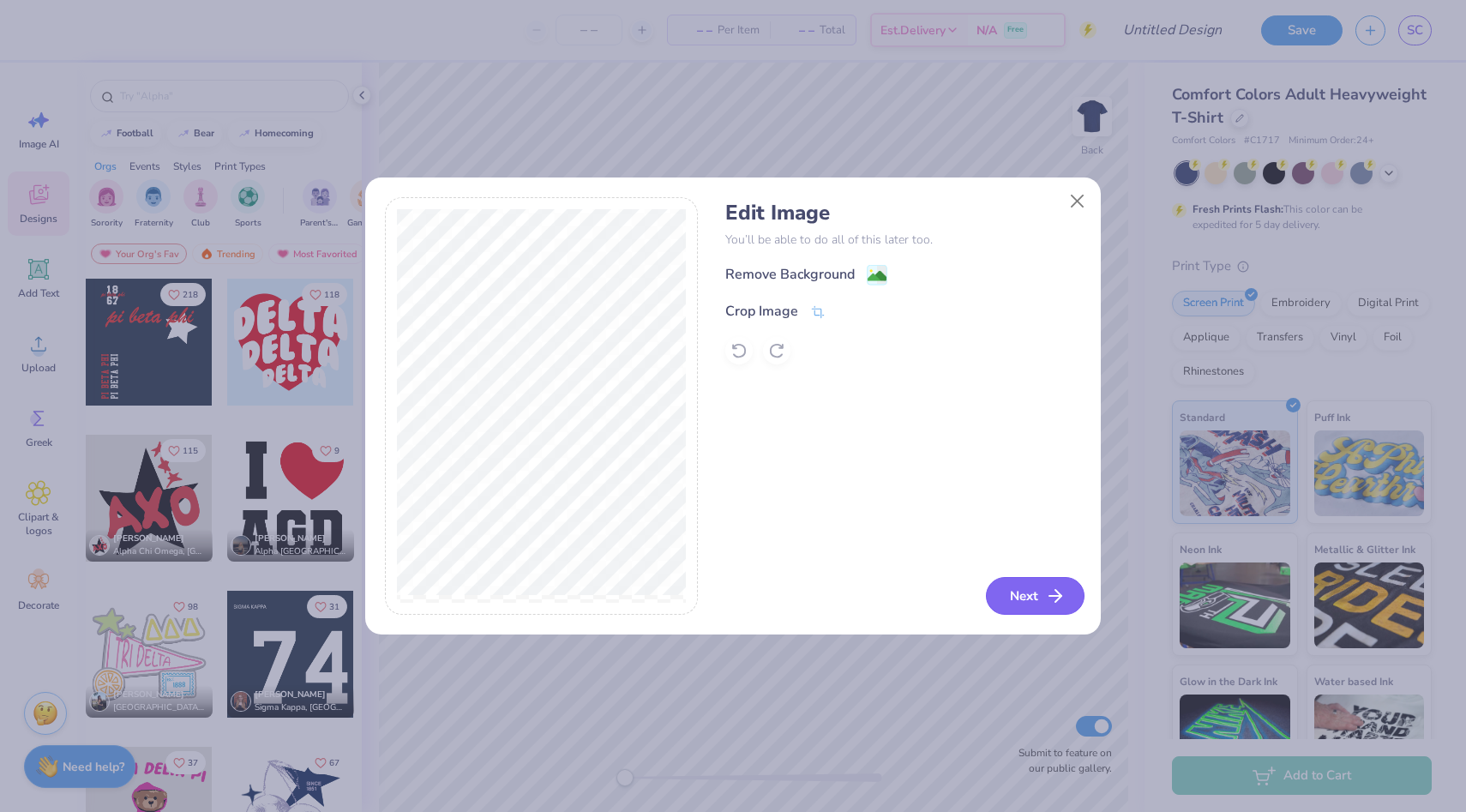
click at [1045, 598] on icon "button" at bounding box center [1055, 596] width 20 height 20
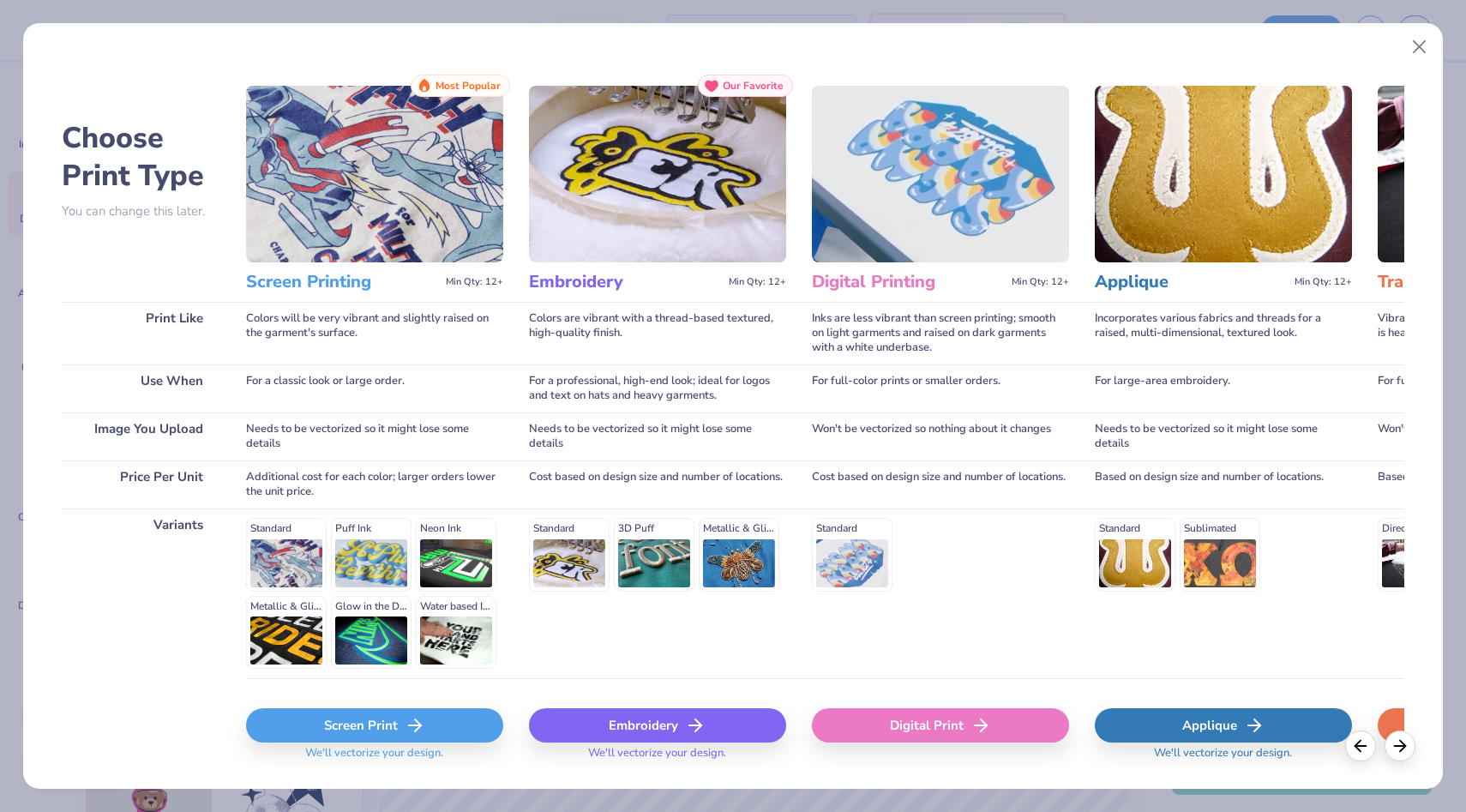
click at [429, 733] on div "Screen Print" at bounding box center [374, 726] width 257 height 34
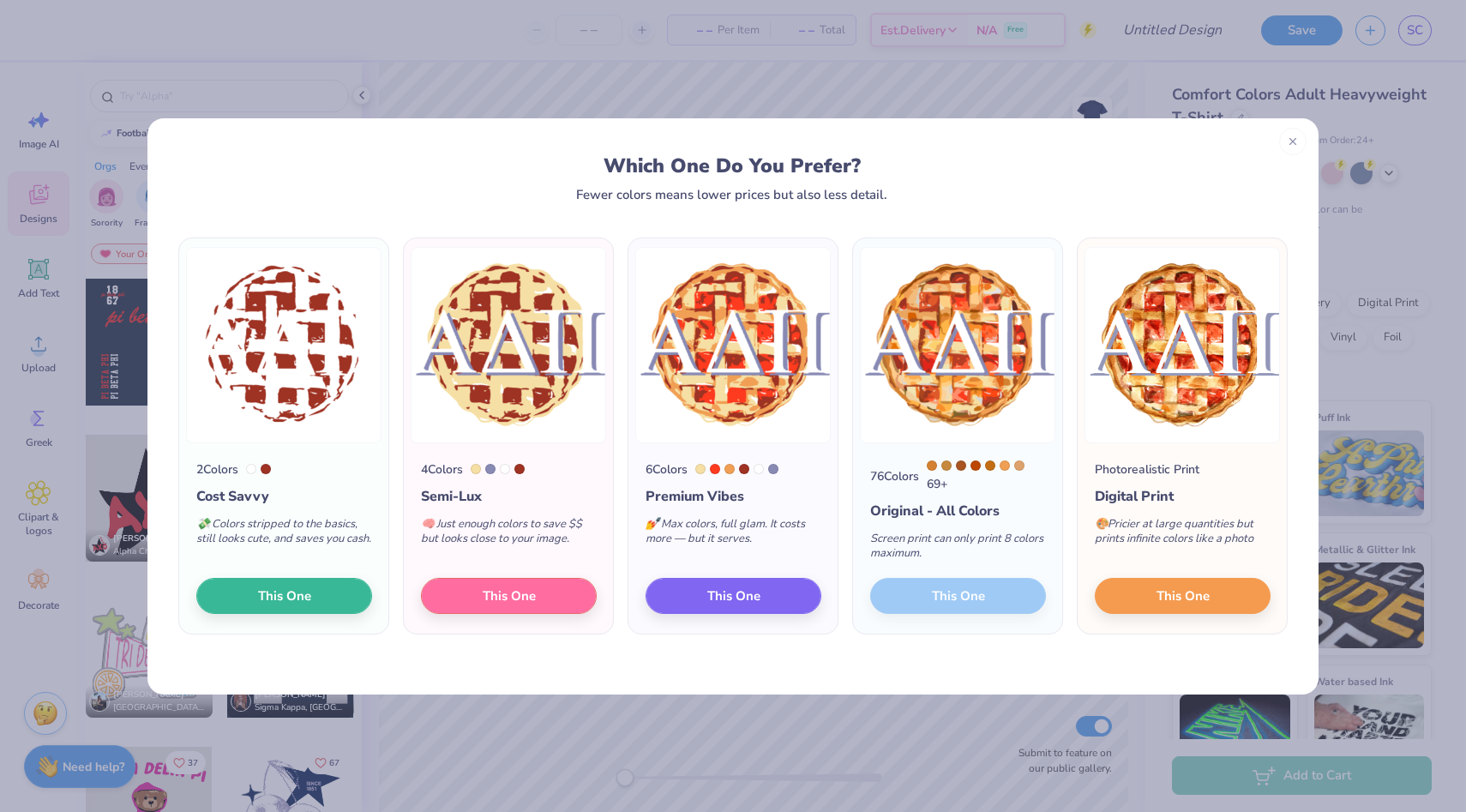
click at [927, 600] on div "76 Colors 69 + Original - All Colors Screen print can only print 8 colors maxim…" at bounding box center [958, 538] width 209 height 192
click at [953, 641] on div "2 Colors Cost Savvy 💸 Colors stripped to the basics, still looks cute, and save…" at bounding box center [733, 447] width 1171 height 493
click at [1207, 603] on span "This One" at bounding box center [1184, 593] width 53 height 19
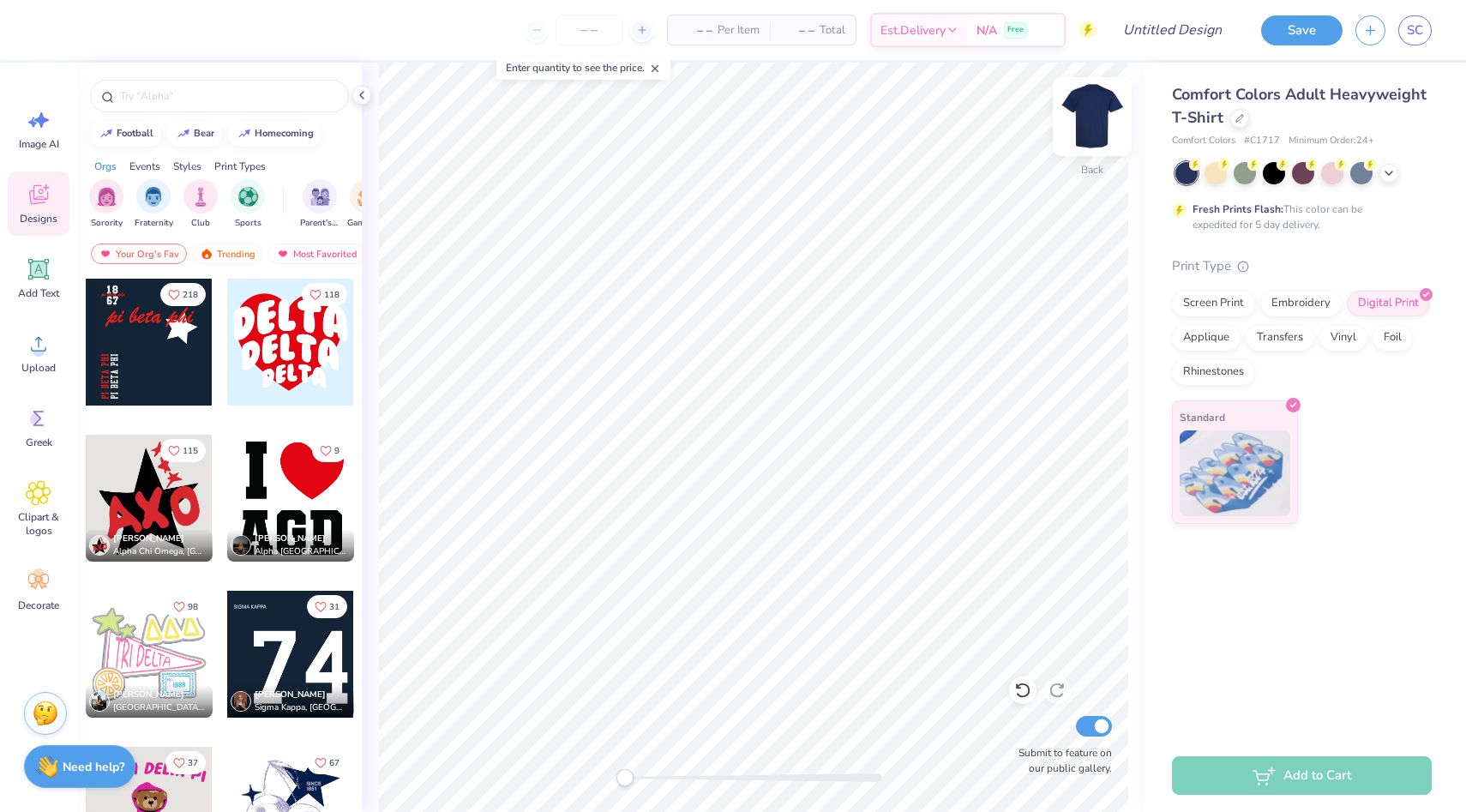
click at [1097, 120] on img at bounding box center [1093, 117] width 69 height 69
click at [32, 352] on icon at bounding box center [38, 343] width 26 height 26
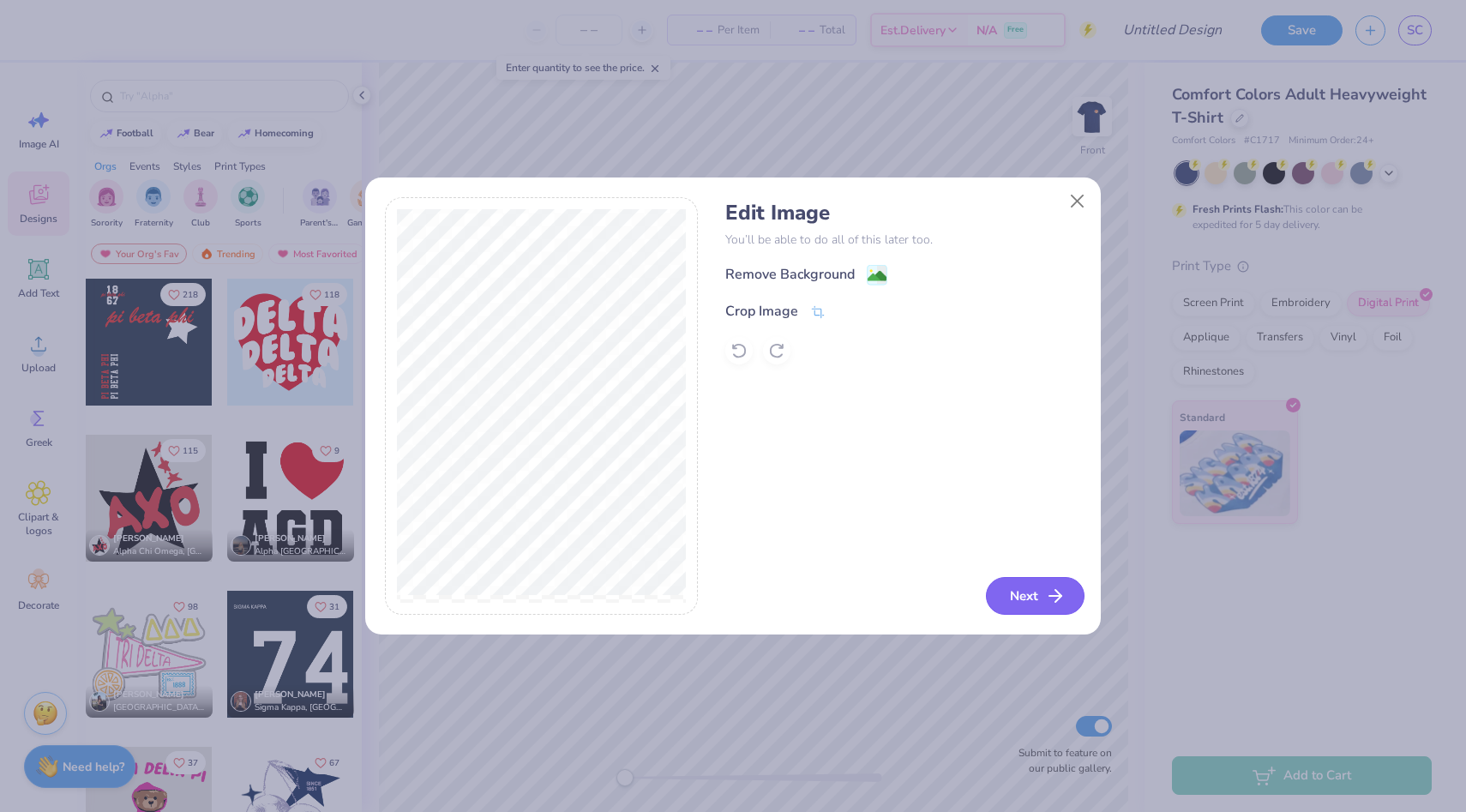
click at [1028, 596] on button "Next" at bounding box center [1035, 596] width 99 height 38
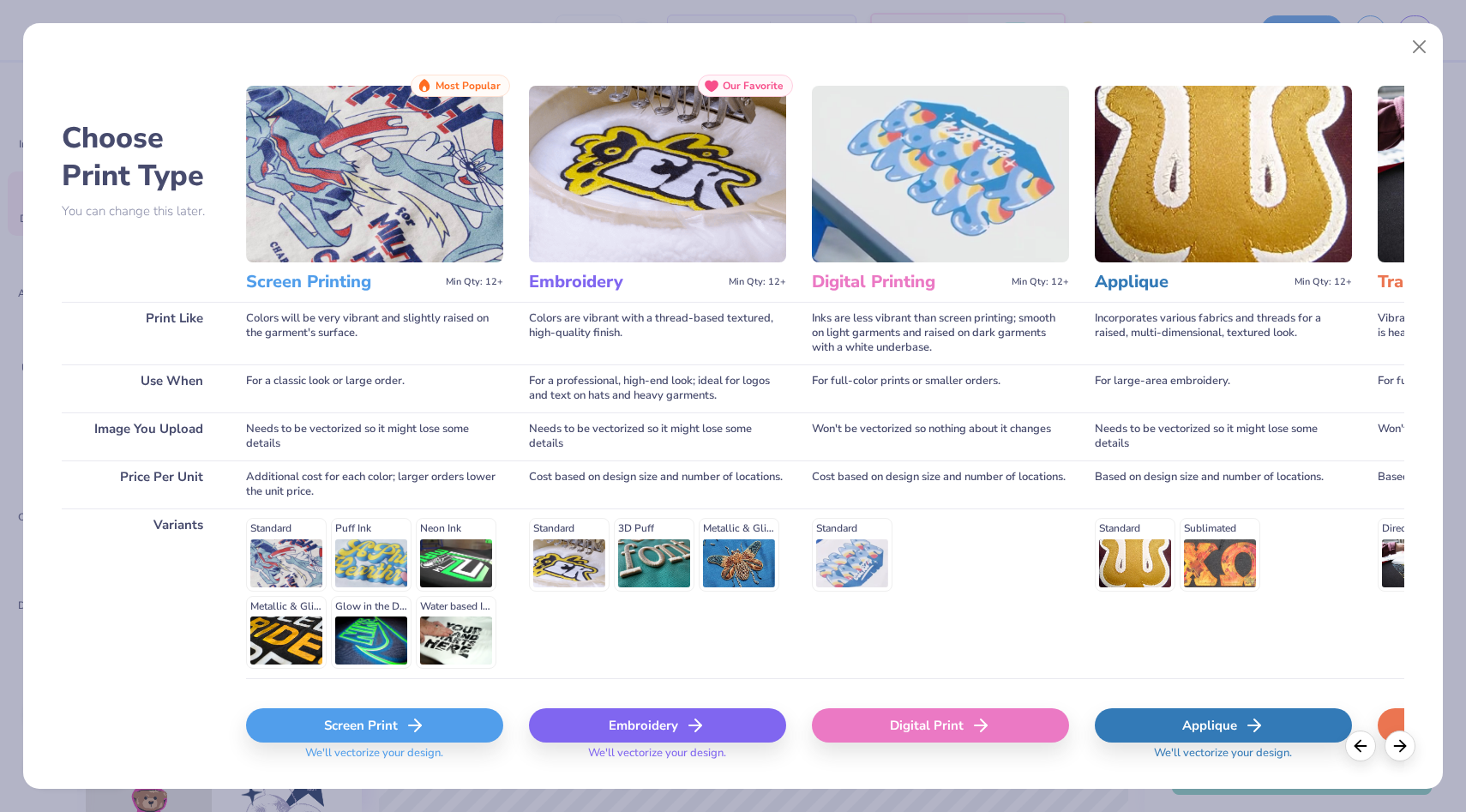
click at [959, 713] on div "Digital Print" at bounding box center [940, 726] width 257 height 34
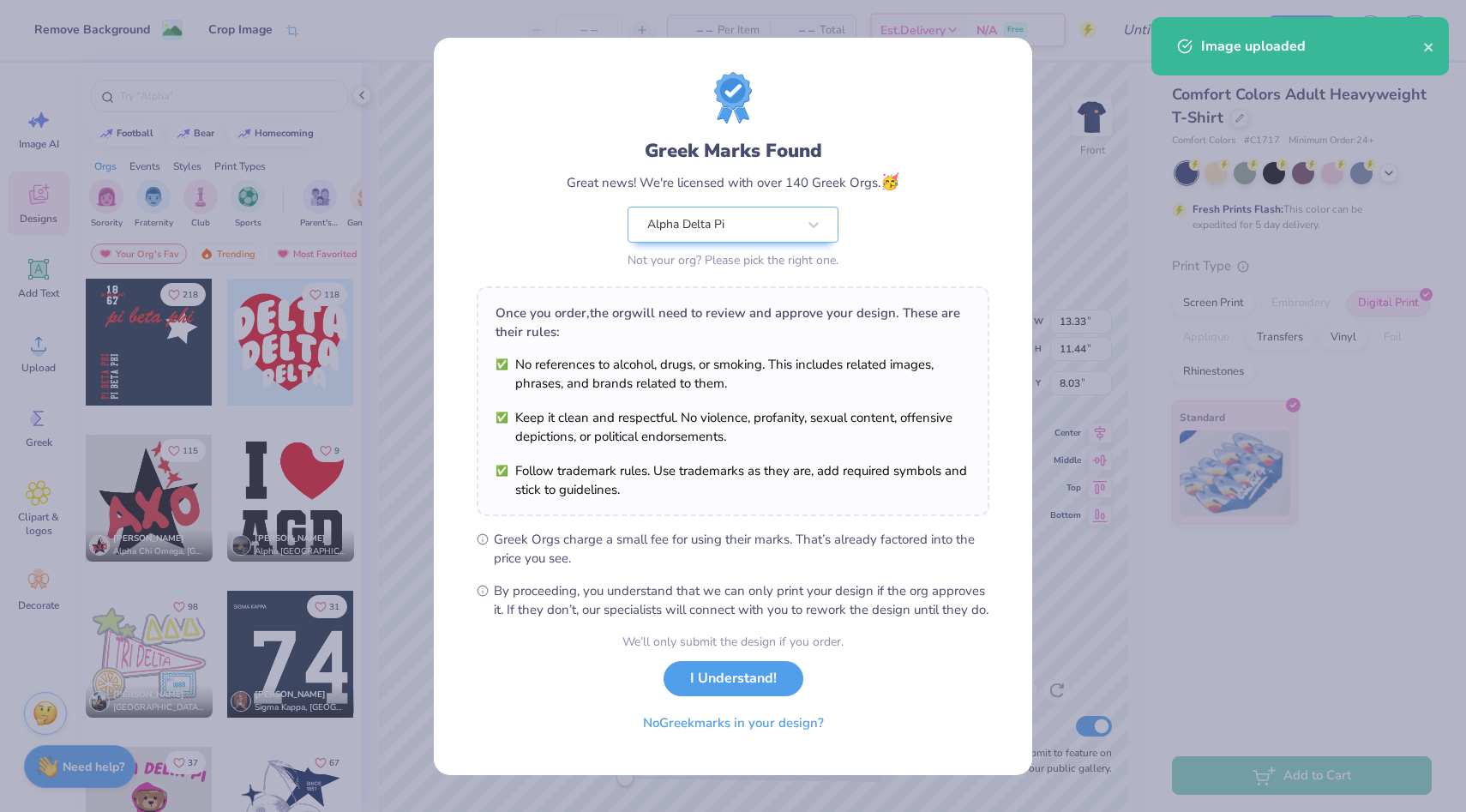
click at [851, 523] on body "Remove Background Crop Image – – Per Item – – Total Est. Delivery N/A Free Desi…" at bounding box center [733, 406] width 1466 height 812
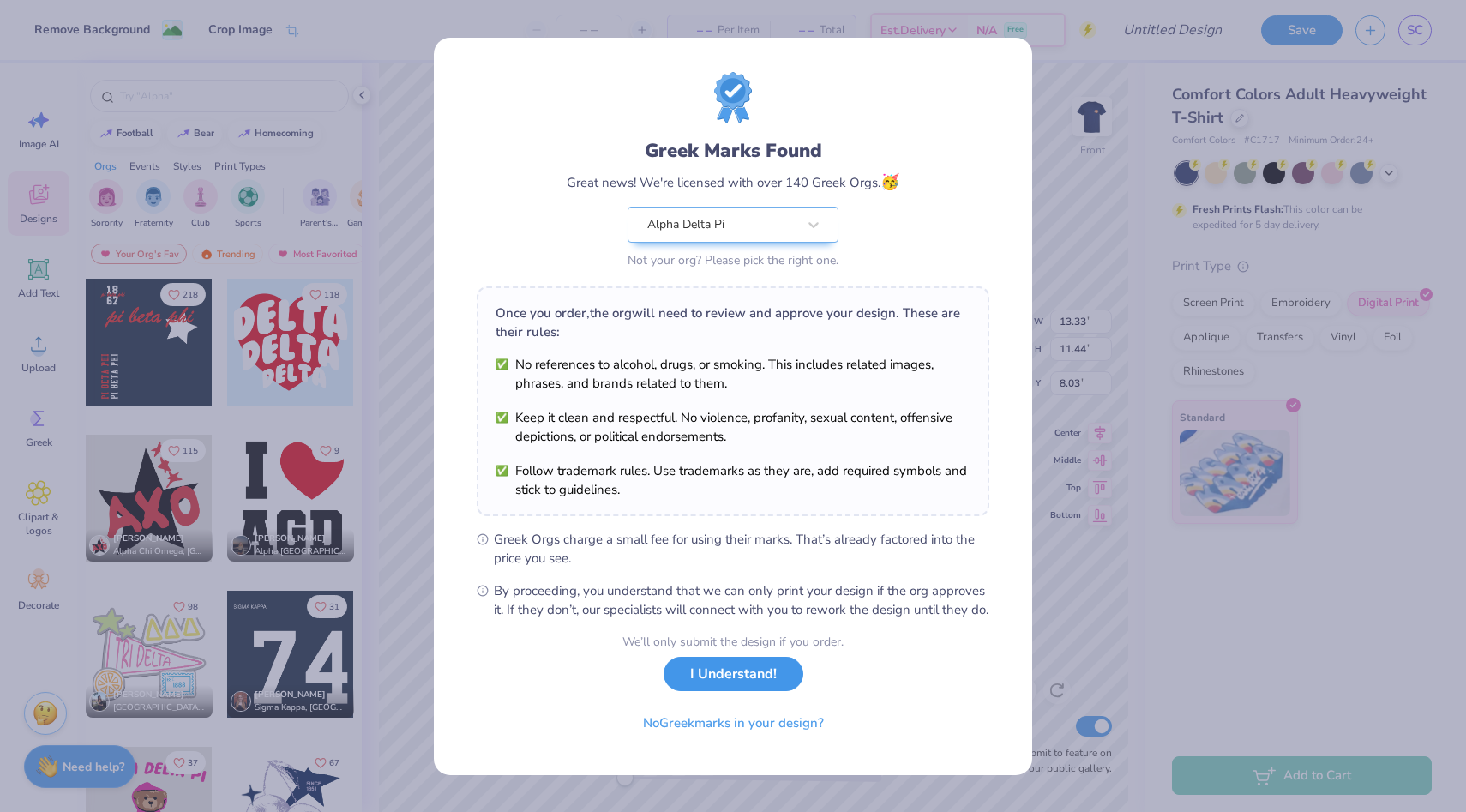
click at [766, 674] on button "I Understand!" at bounding box center [733, 674] width 139 height 35
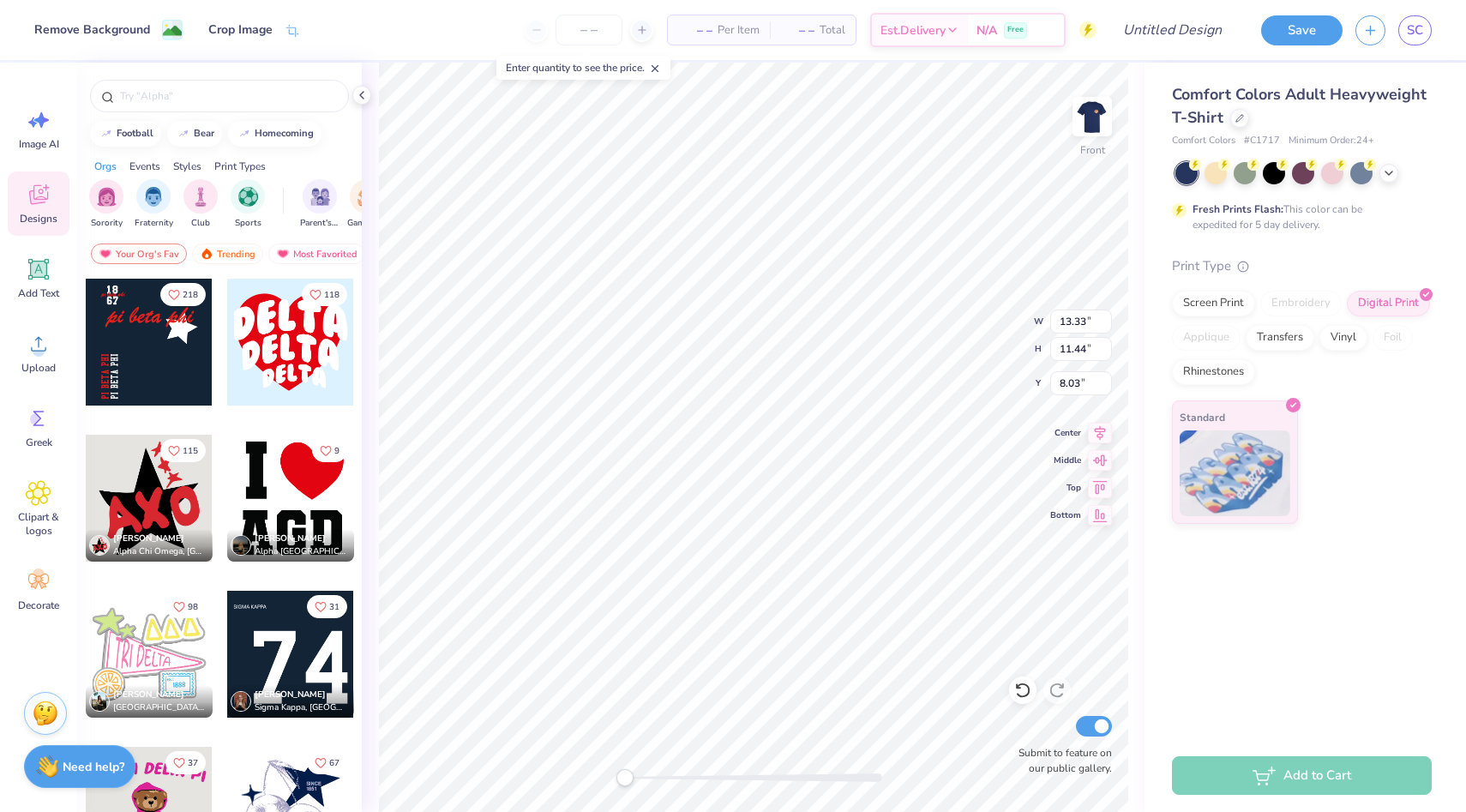
type input "14.07"
type input "12.08"
type input "5.34"
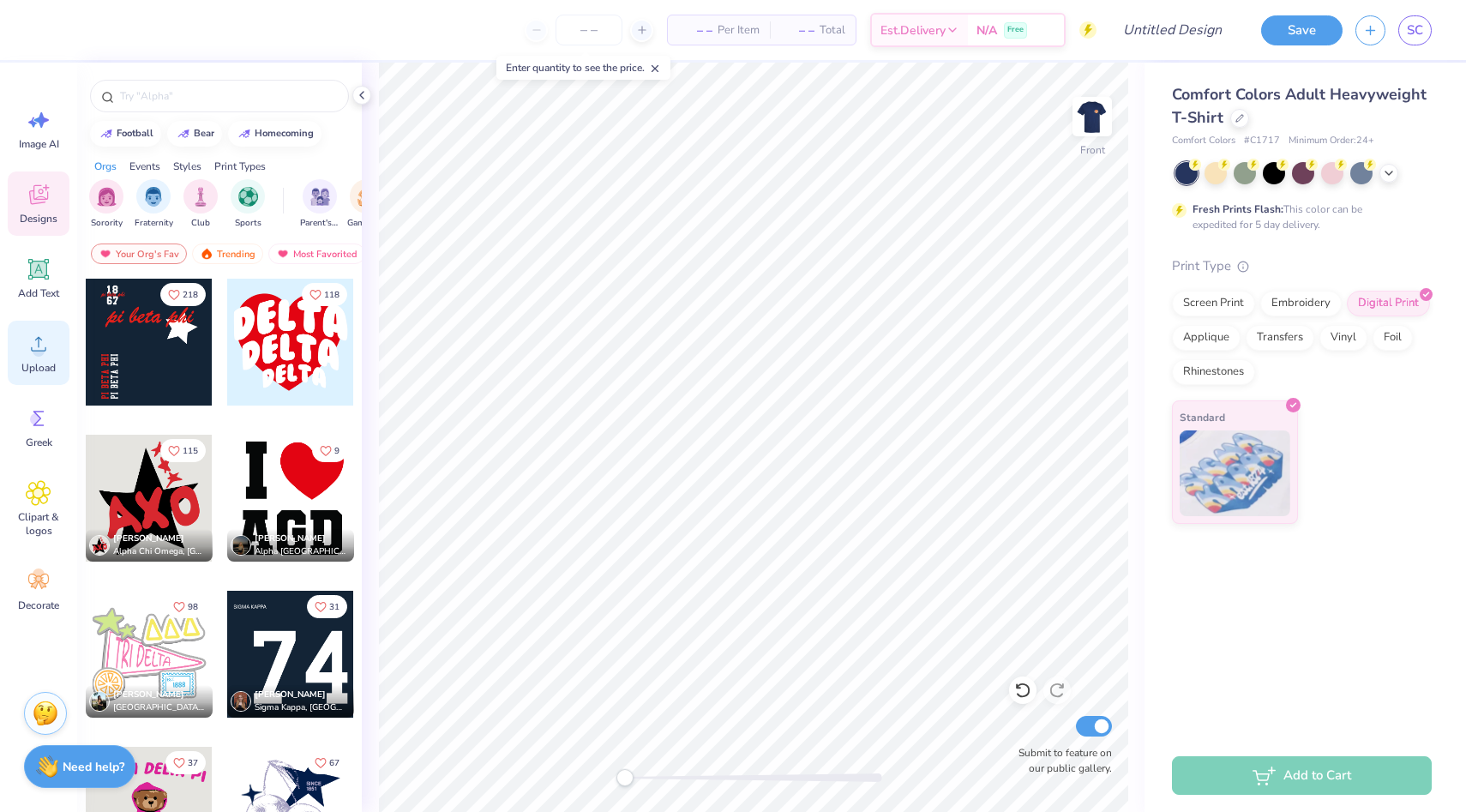
click at [45, 347] on icon at bounding box center [38, 343] width 26 height 26
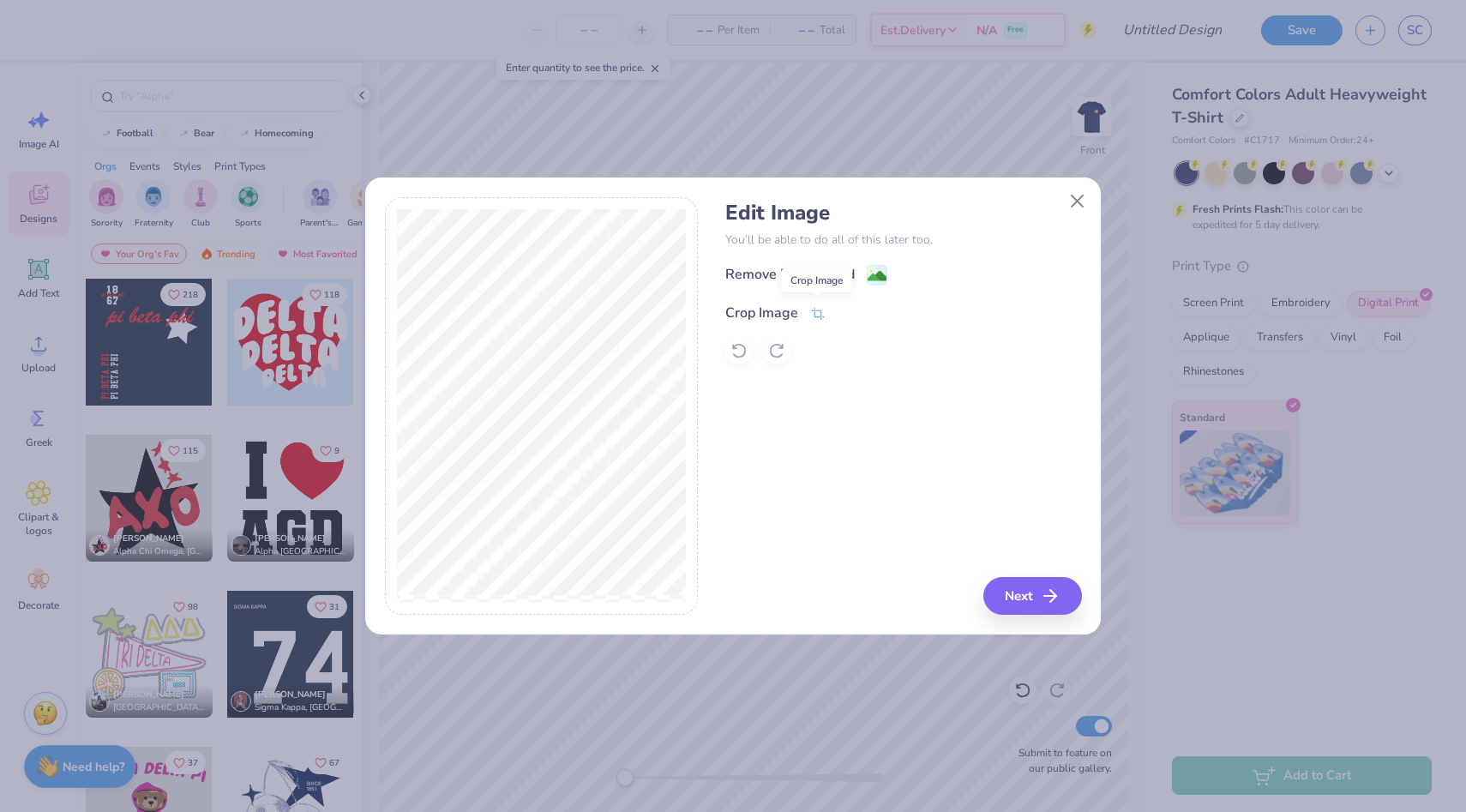
click at [820, 307] on icon at bounding box center [817, 313] width 15 height 15
click at [1011, 591] on div "Edit Image You’ll be able to do all of this later too. Remove Background Crop I…" at bounding box center [903, 406] width 356 height 418
click at [1051, 589] on div "Edit Image You’ll be able to do all of this later too. Remove Background Crop I…" at bounding box center [903, 406] width 356 height 418
click at [869, 268] on div "Remove Background Crop Image" at bounding box center [903, 314] width 356 height 101
click at [847, 304] on button at bounding box center [846, 311] width 18 height 18
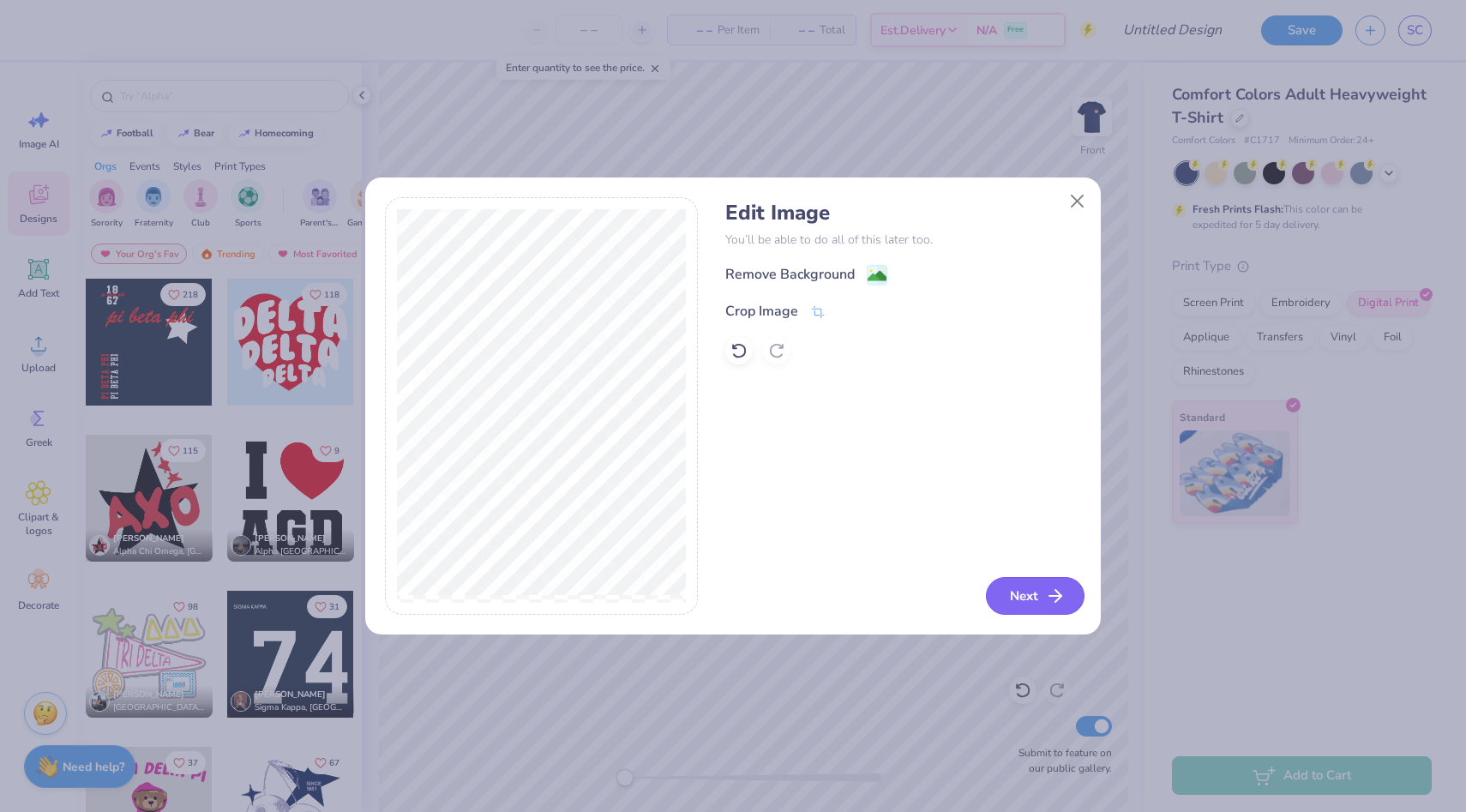
click at [1036, 599] on button "Next" at bounding box center [1035, 596] width 99 height 38
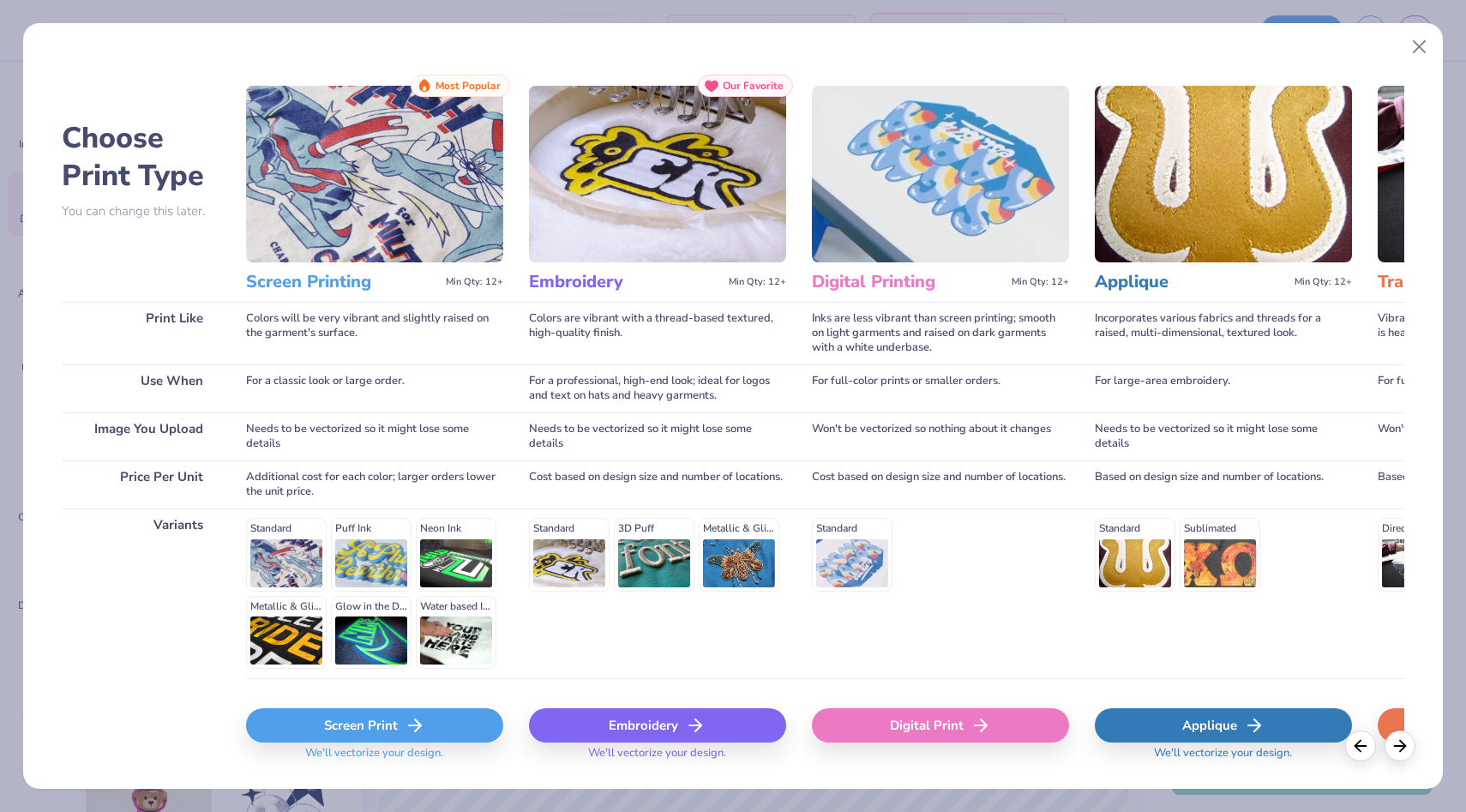
click at [959, 726] on div "Digital Print" at bounding box center [940, 726] width 257 height 34
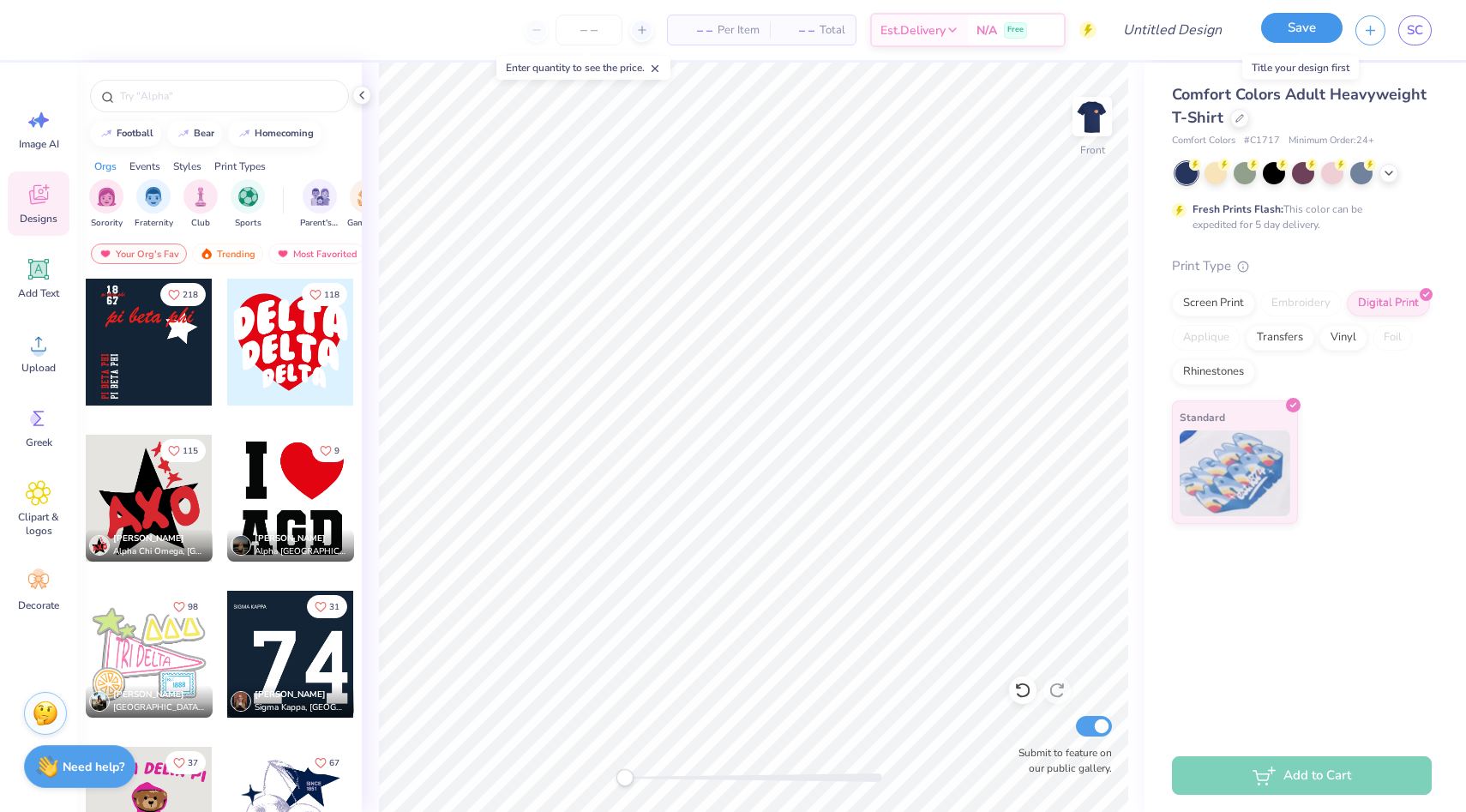
click at [1297, 33] on button "Save" at bounding box center [1302, 28] width 81 height 30
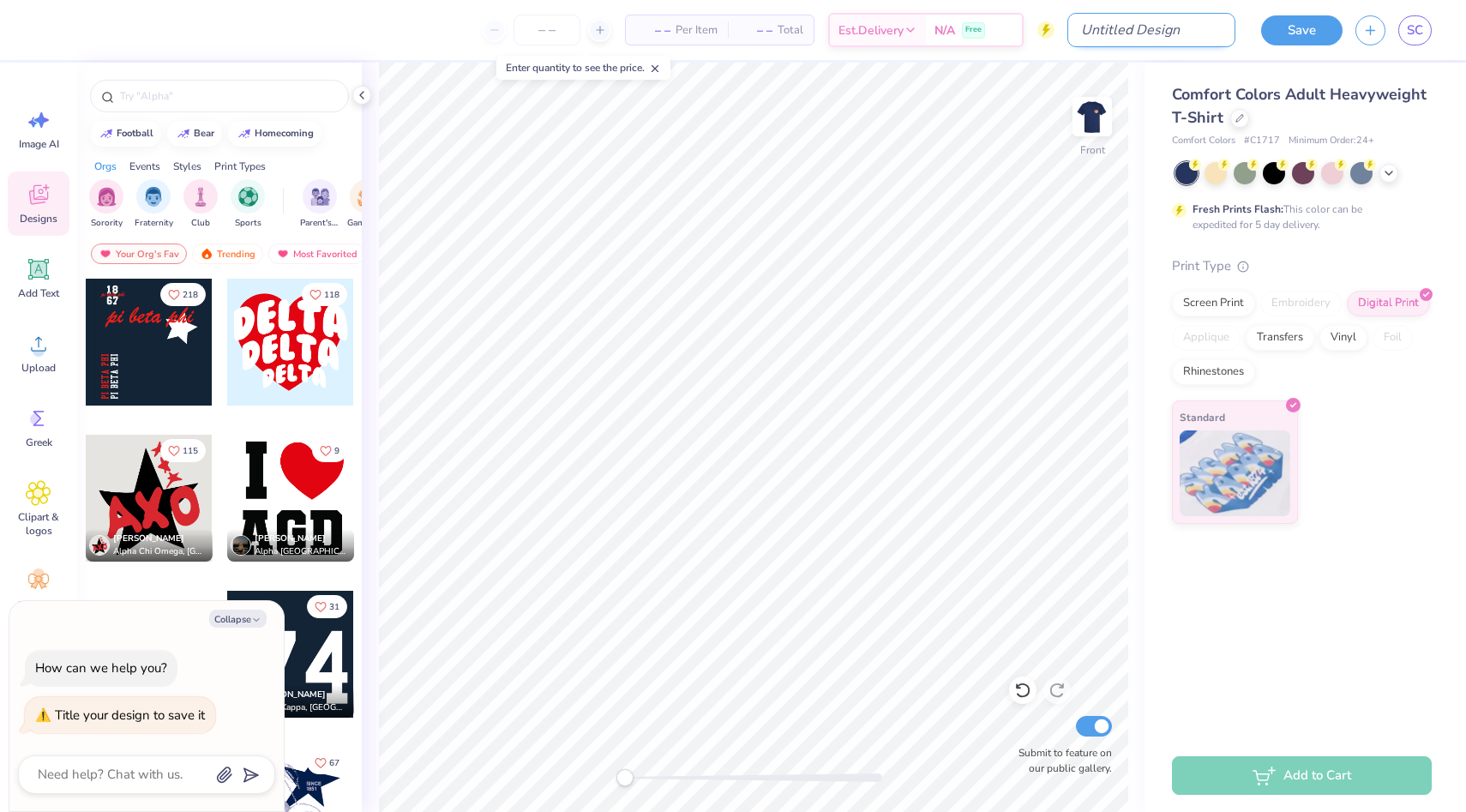
type textarea "x"
click at [1169, 33] on input "Design Title" at bounding box center [1152, 30] width 168 height 34
type input "P"
type textarea "x"
type input "Pi"
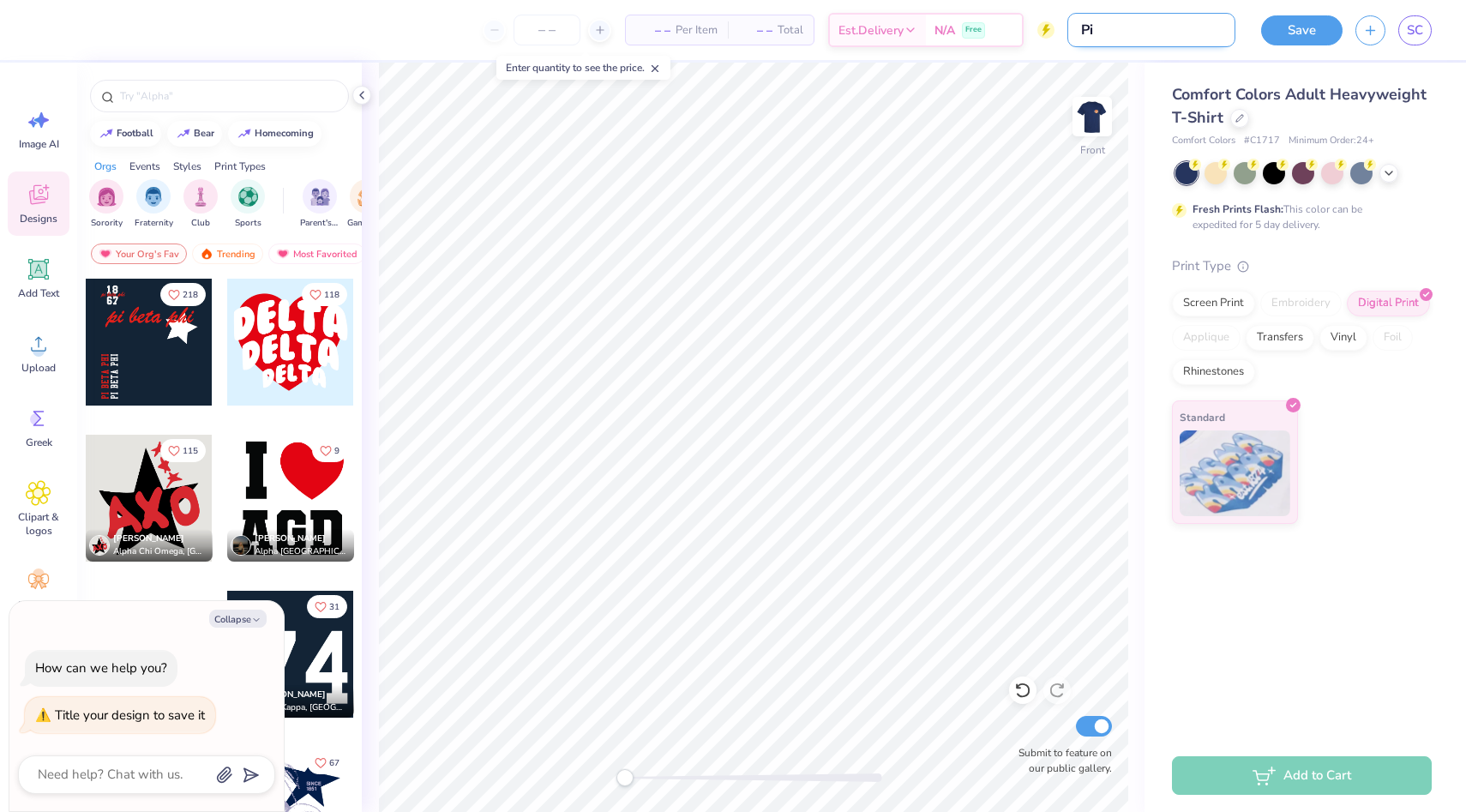
type textarea "x"
type input "Pie"
type textarea "x"
type input "Pie"
type textarea "x"
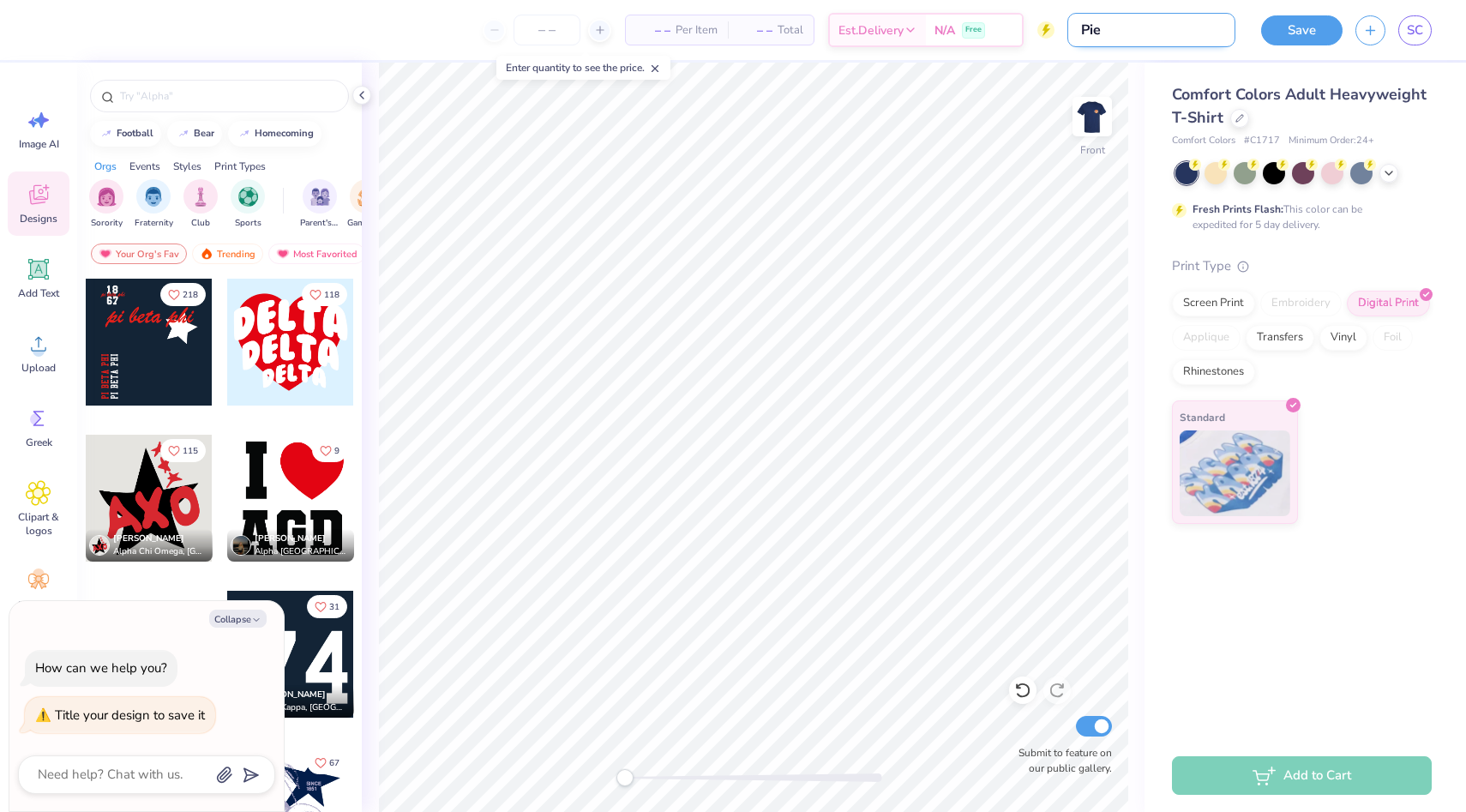
type input "Pie a"
type textarea "x"
type input "Pie a"
type textarea "x"
type input "Pie a P"
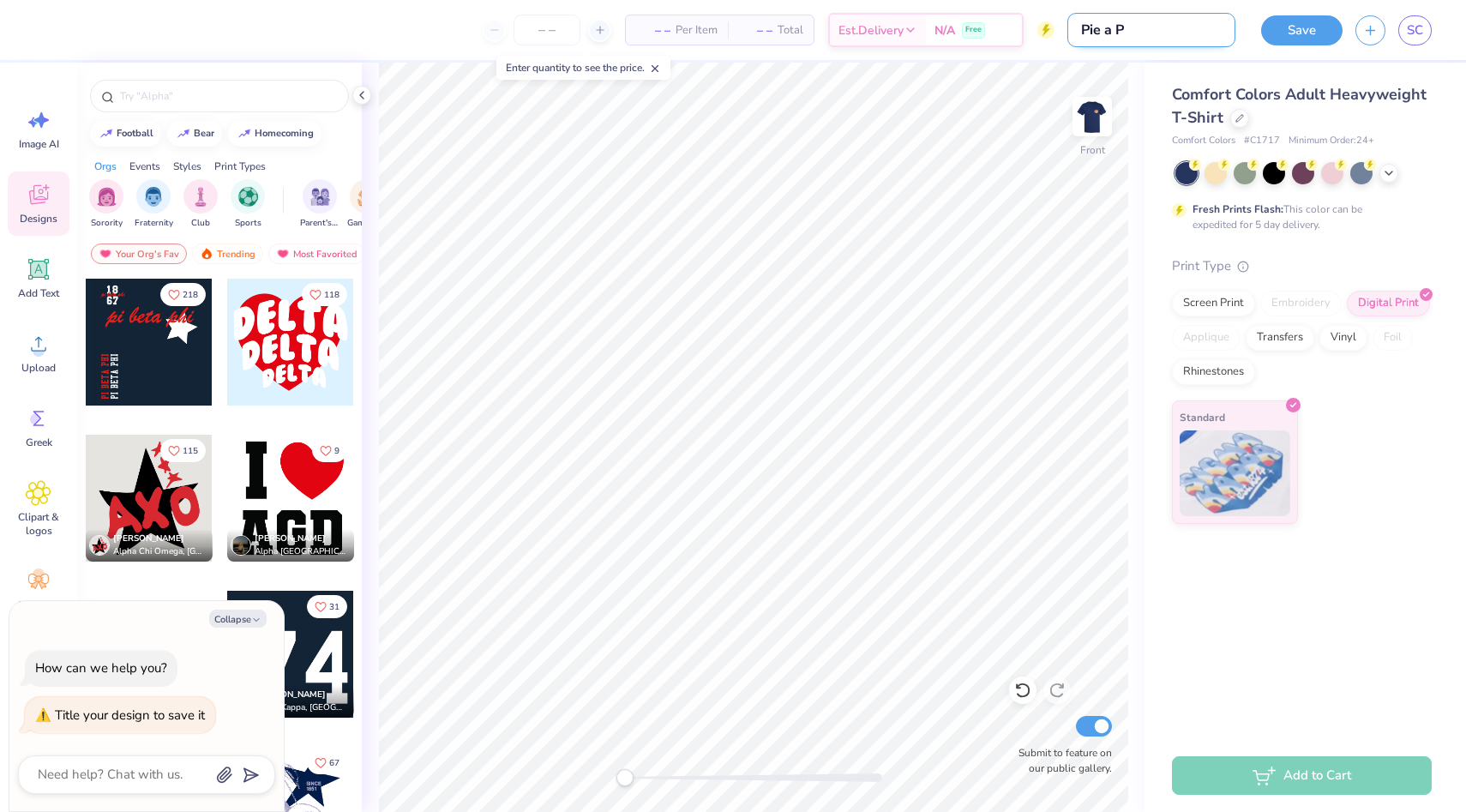
type textarea "x"
type input "Pie a Pi"
type textarea "x"
type input "Pie a Pi"
type textarea "x"
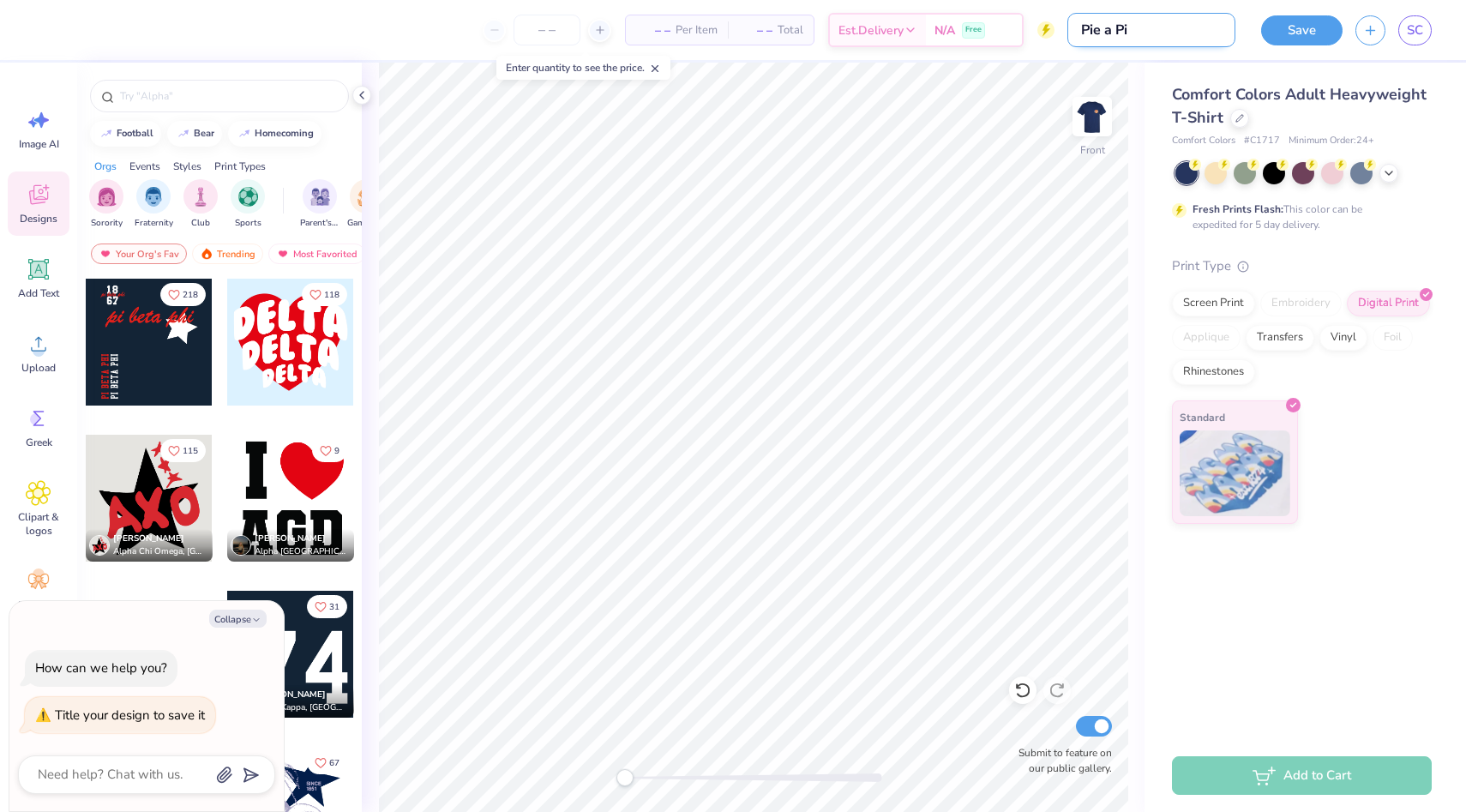
type input "Pie a Pi T"
type textarea "x"
type input "Pie a Pi T-"
type textarea "x"
type input "Pie a Pi T-s"
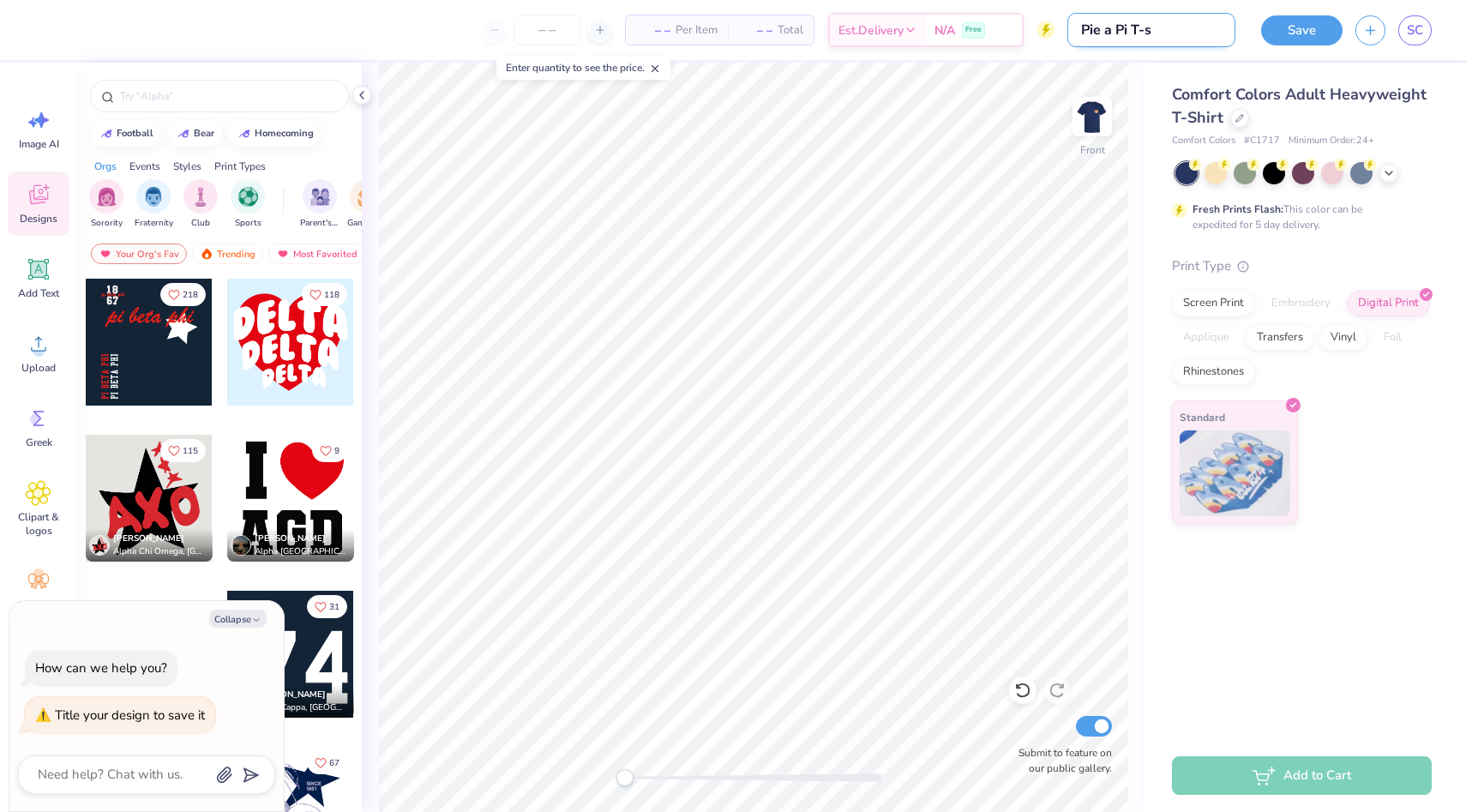
type textarea "x"
type input "Pie a Pi T-sh"
type textarea "x"
type input "Pie a Pi T-shi"
type textarea "x"
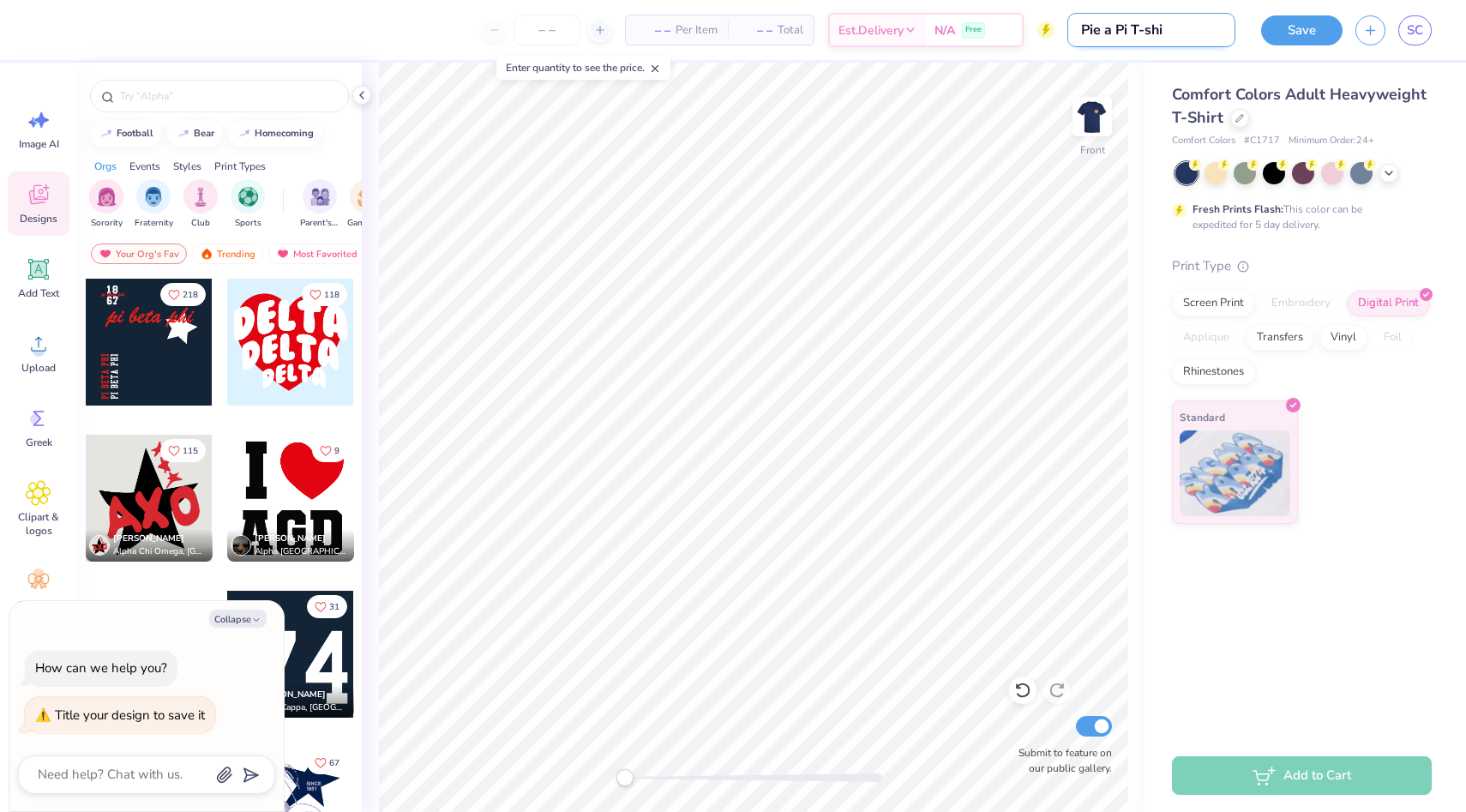
type input "Pie a Pi T-shir"
type textarea "x"
type input "Pie a Pi T-shirt"
type textarea "x"
type input "Pie a Pi T-shirt"
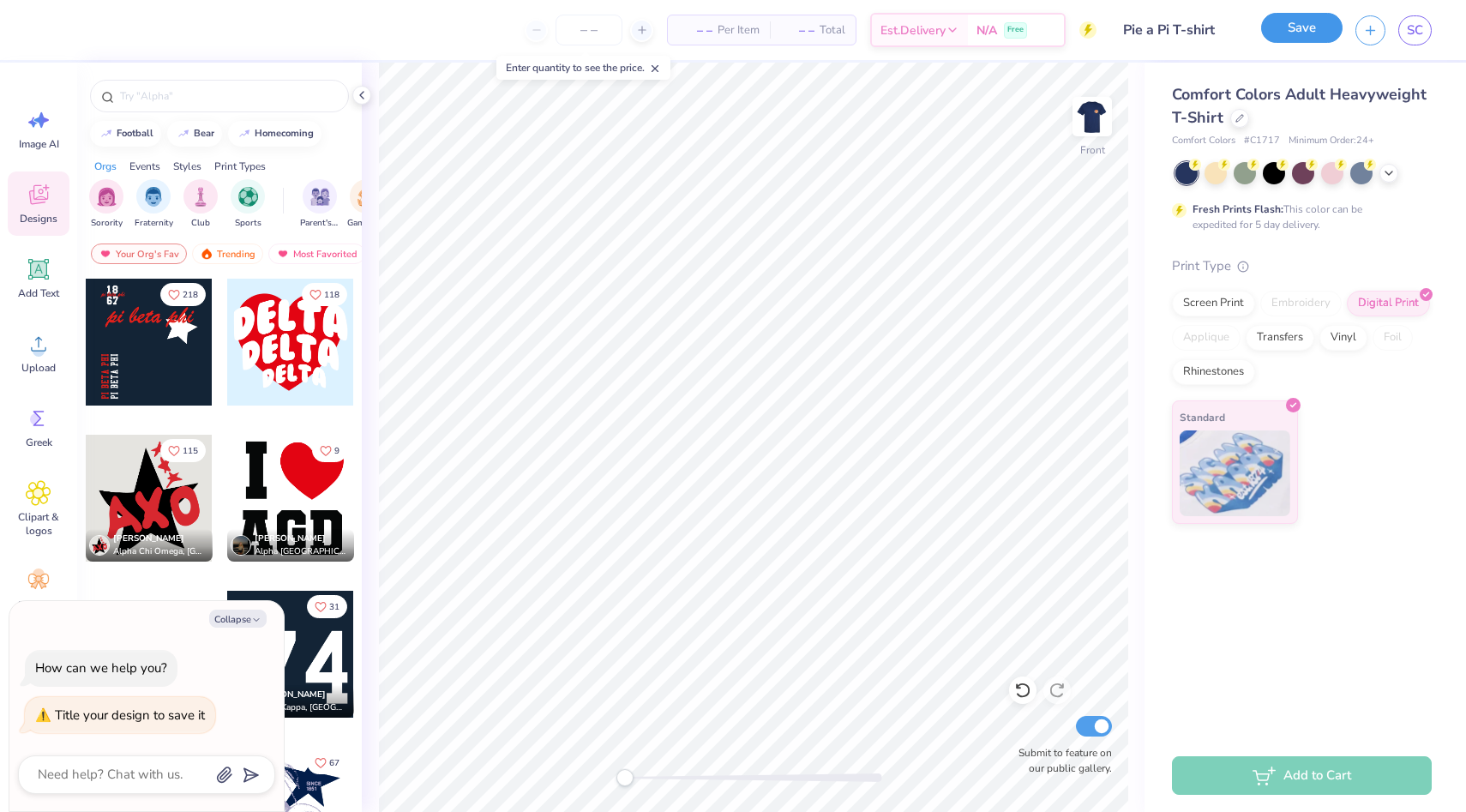
click at [1321, 25] on button "Save" at bounding box center [1302, 28] width 81 height 30
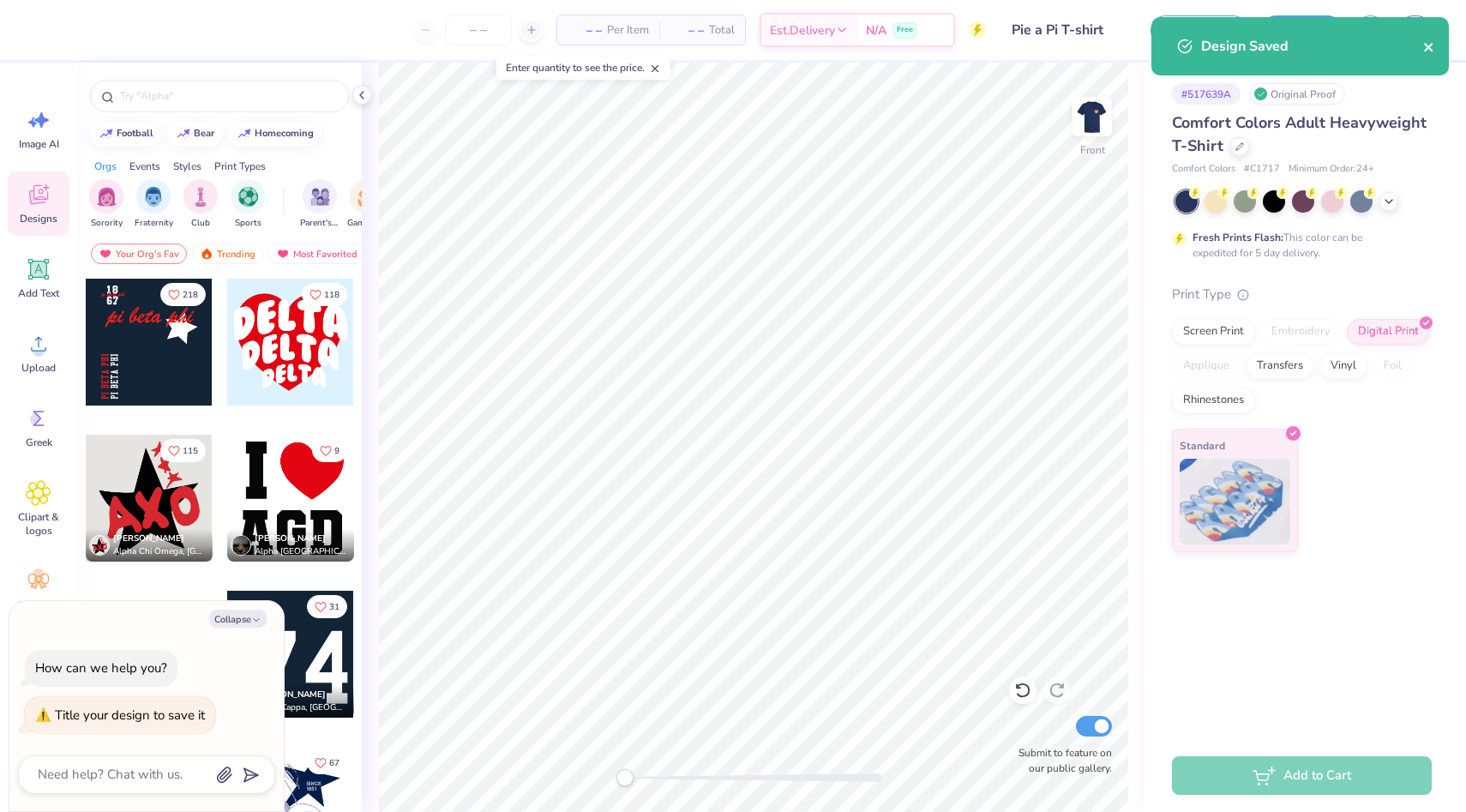
click at [1425, 48] on icon "close" at bounding box center [1430, 48] width 12 height 14
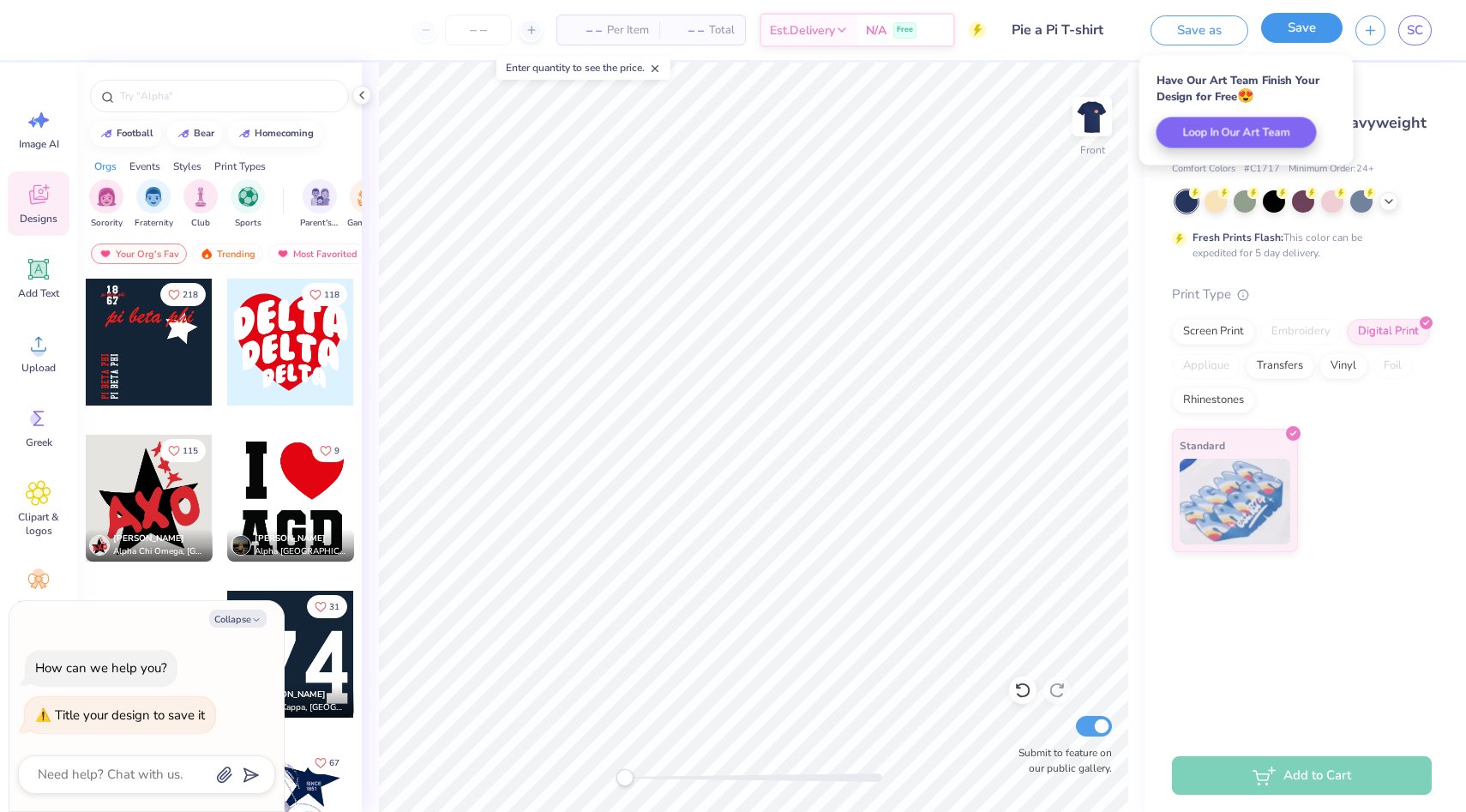
click at [1311, 22] on button "Save" at bounding box center [1302, 28] width 81 height 30
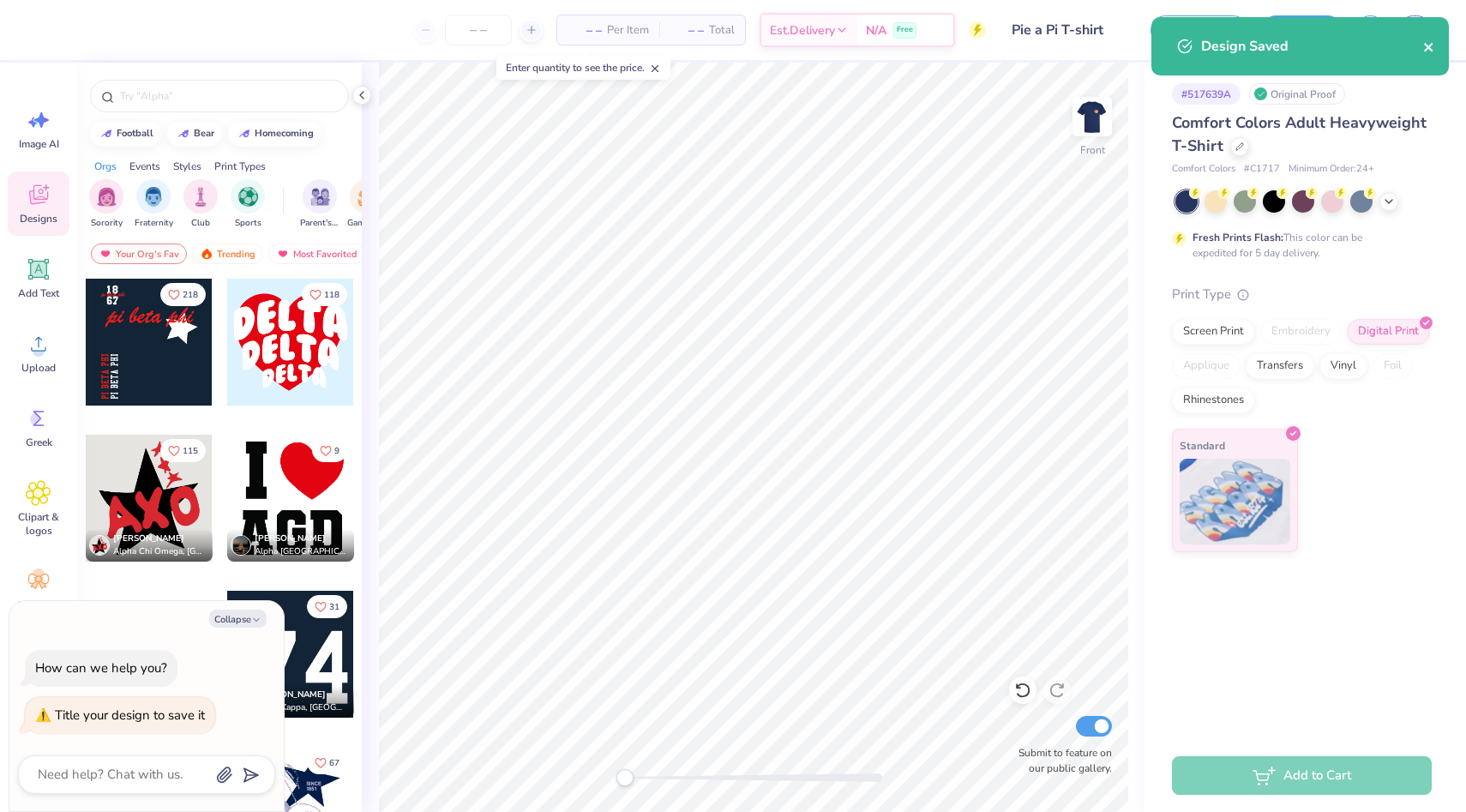
click at [1427, 41] on icon "close" at bounding box center [1430, 48] width 12 height 14
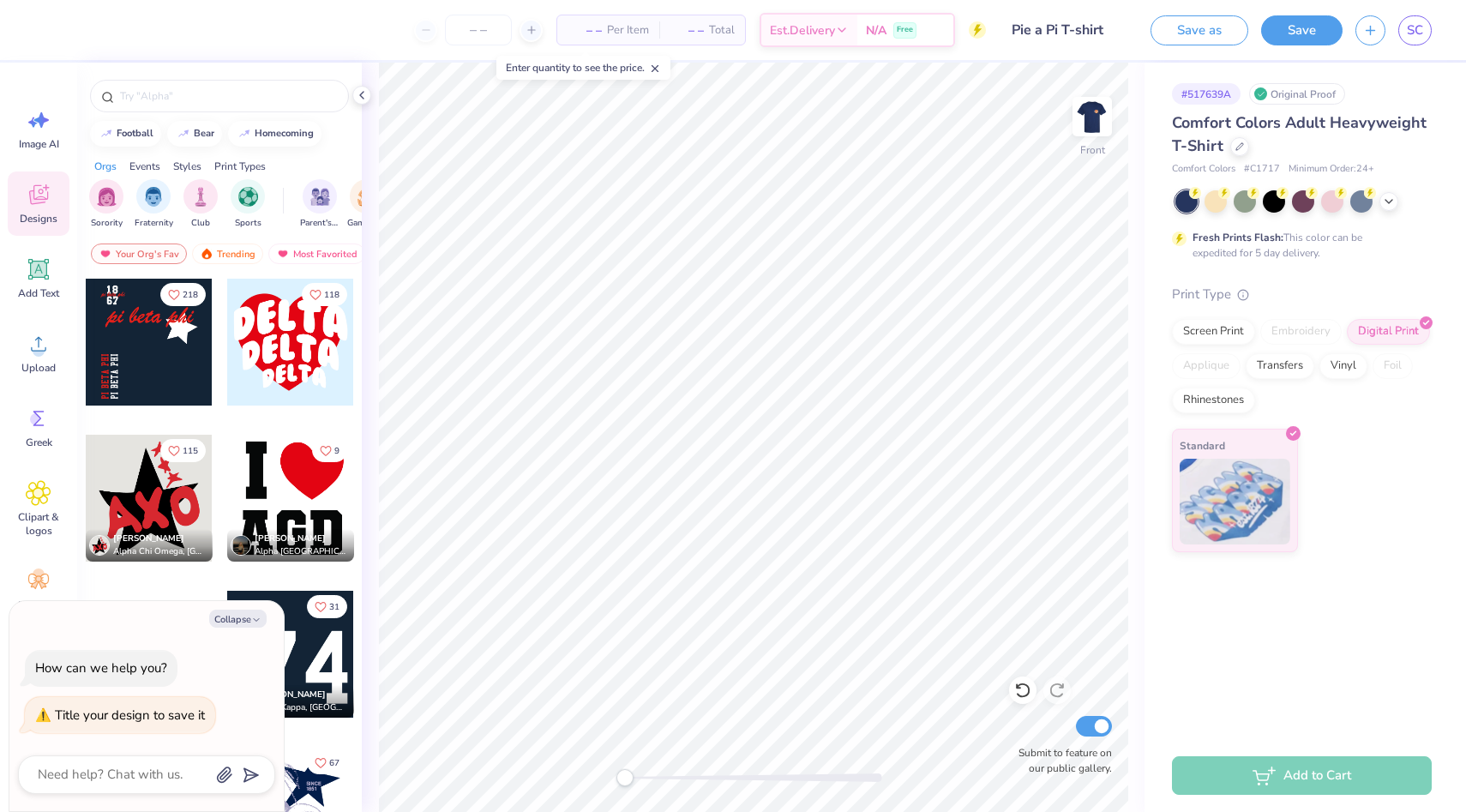
click at [1420, 31] on div "Design Saved" at bounding box center [1300, 53] width 304 height 78
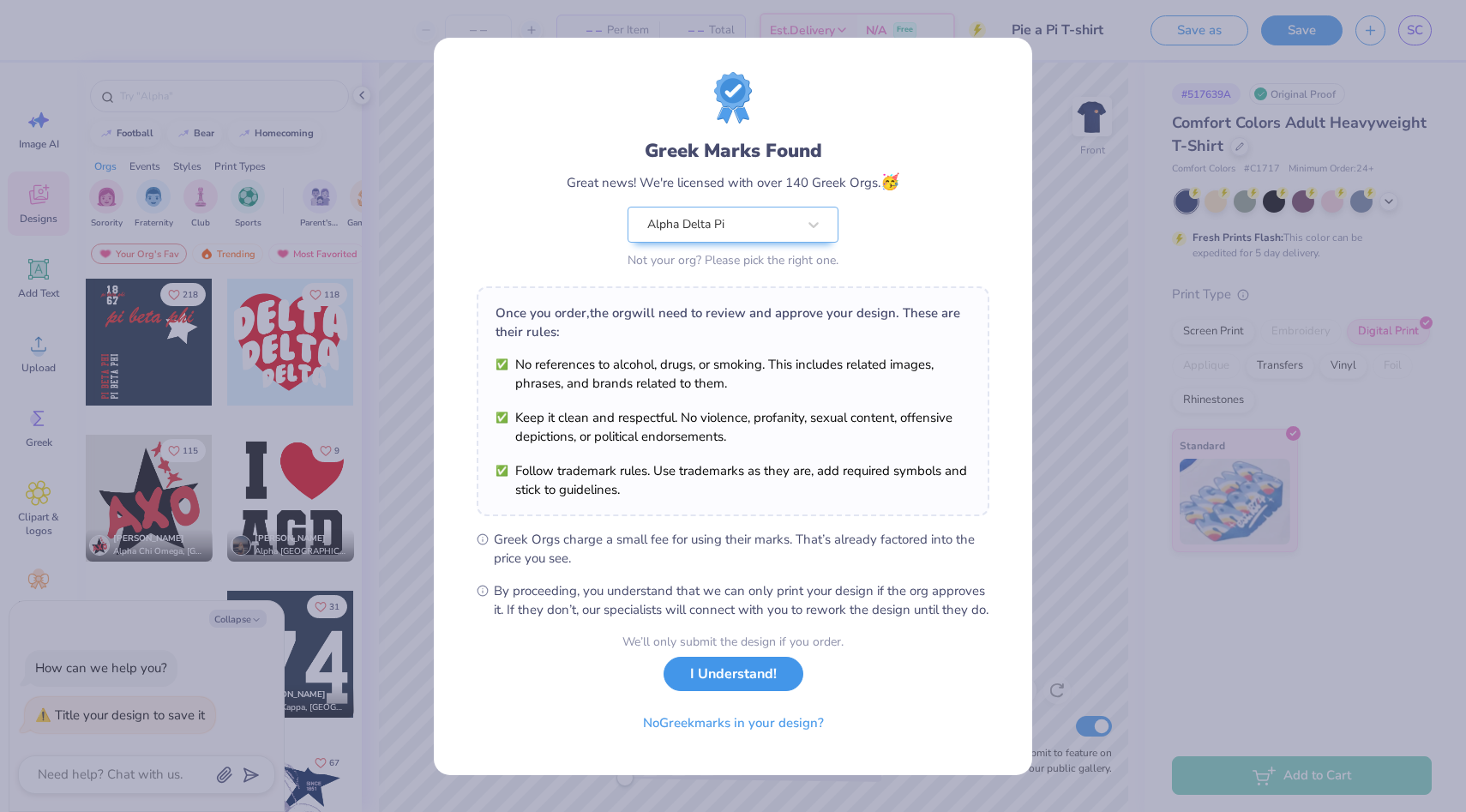
click at [725, 692] on button "I Understand!" at bounding box center [733, 674] width 139 height 35
type textarea "x"
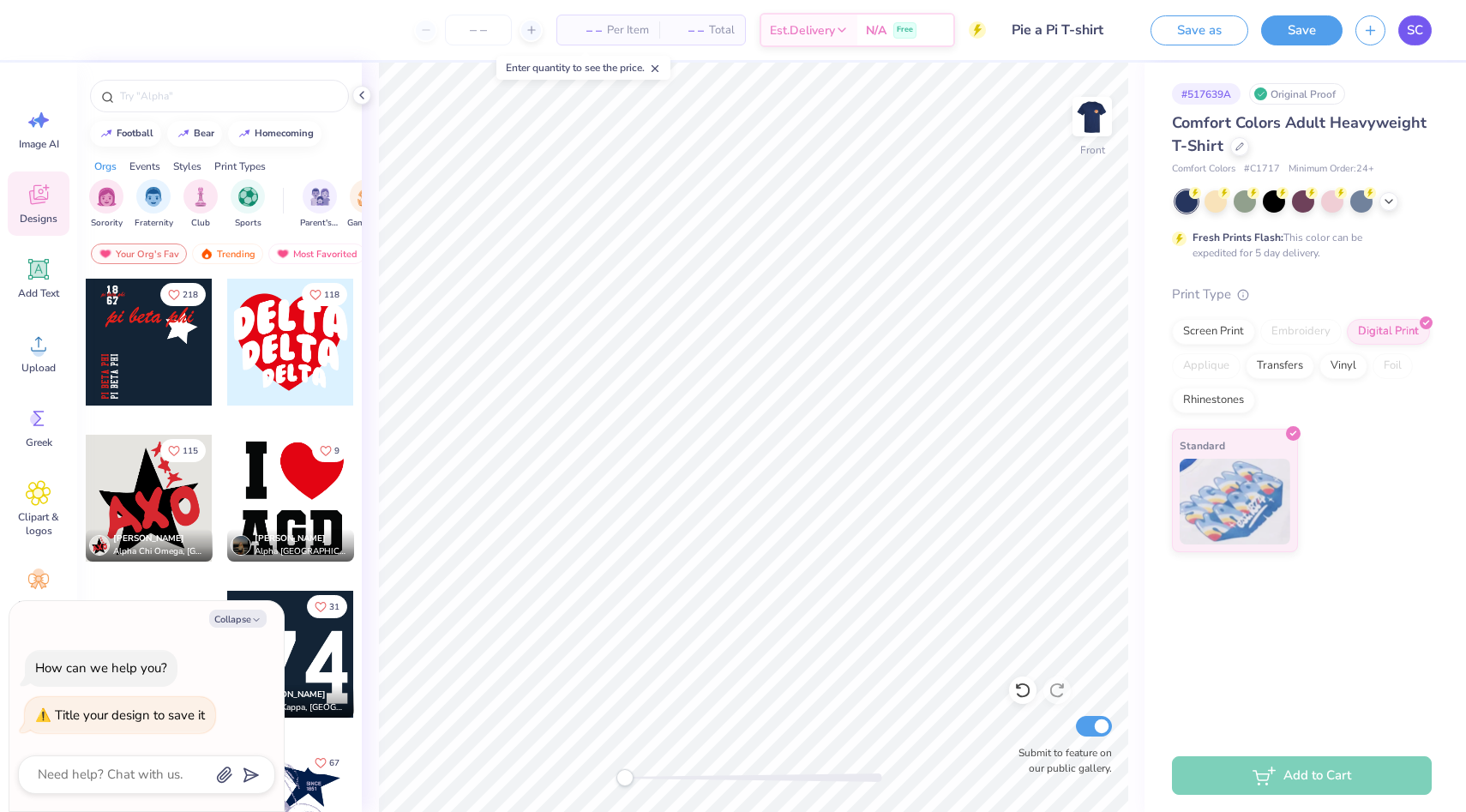
click at [1420, 37] on span "SC" at bounding box center [1415, 30] width 16 height 19
